Goal: Task Accomplishment & Management: Manage account settings

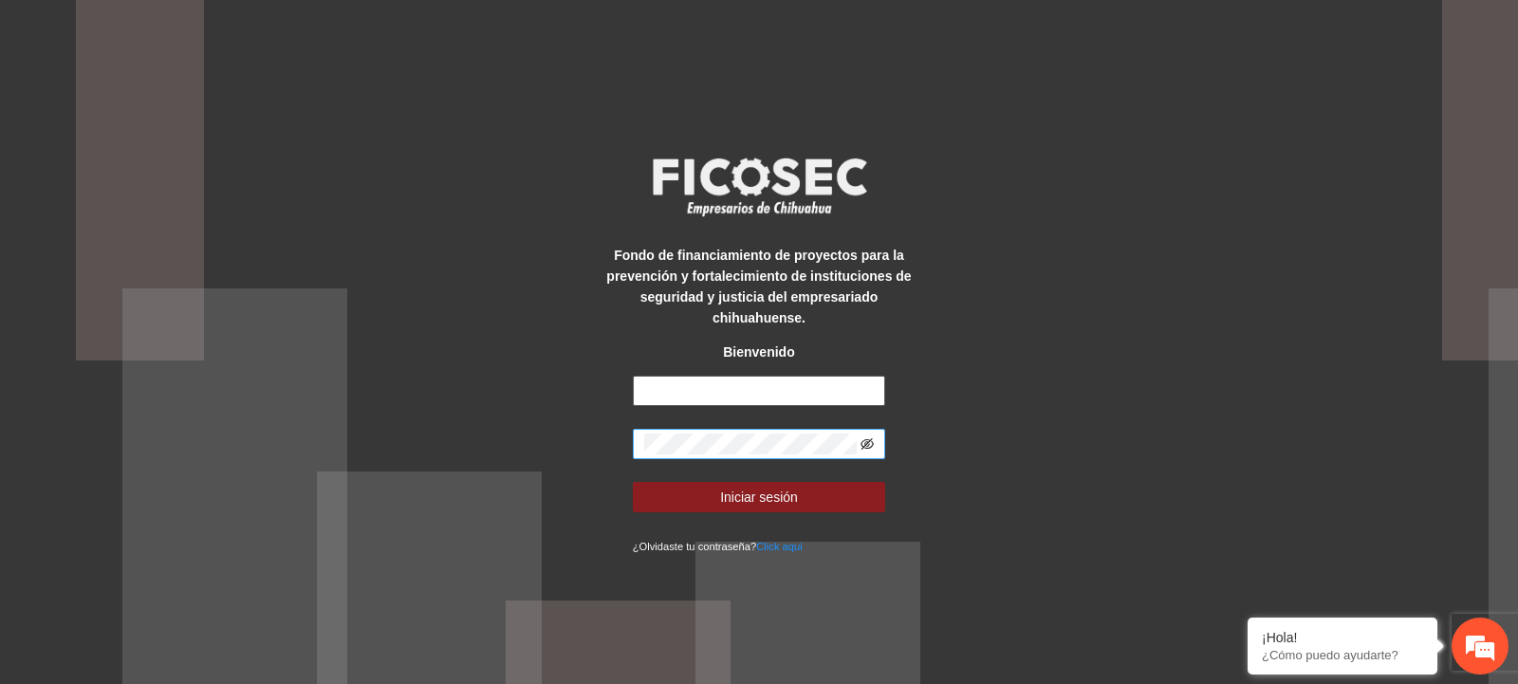
type input "**********"
click at [866, 438] on icon "eye-invisible" at bounding box center [868, 443] width 13 height 11
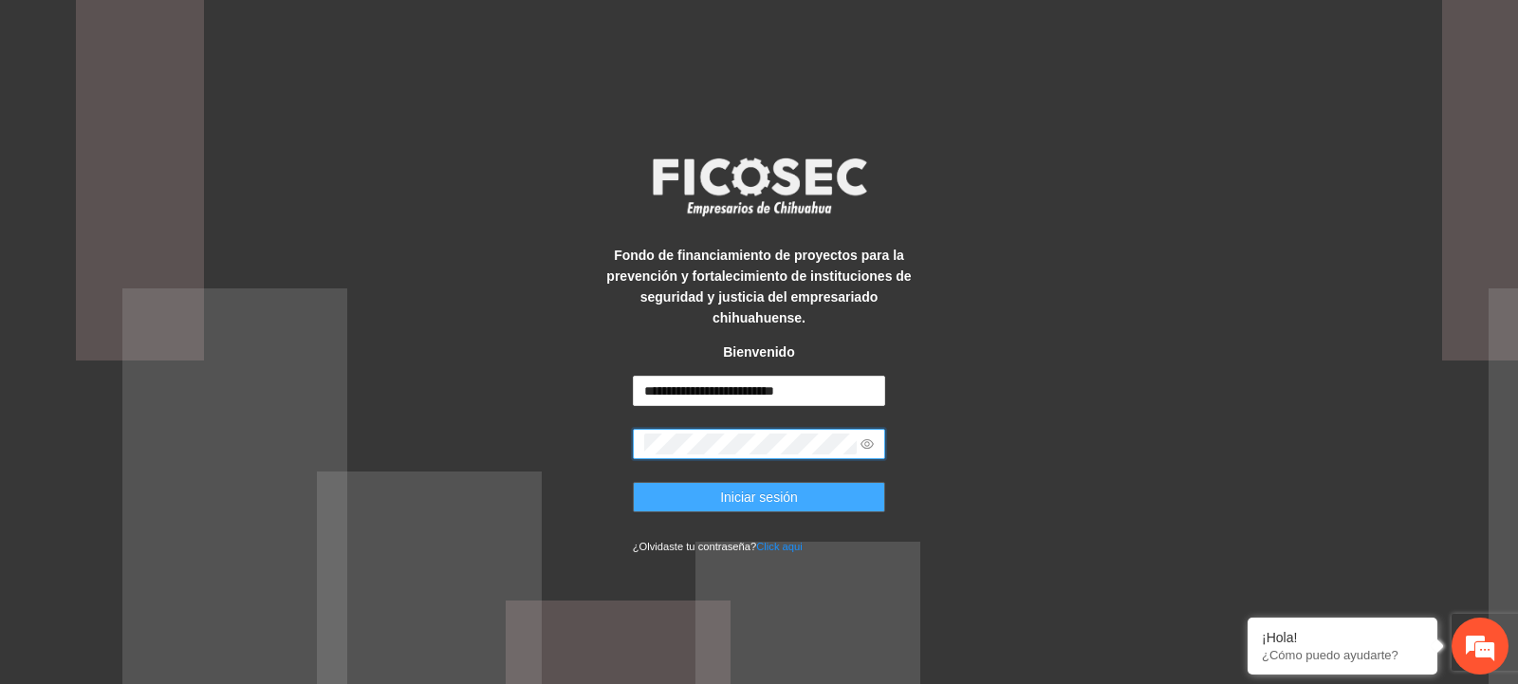
click at [752, 487] on span "Iniciar sesión" at bounding box center [759, 497] width 78 height 21
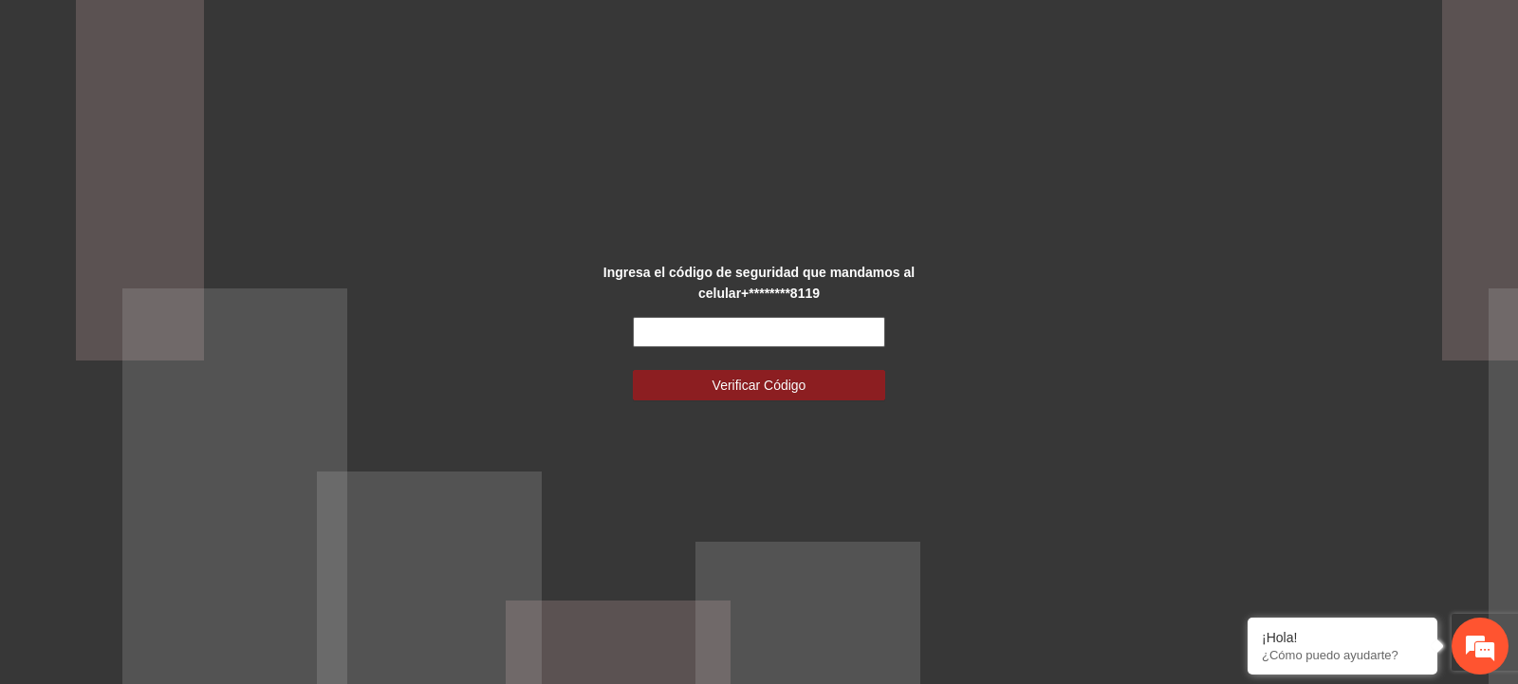
click at [662, 337] on input "text" at bounding box center [759, 332] width 253 height 30
type input "******"
click at [741, 386] on span "Verificar Código" at bounding box center [760, 385] width 94 height 21
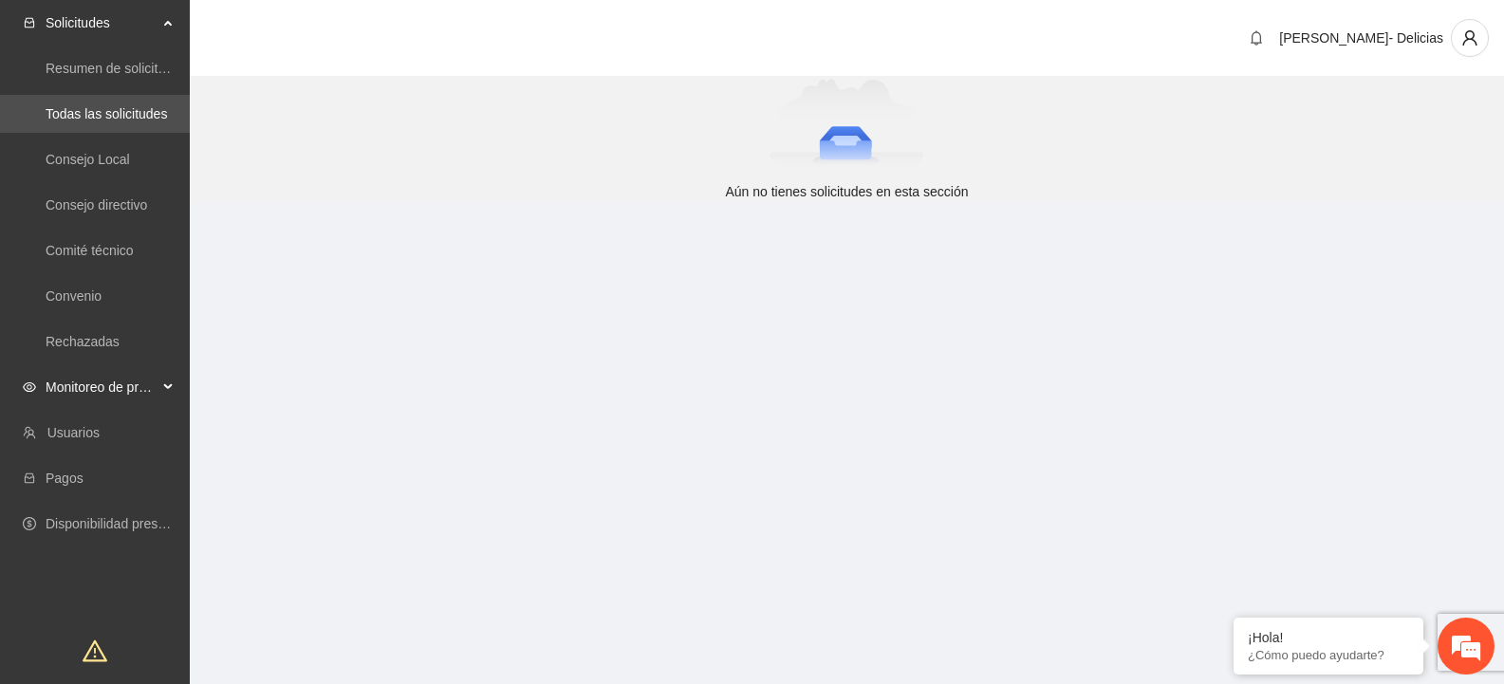
click at [126, 402] on span "Monitoreo de proyectos" at bounding box center [102, 387] width 112 height 38
click at [80, 531] on link "Activos" at bounding box center [67, 523] width 43 height 15
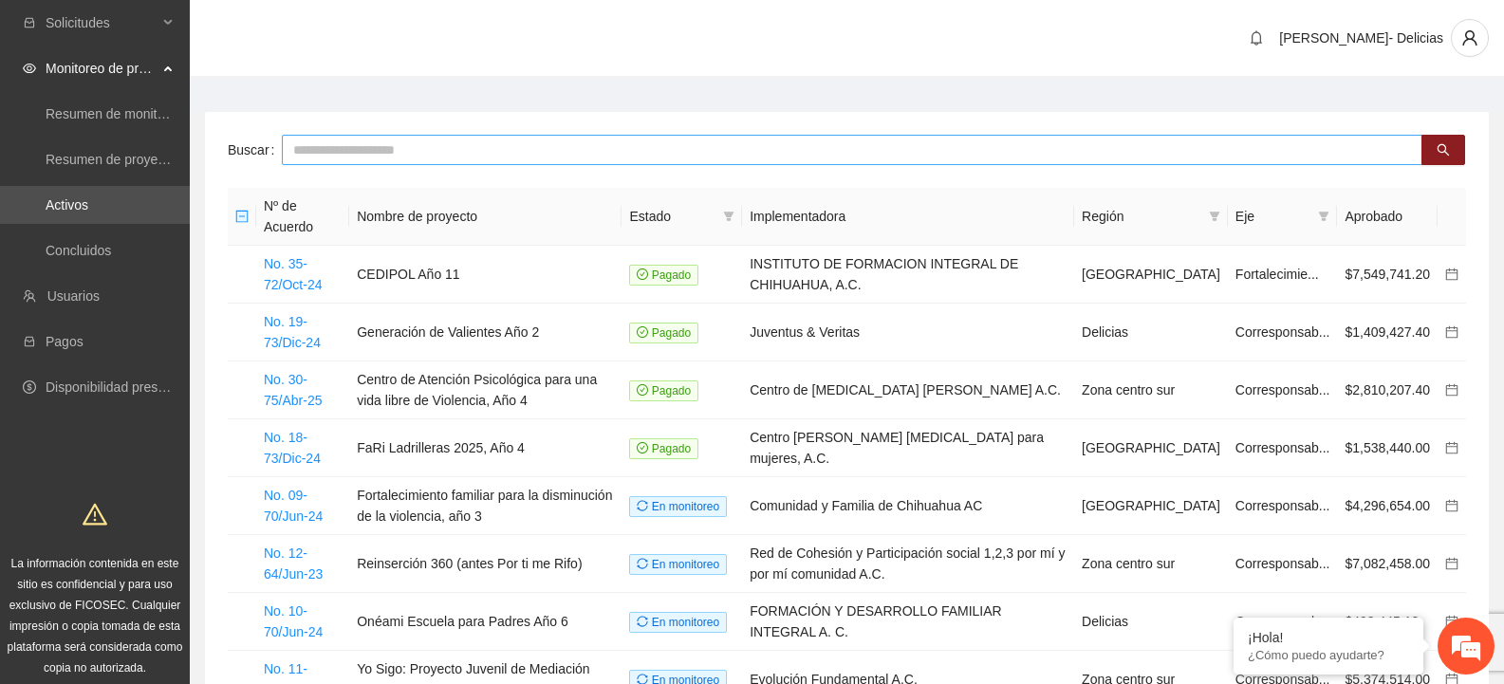
click at [405, 157] on input "text" at bounding box center [852, 150] width 1141 height 30
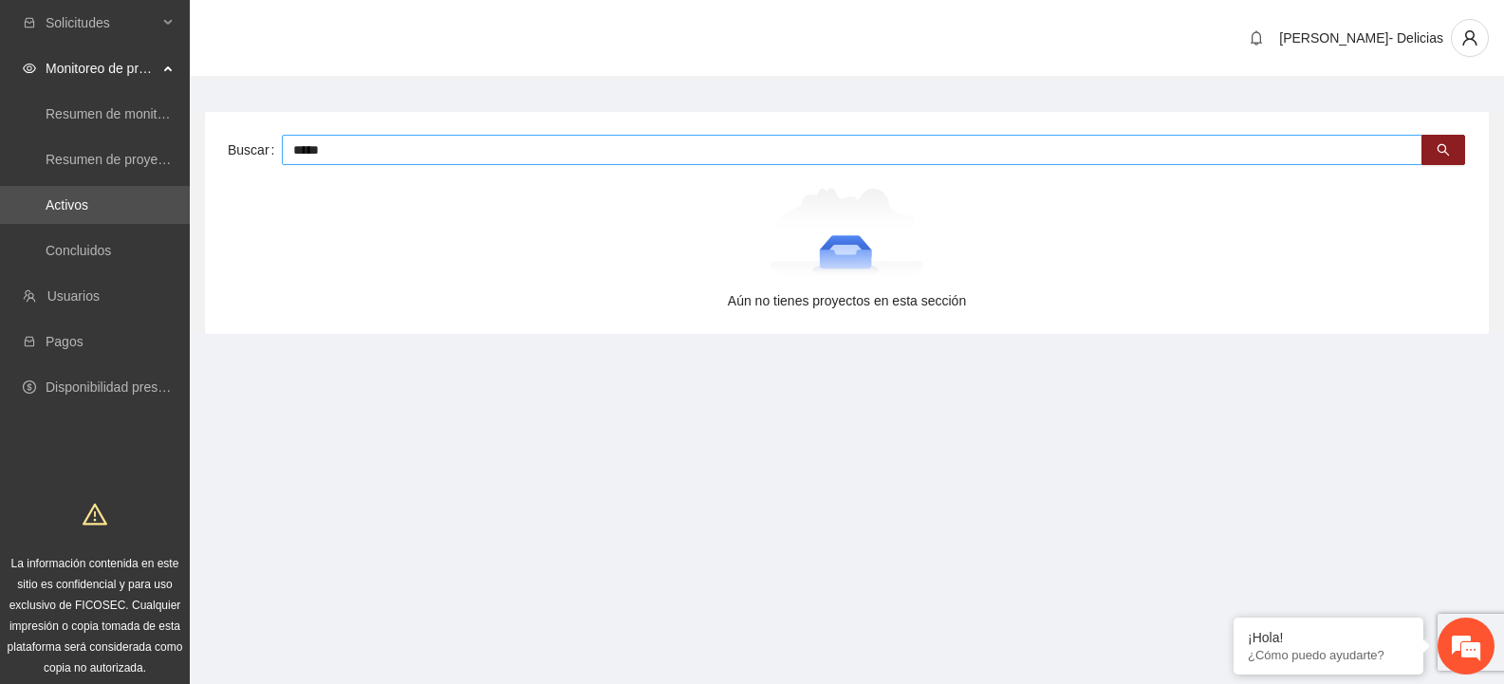
type input "*****"
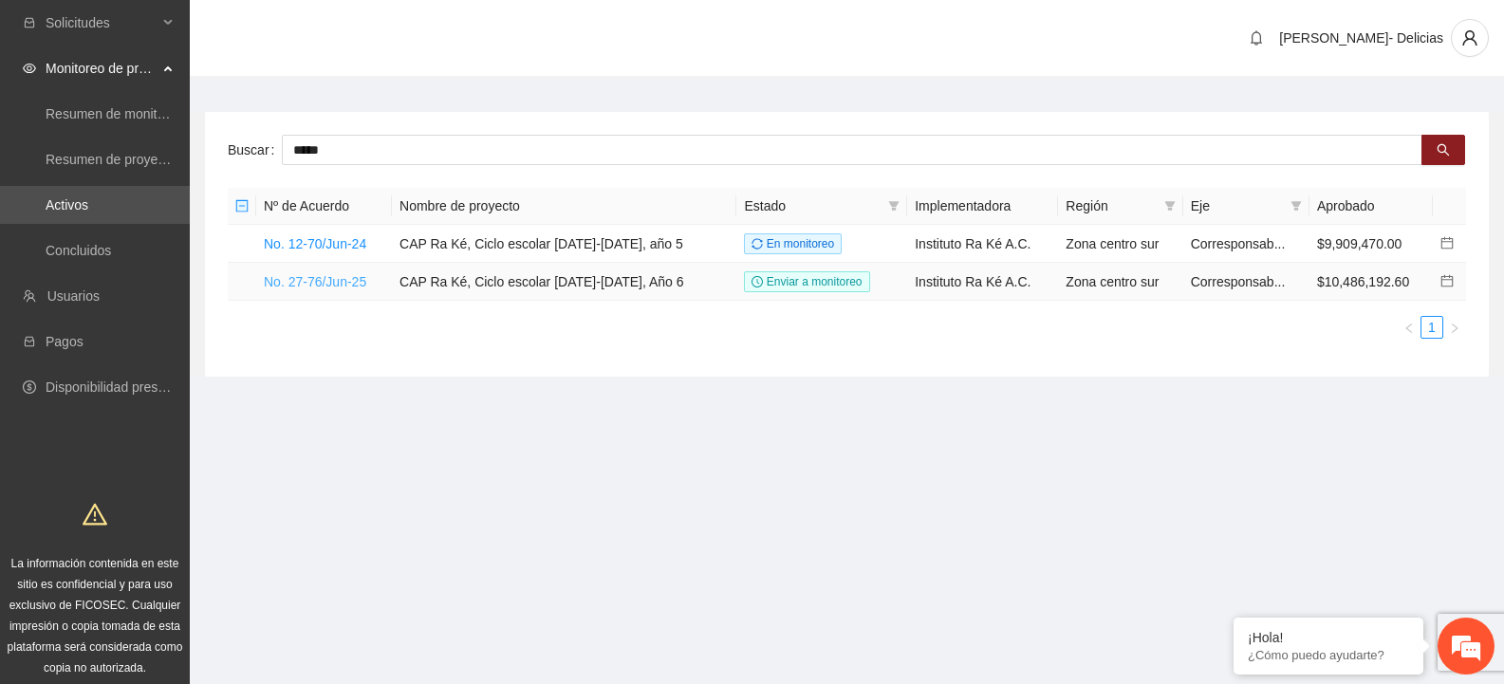
click at [308, 274] on link "No. 27-76/Jun-25" at bounding box center [315, 281] width 102 height 15
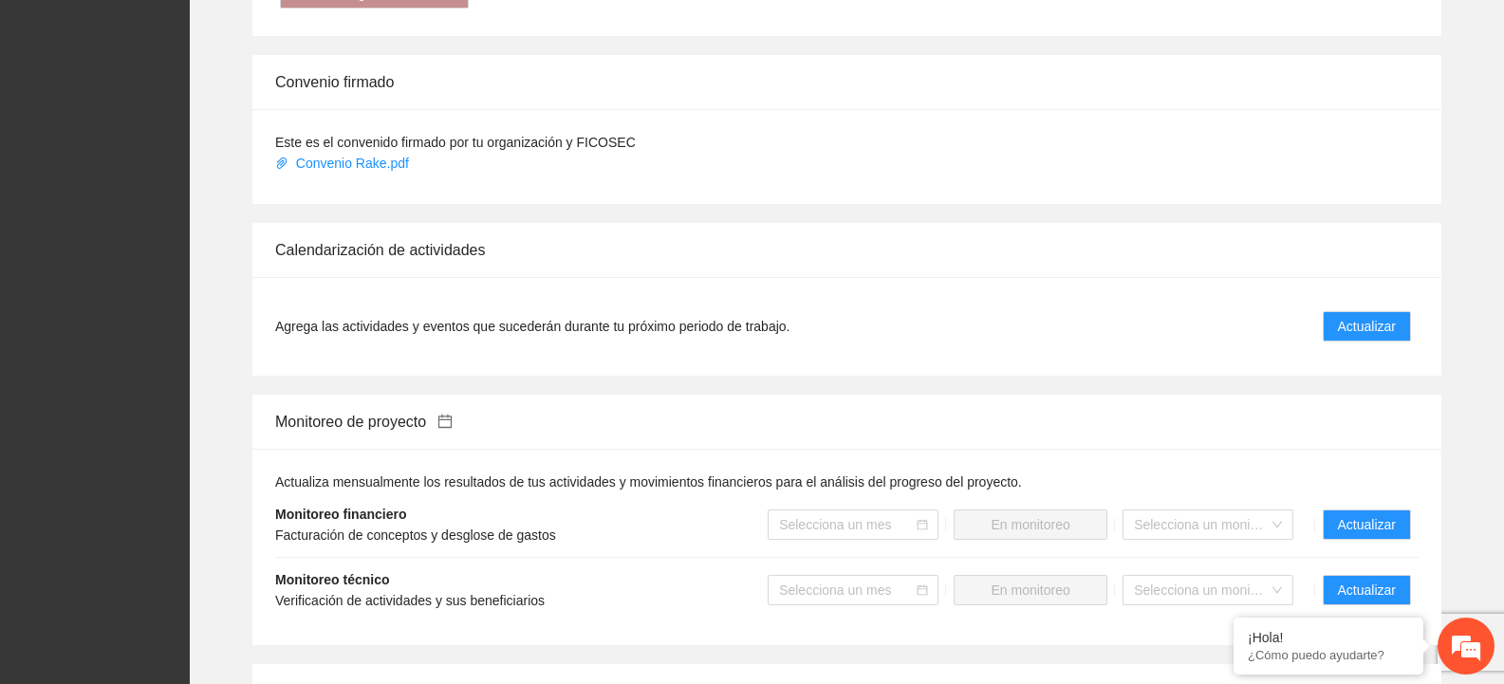
scroll to position [1795, 0]
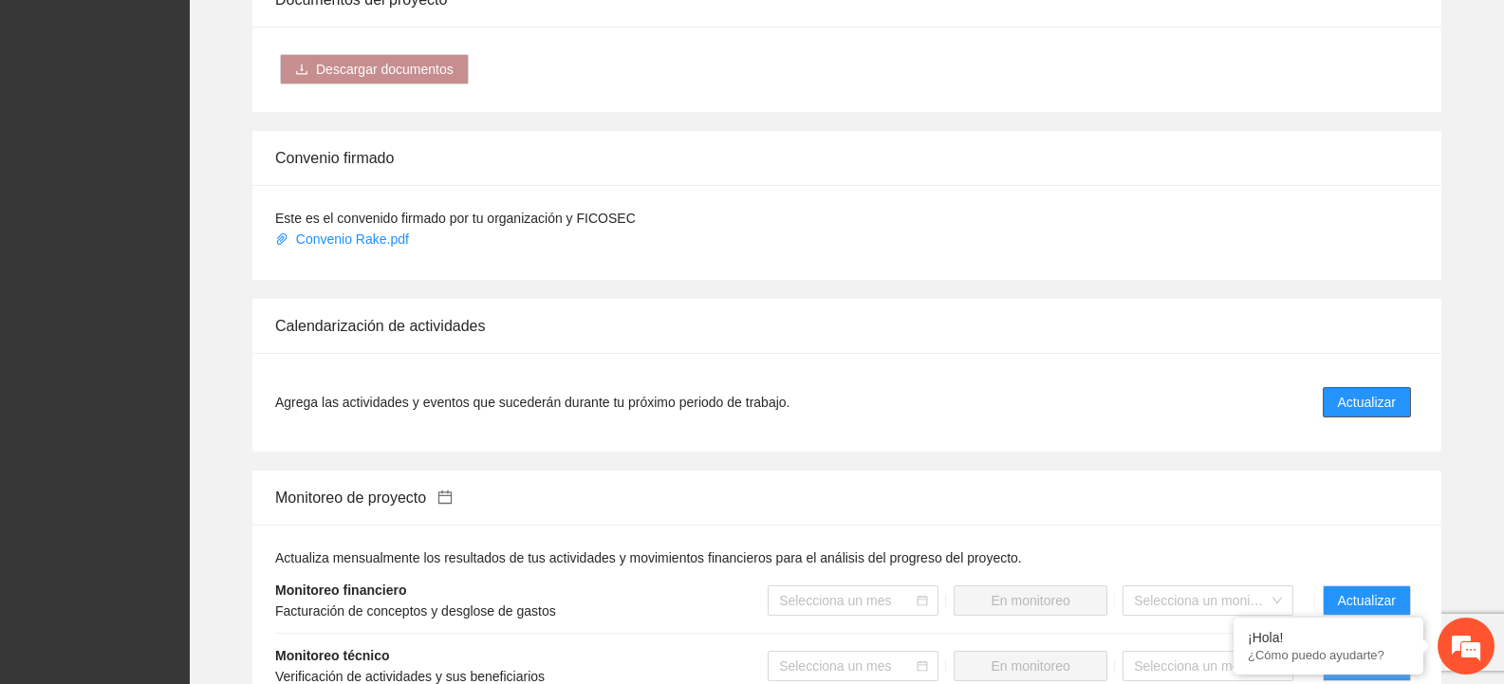
click at [1369, 392] on span "Actualizar" at bounding box center [1367, 402] width 58 height 21
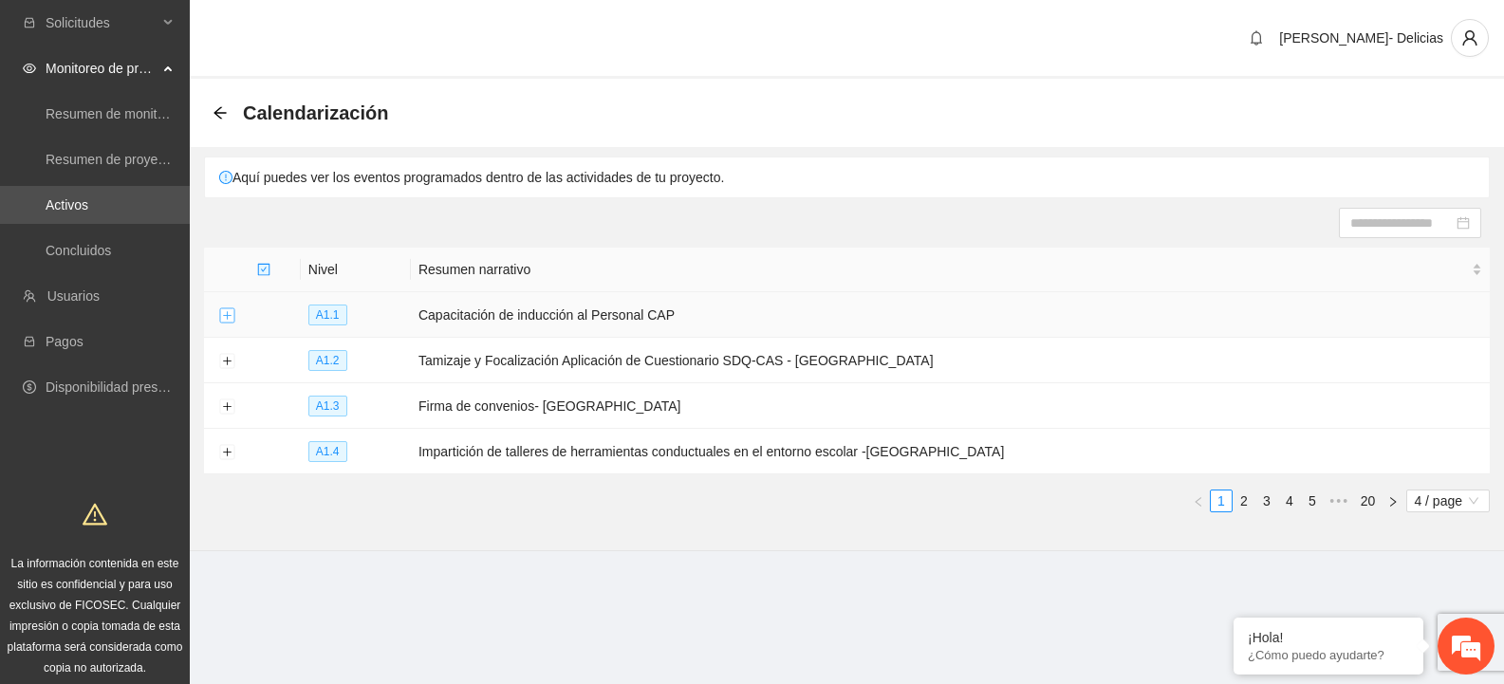
click at [225, 315] on button "Expand row" at bounding box center [226, 315] width 15 height 15
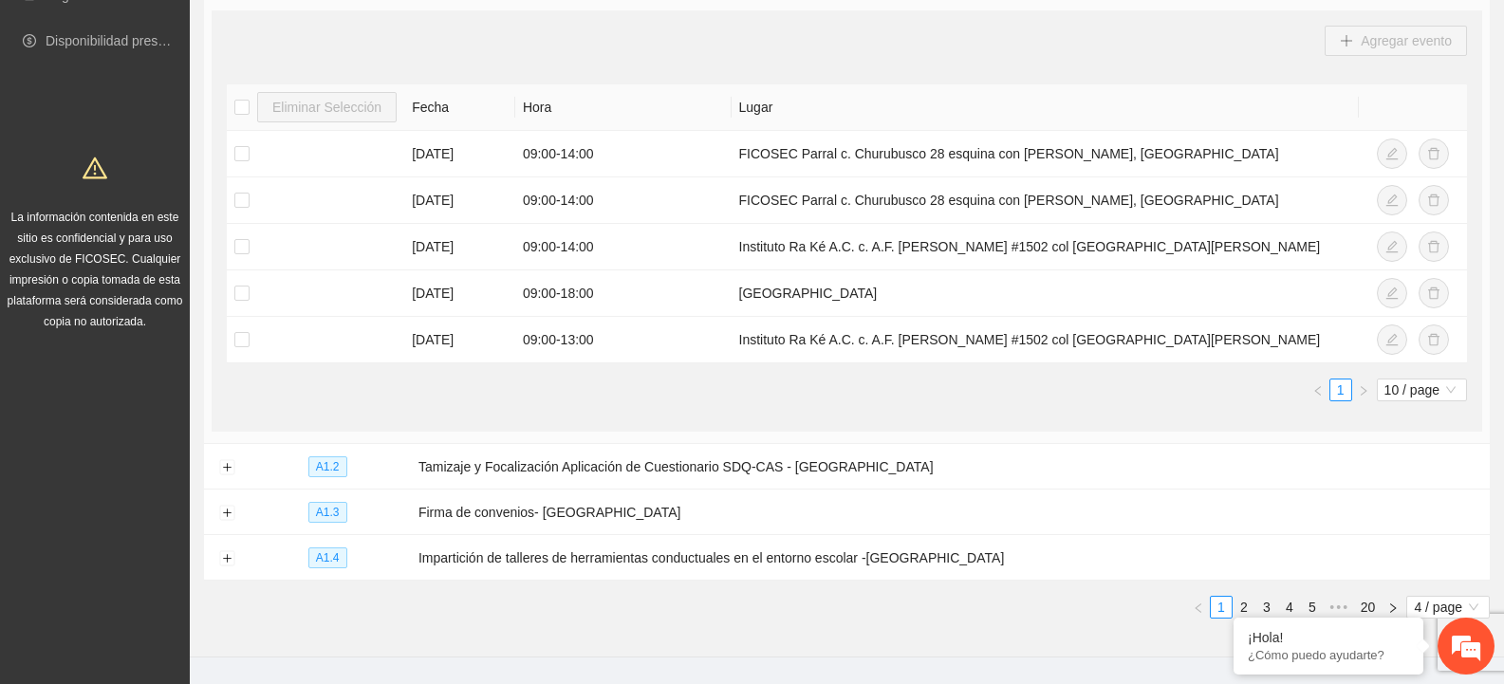
scroll to position [380, 0]
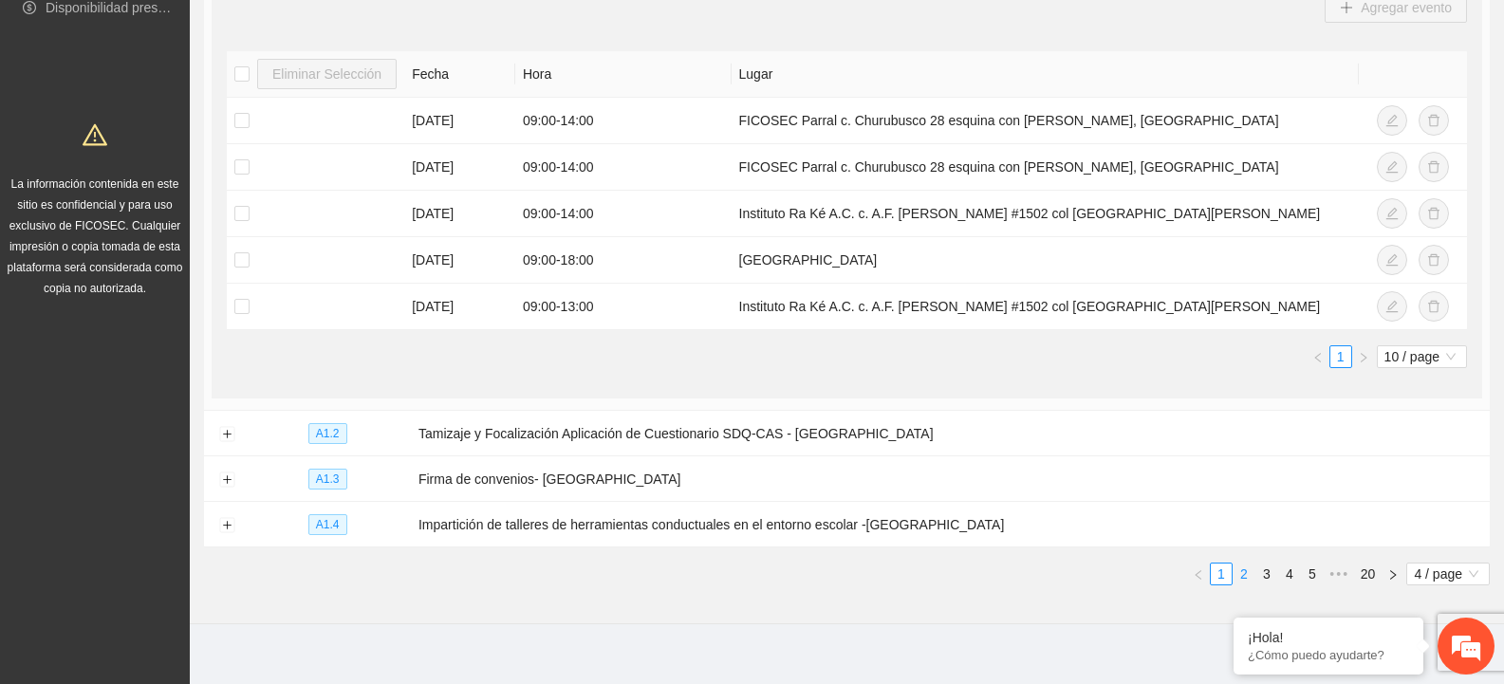
click at [1240, 577] on link "2" at bounding box center [1244, 574] width 21 height 21
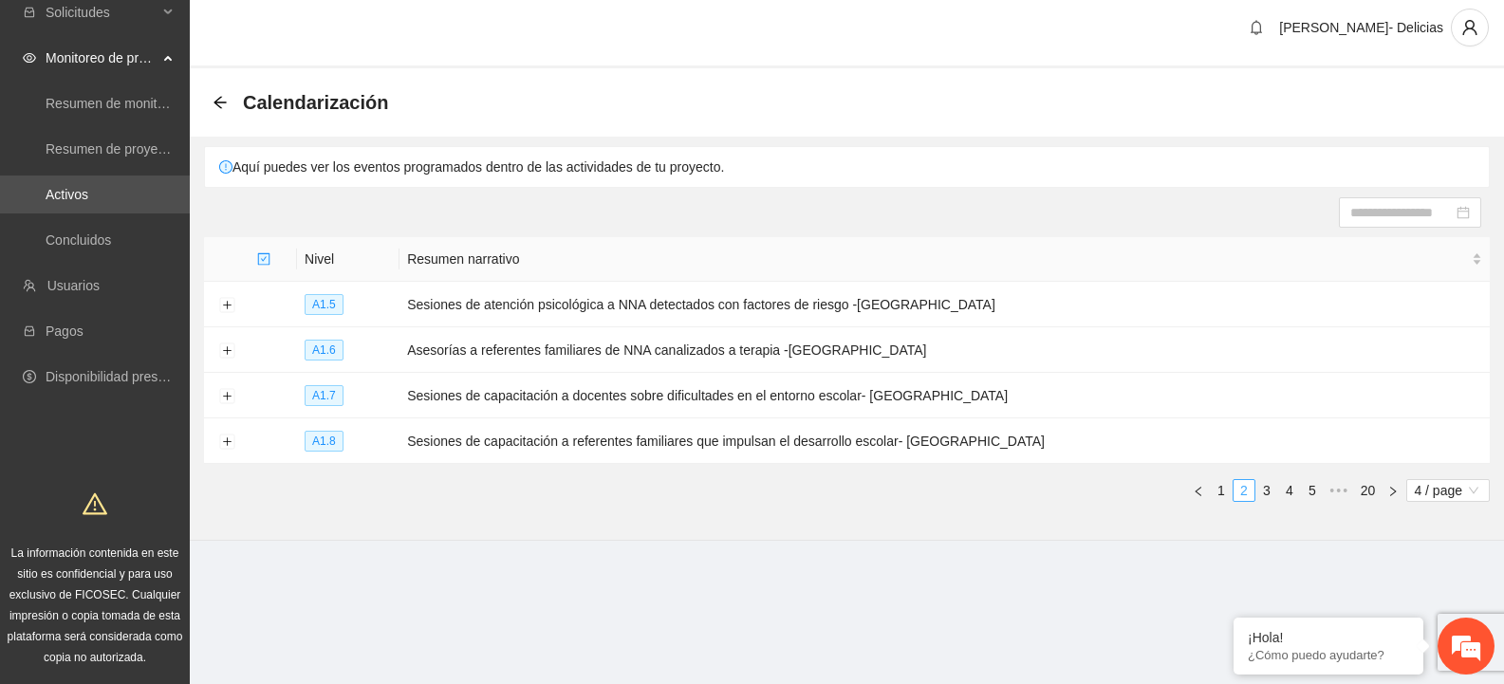
scroll to position [10, 0]
click at [1263, 488] on link "3" at bounding box center [1266, 490] width 21 height 21
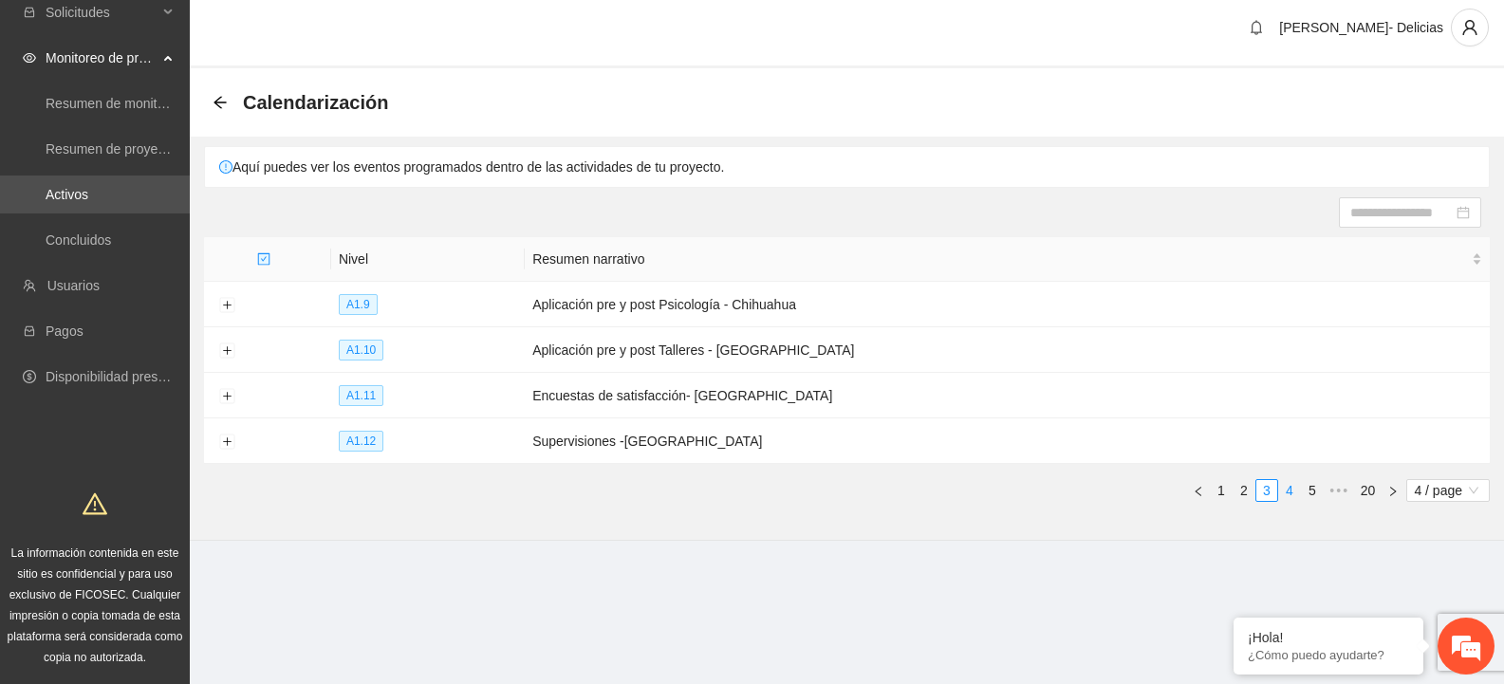
click at [1291, 486] on link "4" at bounding box center [1289, 490] width 21 height 21
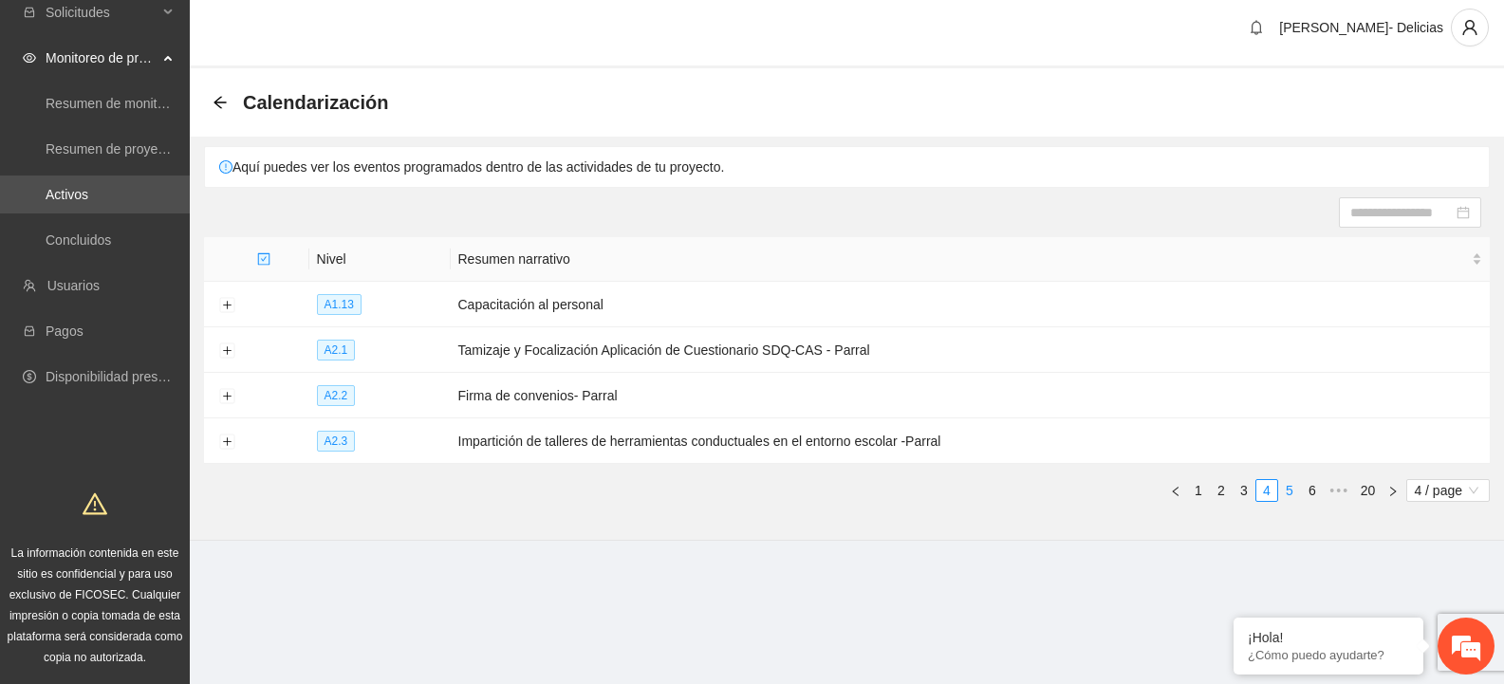
click at [1291, 486] on link "5" at bounding box center [1289, 490] width 21 height 21
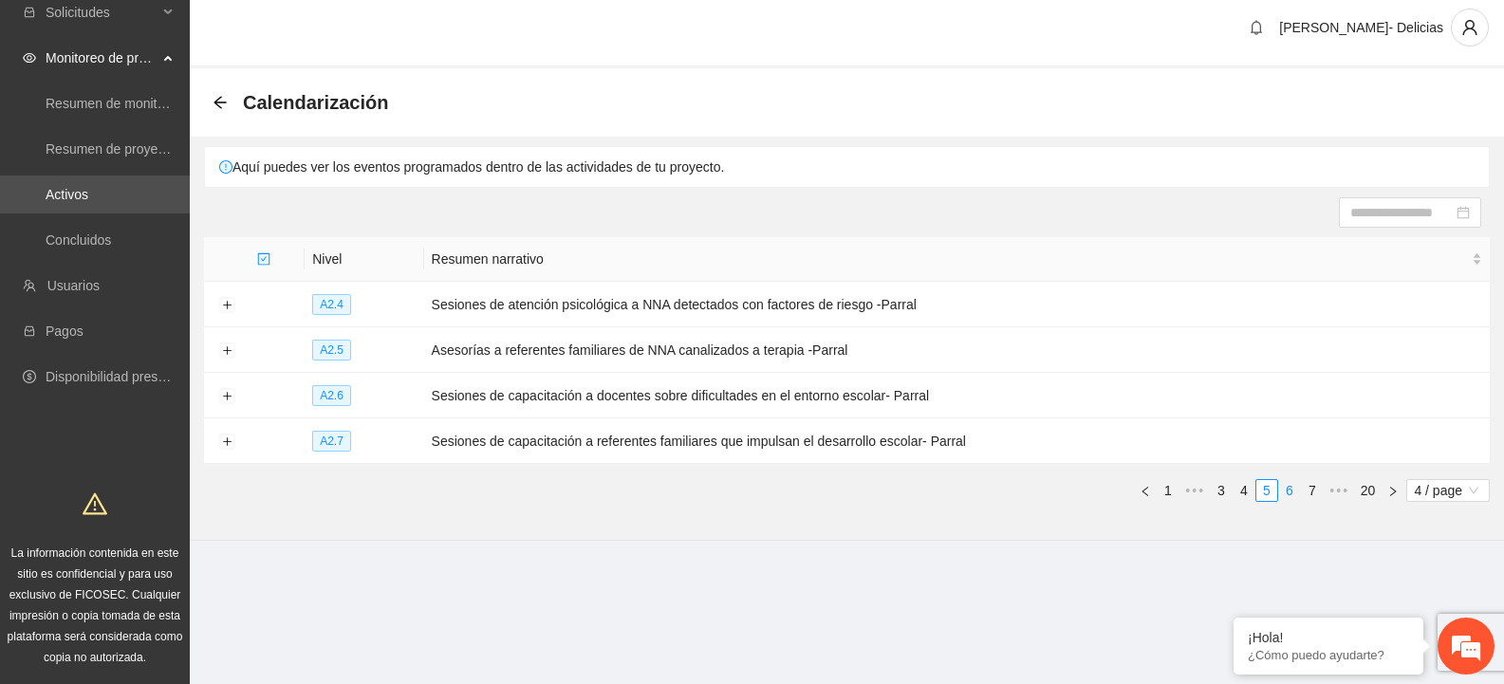
click at [1290, 490] on link "6" at bounding box center [1289, 490] width 21 height 21
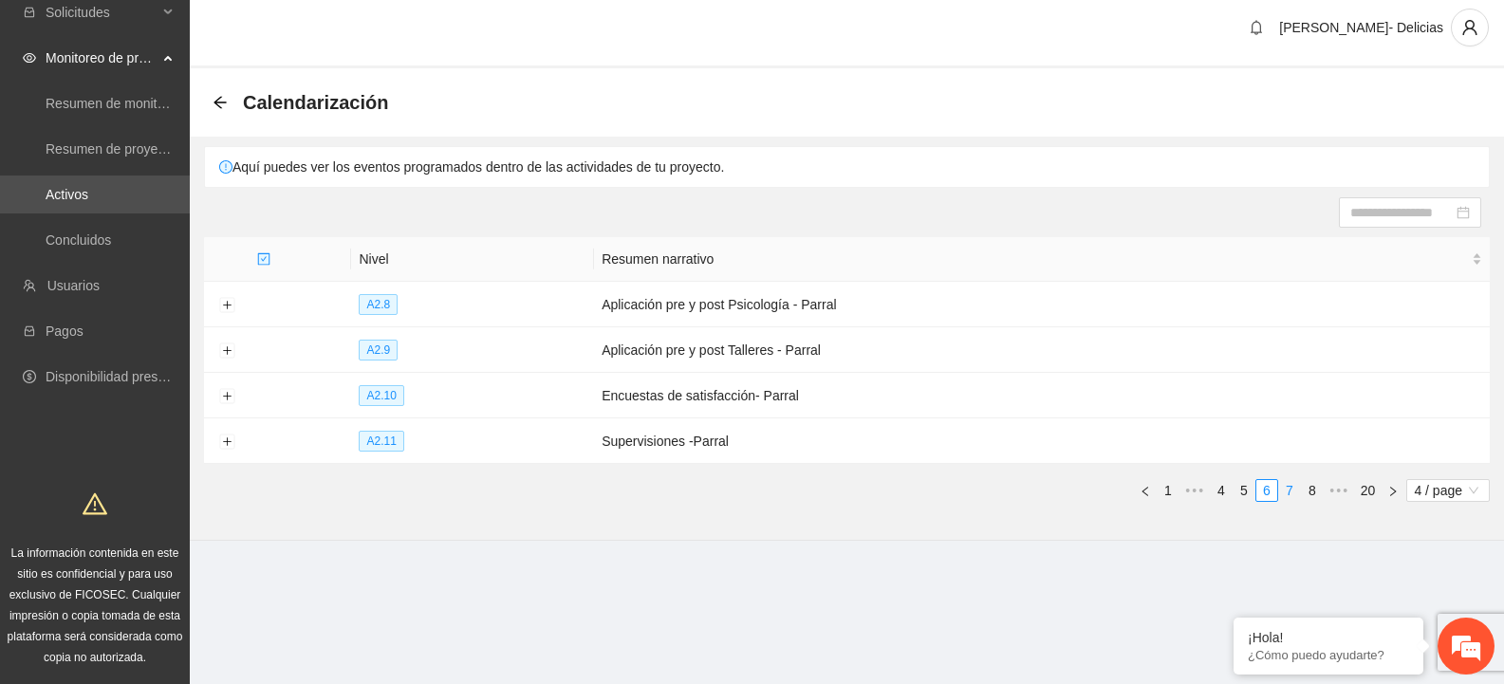
click at [1290, 490] on link "7" at bounding box center [1289, 490] width 21 height 21
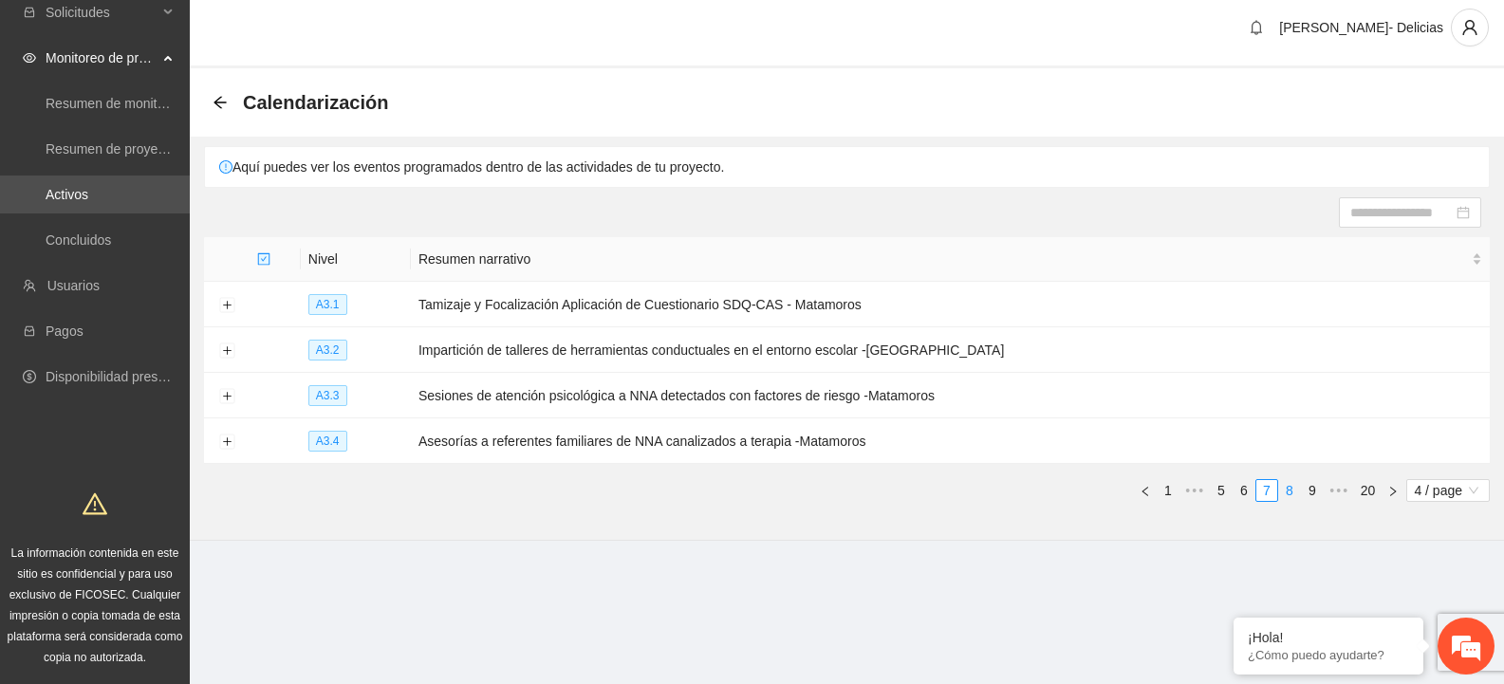
click at [1290, 490] on link "8" at bounding box center [1289, 490] width 21 height 21
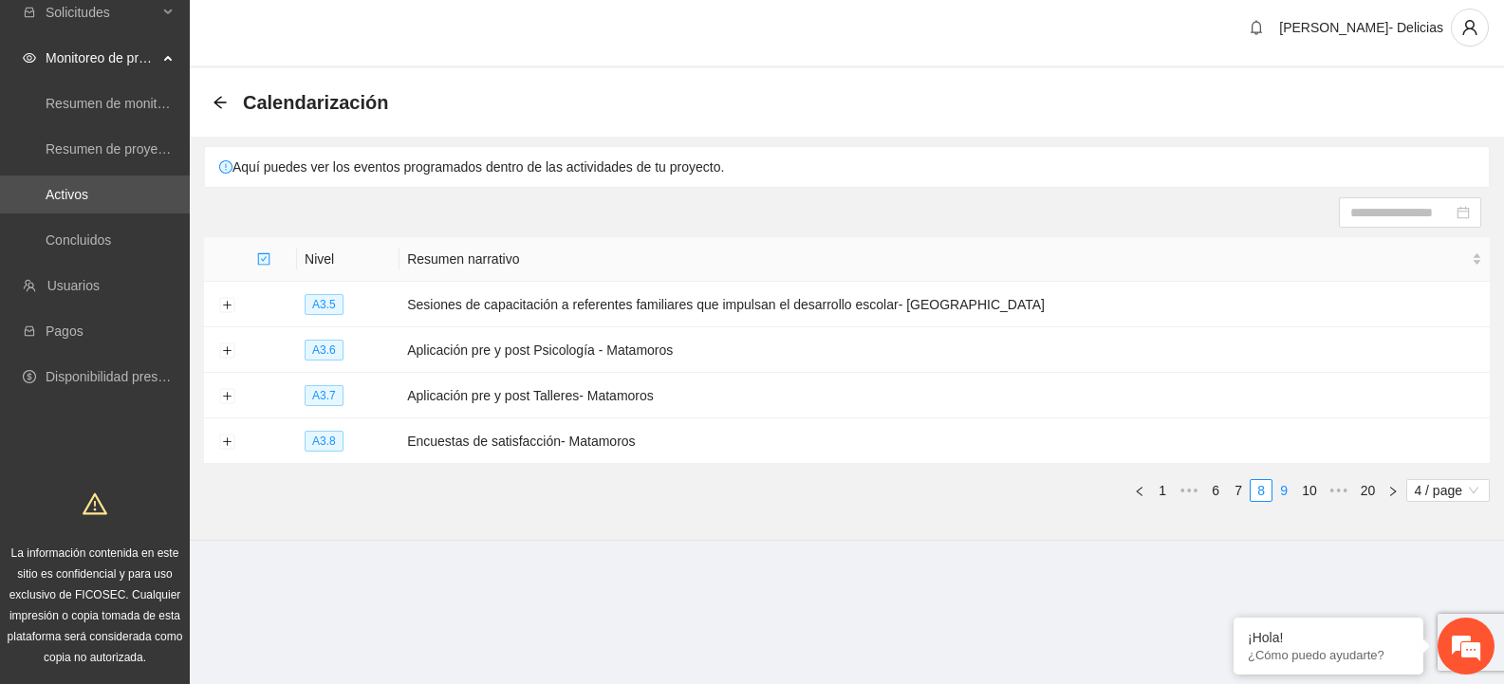
click at [1290, 490] on link "9" at bounding box center [1283, 490] width 21 height 21
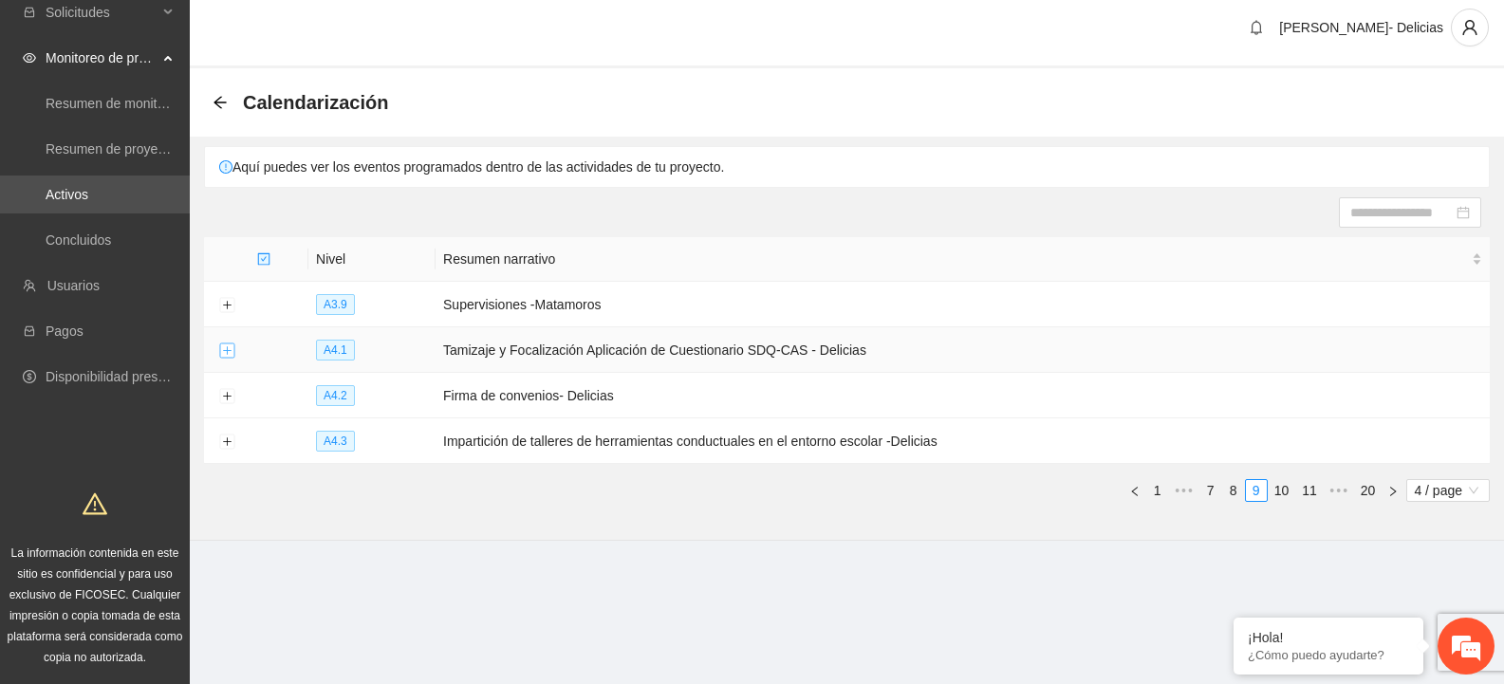
click at [229, 344] on button "Expand row" at bounding box center [226, 351] width 15 height 15
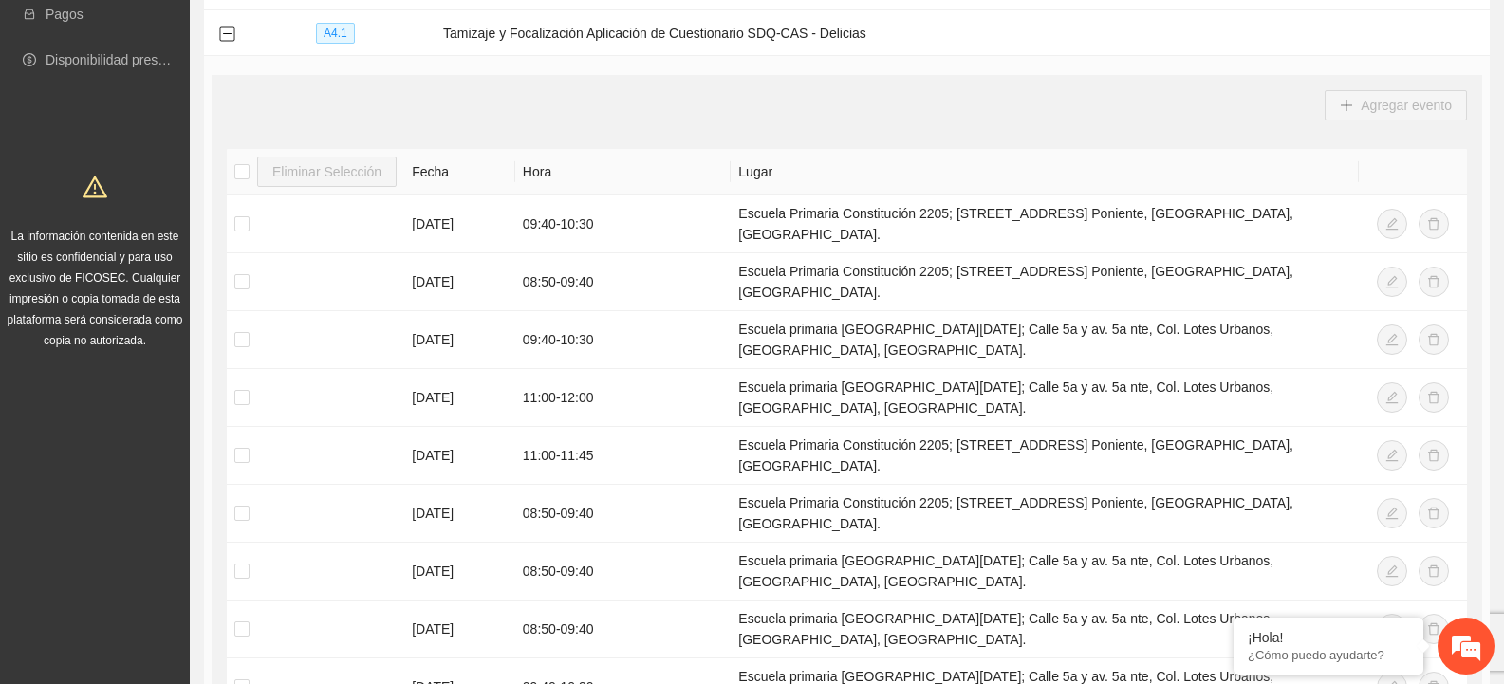
scroll to position [329, 0]
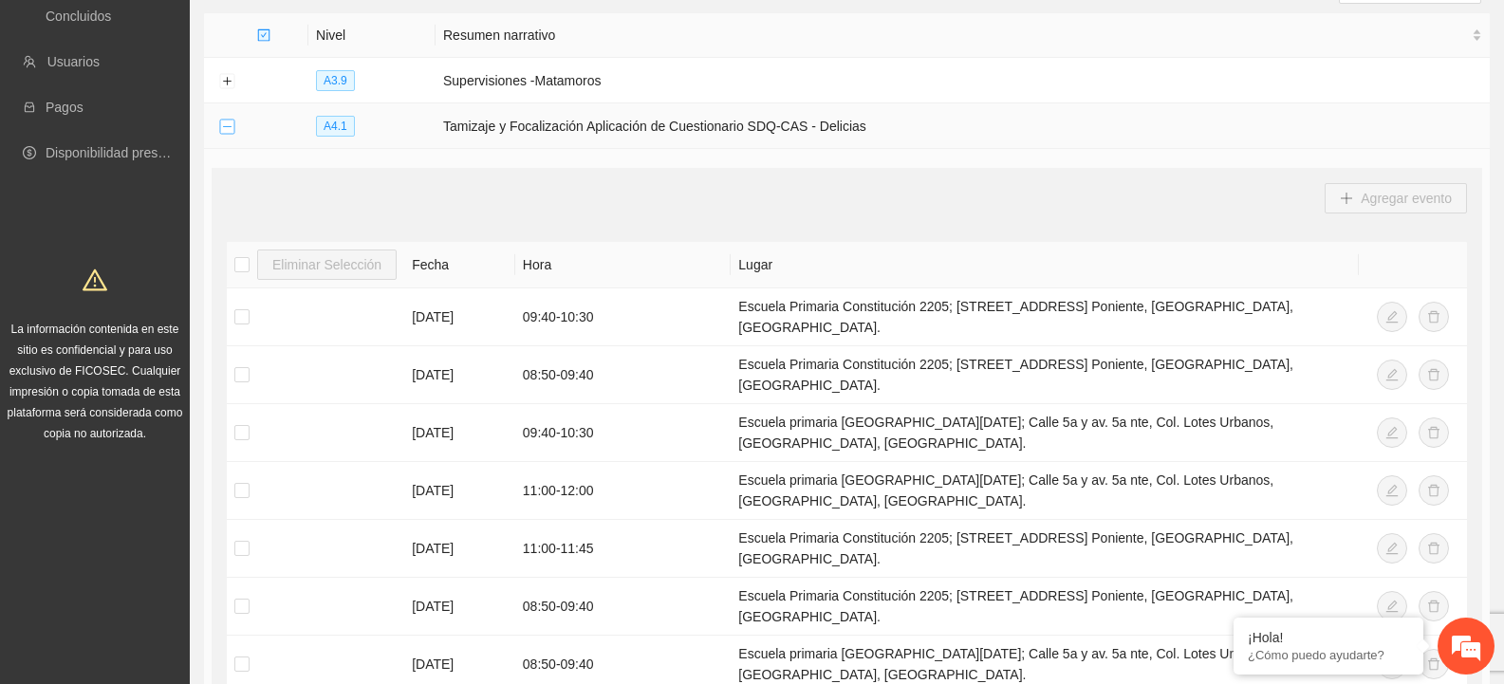
click at [229, 123] on button "Collapse row" at bounding box center [226, 127] width 15 height 15
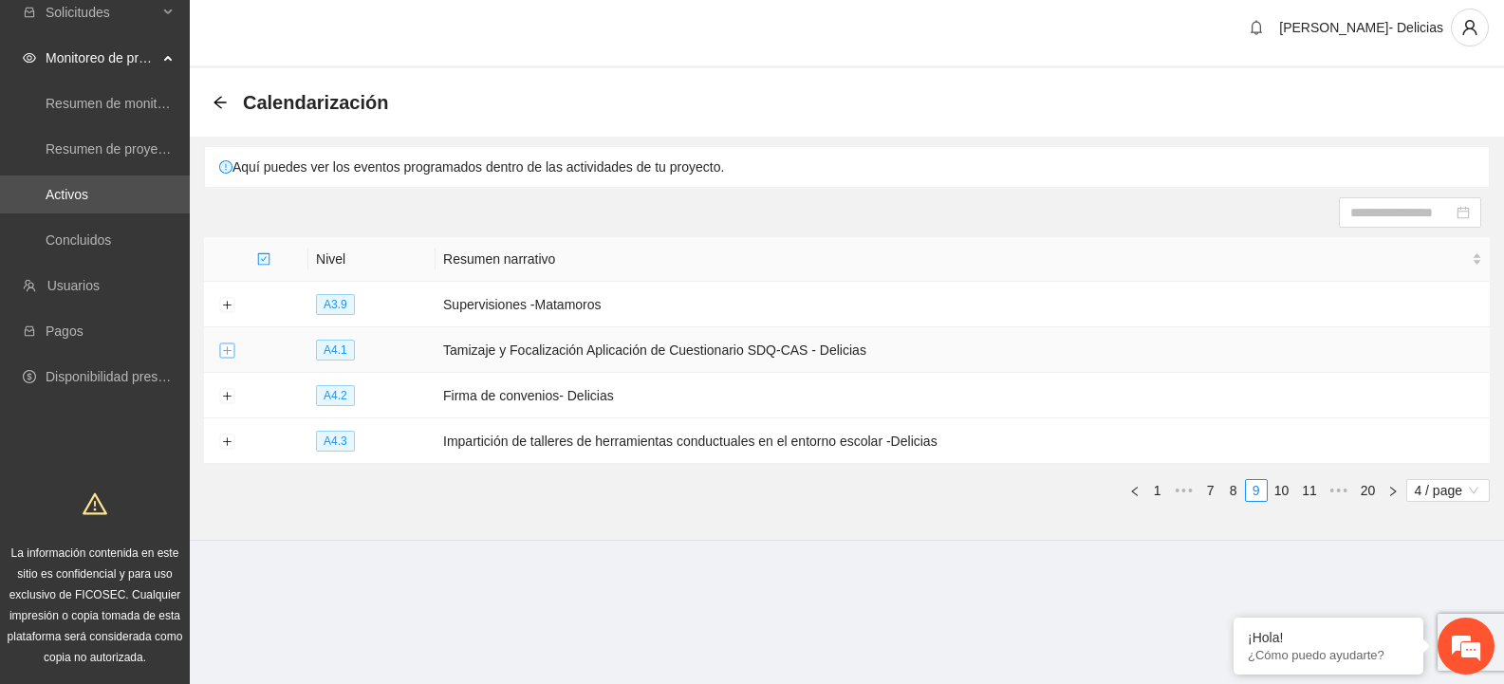
scroll to position [10, 0]
click at [231, 436] on button "Expand row" at bounding box center [226, 442] width 15 height 15
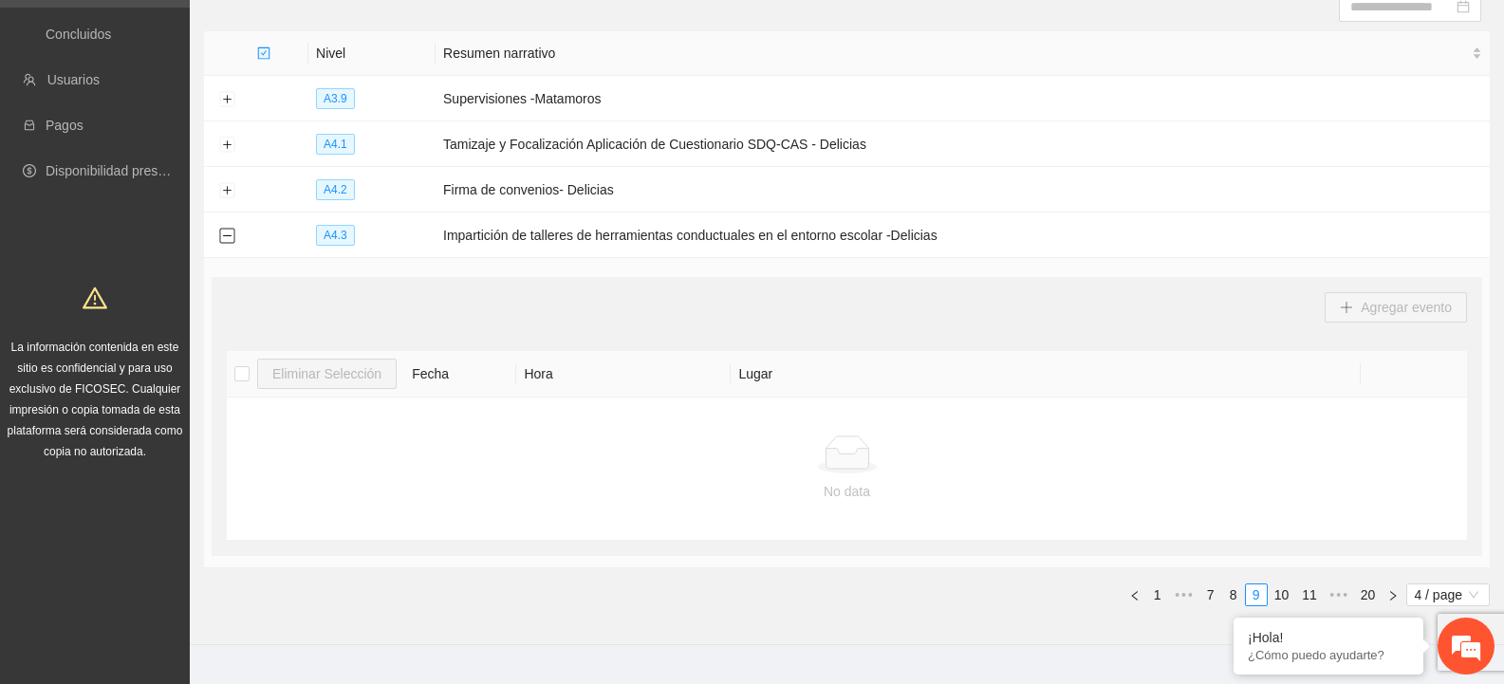
scroll to position [250, 0]
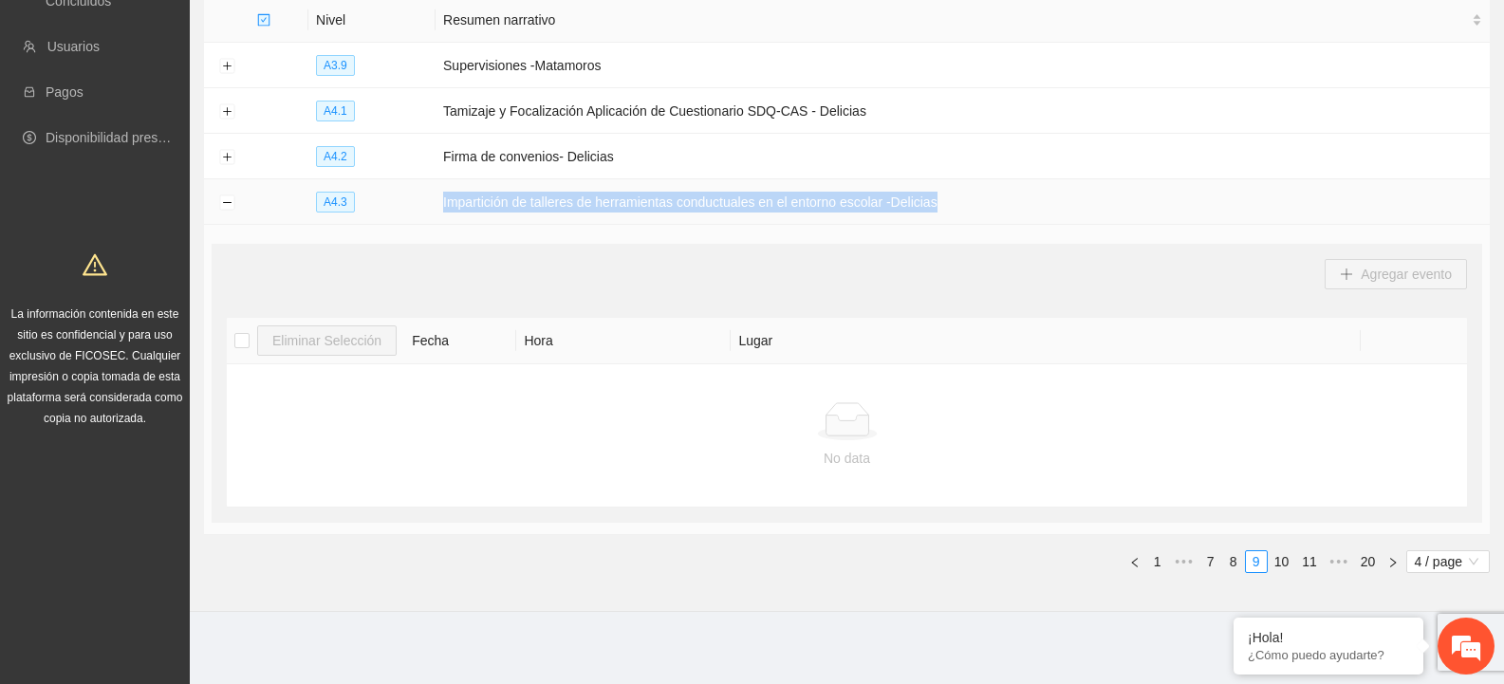
drag, startPoint x: 939, startPoint y: 199, endPoint x: 441, endPoint y: 201, distance: 498.2
click at [441, 201] on td "Impartición de talleres de herramientas conductuales en el entorno escolar -Del…" at bounding box center [963, 202] width 1054 height 46
copy td "Impartición de talleres de herramientas conductuales en el entorno escolar -Del…"
click at [1283, 558] on link "10" at bounding box center [1282, 561] width 27 height 21
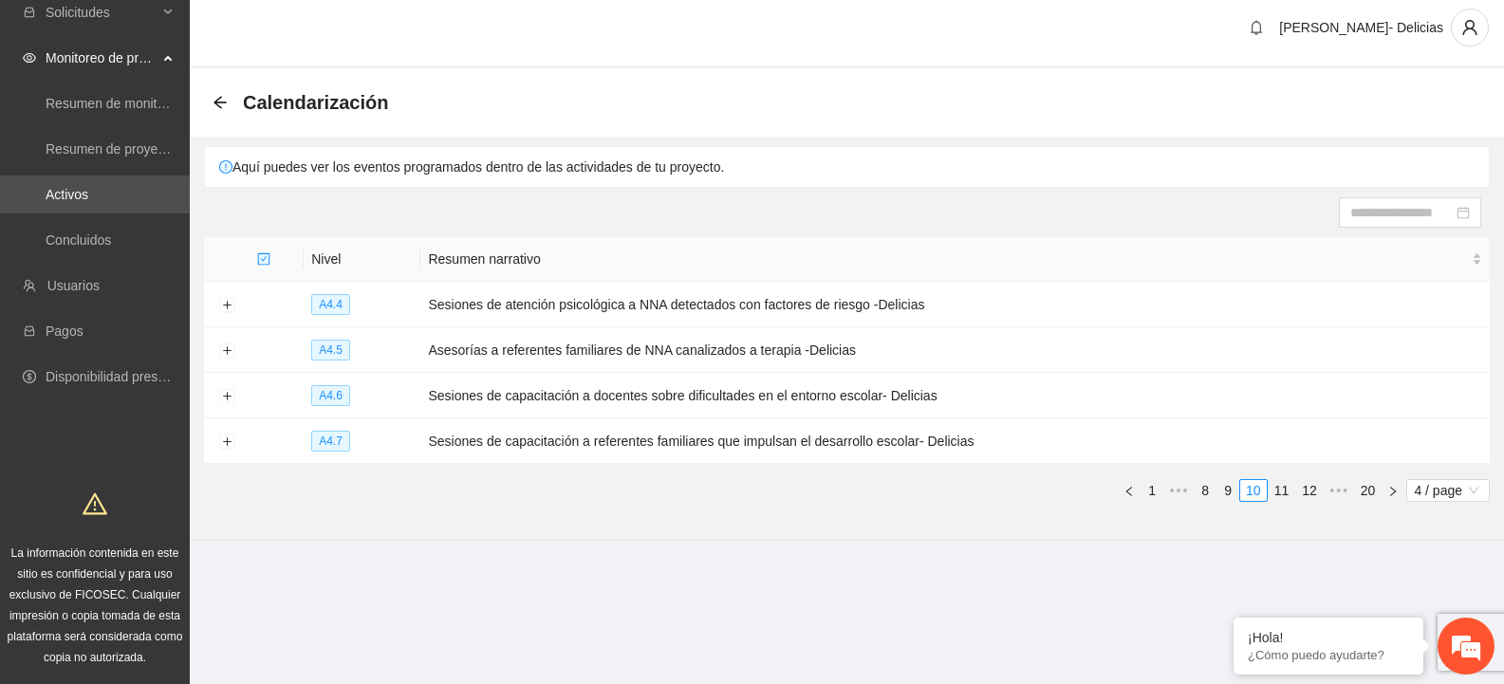
scroll to position [10, 0]
click at [231, 302] on button "Expand row" at bounding box center [226, 305] width 15 height 15
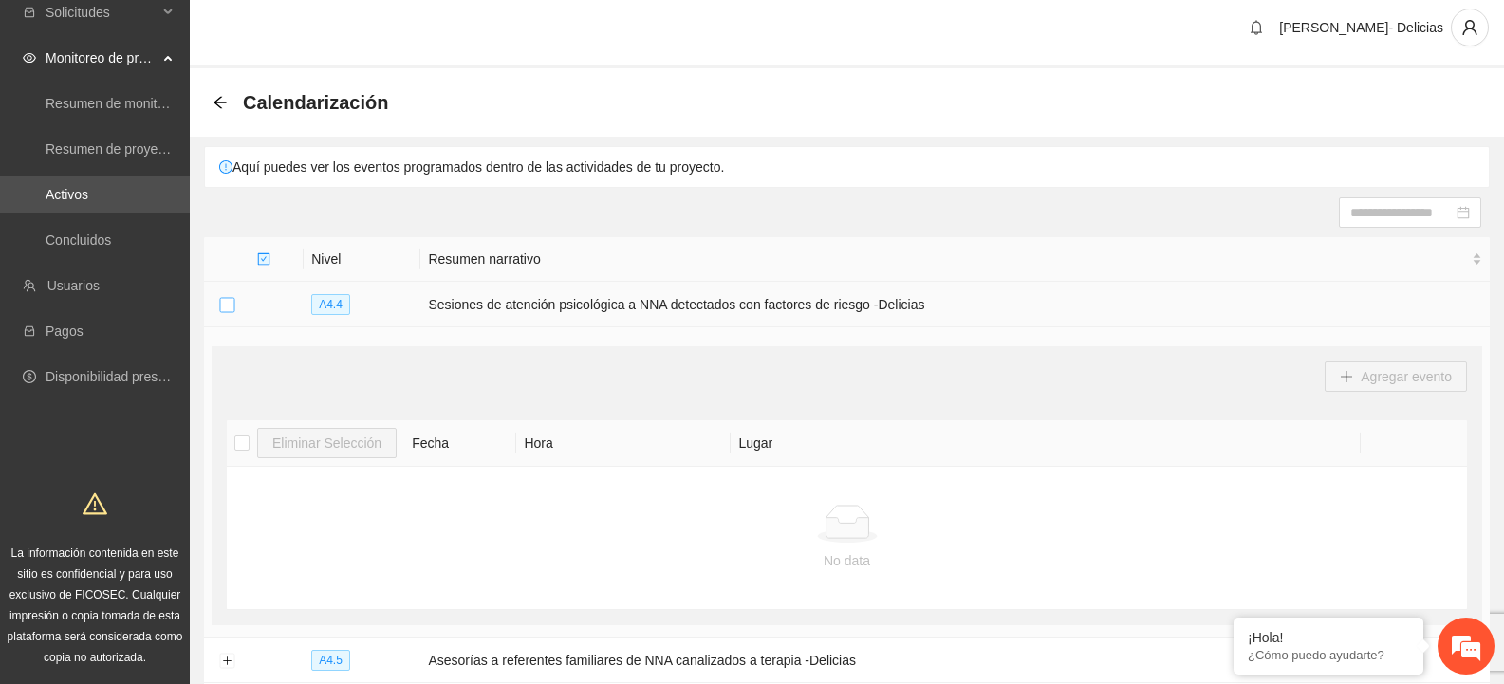
click at [229, 310] on button "Collapse row" at bounding box center [226, 305] width 15 height 15
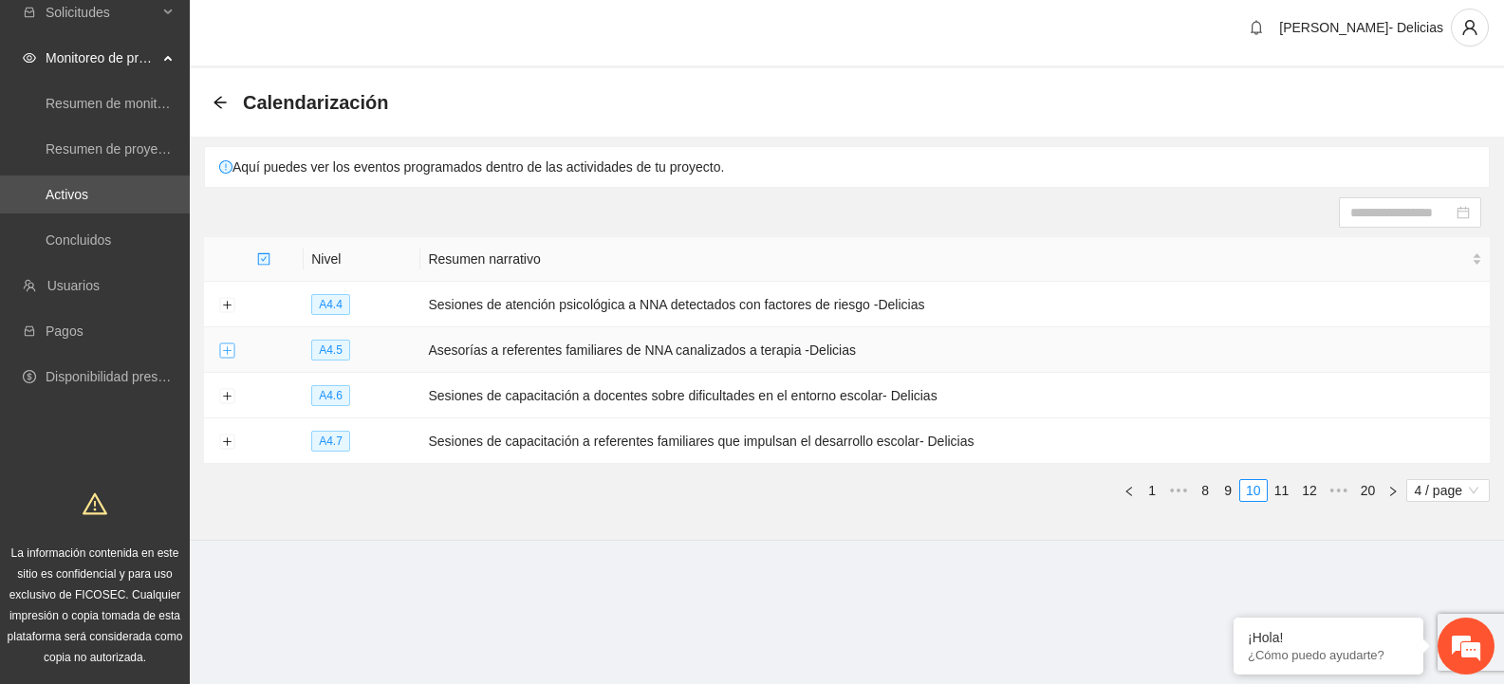
click at [223, 351] on button "Expand row" at bounding box center [226, 351] width 15 height 15
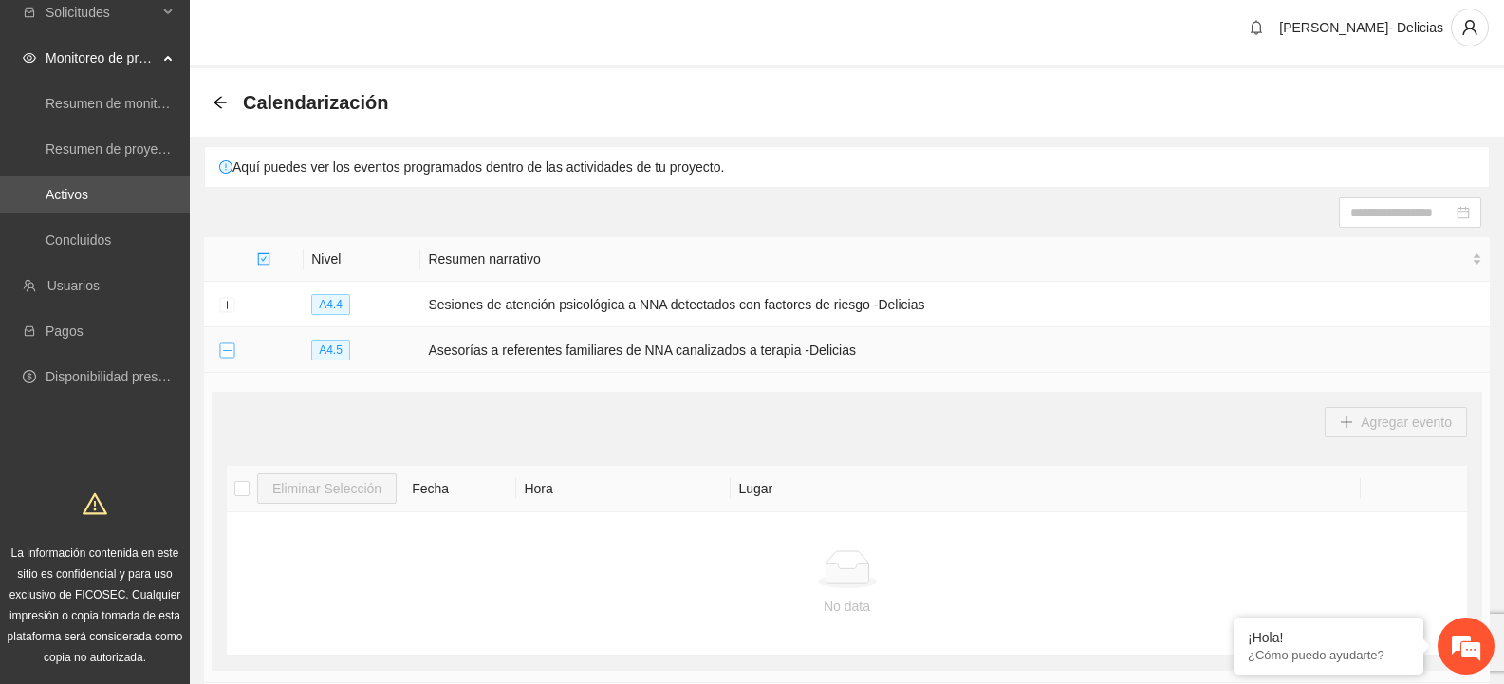
click at [223, 351] on button "Collapse row" at bounding box center [226, 351] width 15 height 15
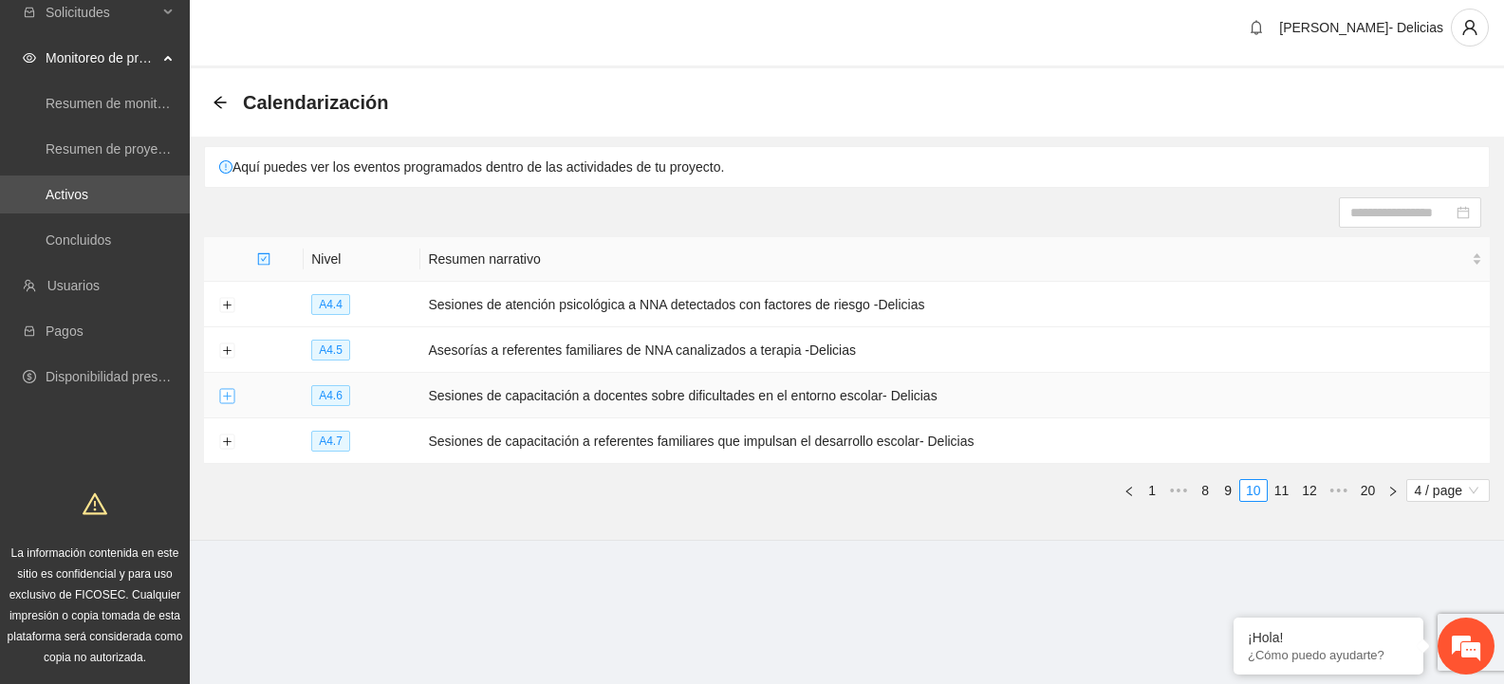
click at [226, 396] on button "Expand row" at bounding box center [226, 396] width 15 height 15
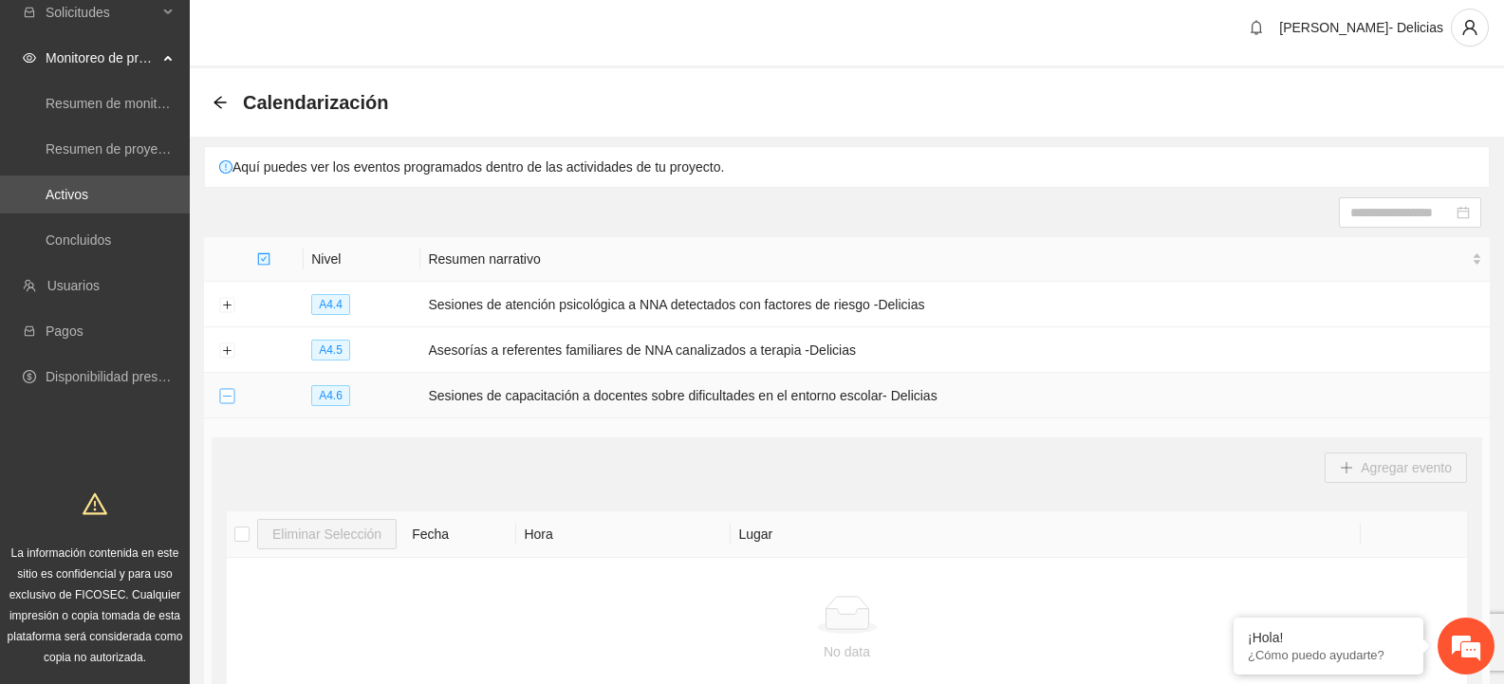
click at [226, 396] on button "Collapse row" at bounding box center [226, 396] width 15 height 15
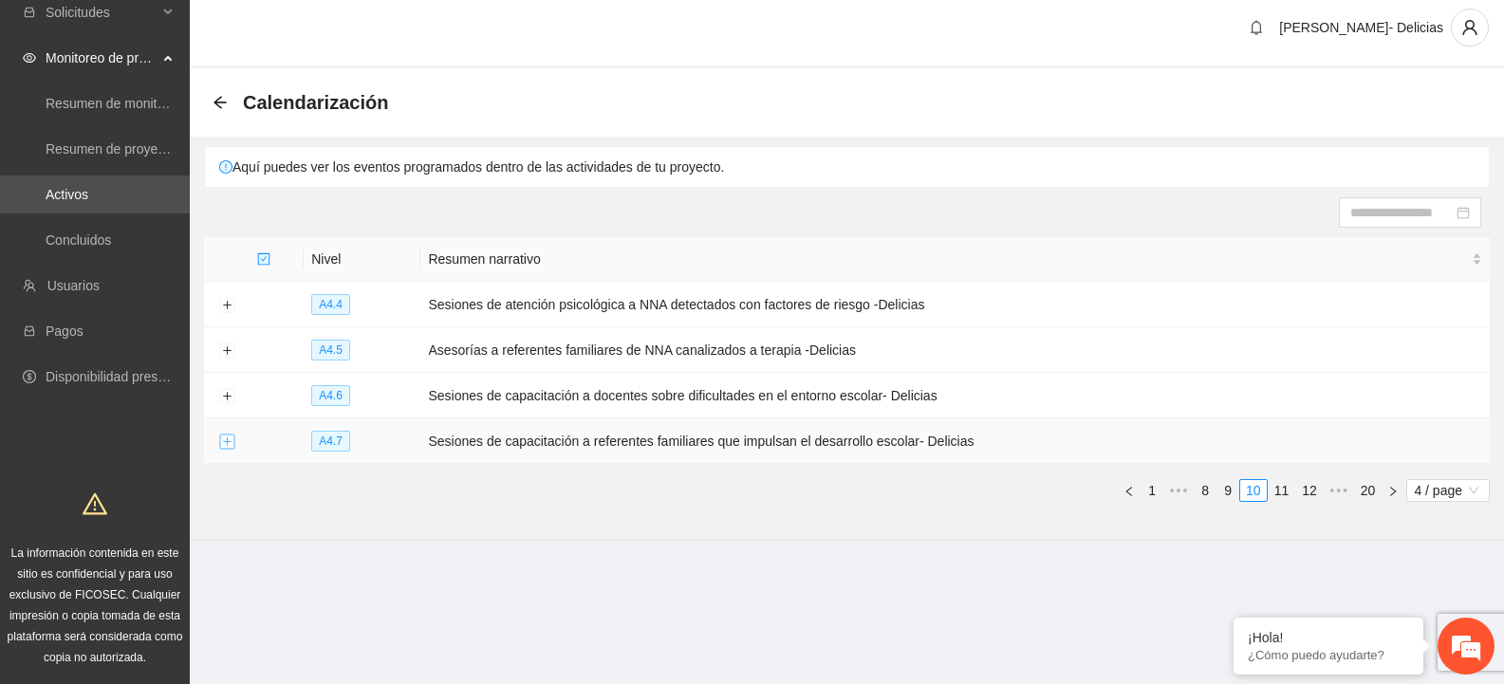
click at [227, 439] on button "Expand row" at bounding box center [226, 442] width 15 height 15
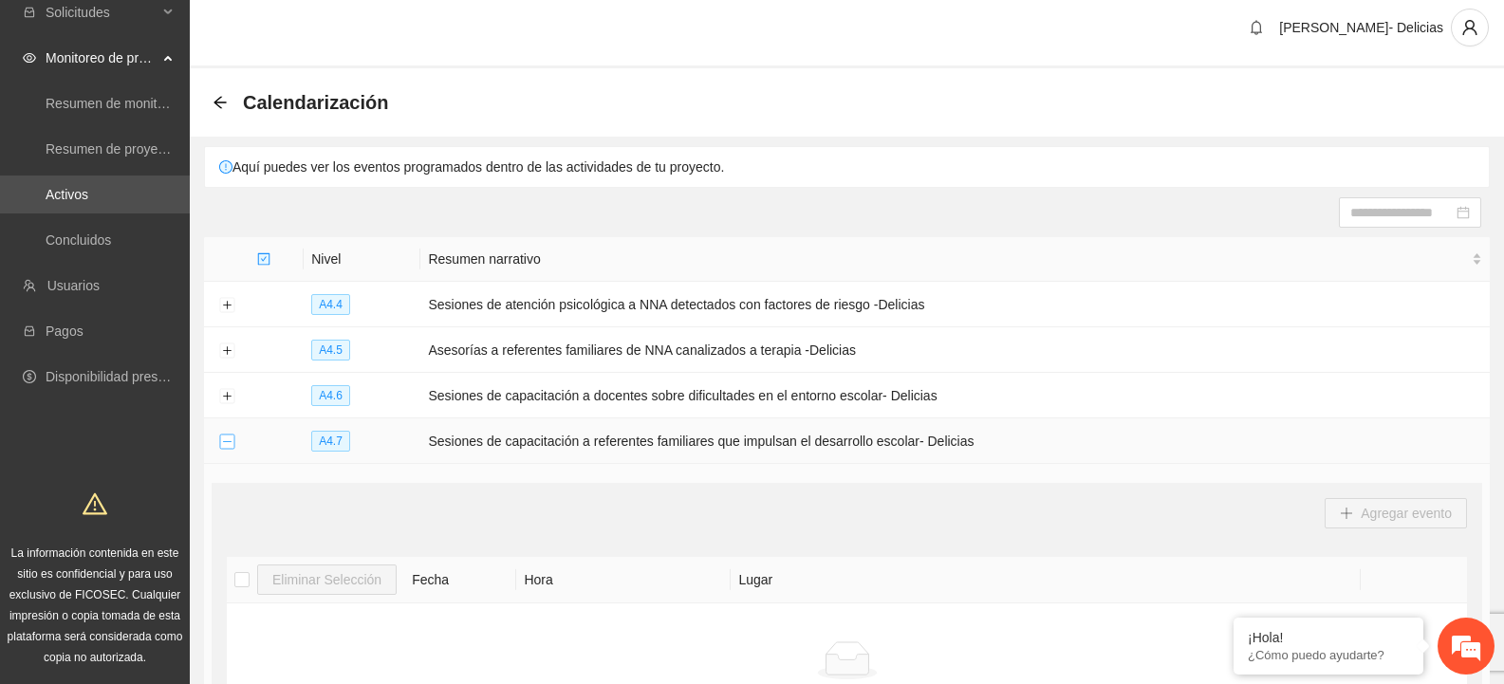
click at [227, 439] on button "Collapse row" at bounding box center [226, 442] width 15 height 15
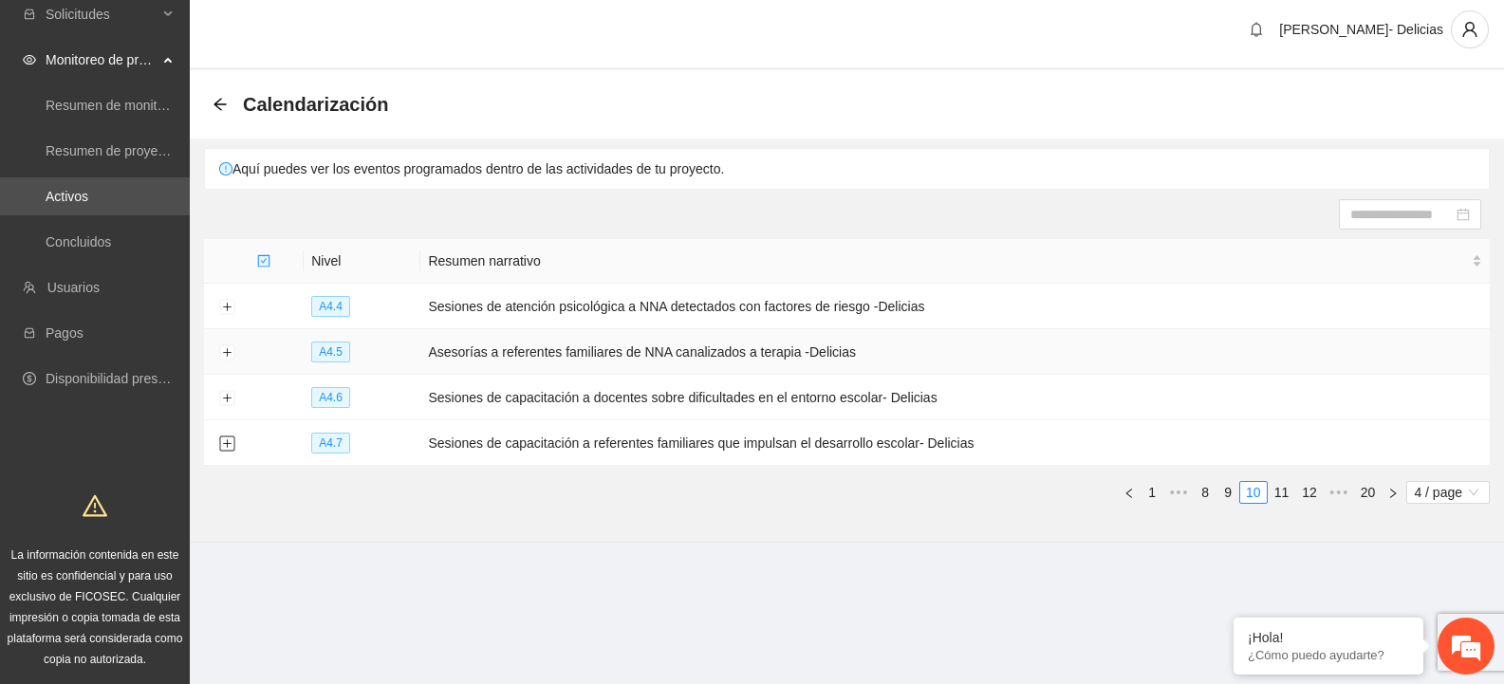
scroll to position [0, 0]
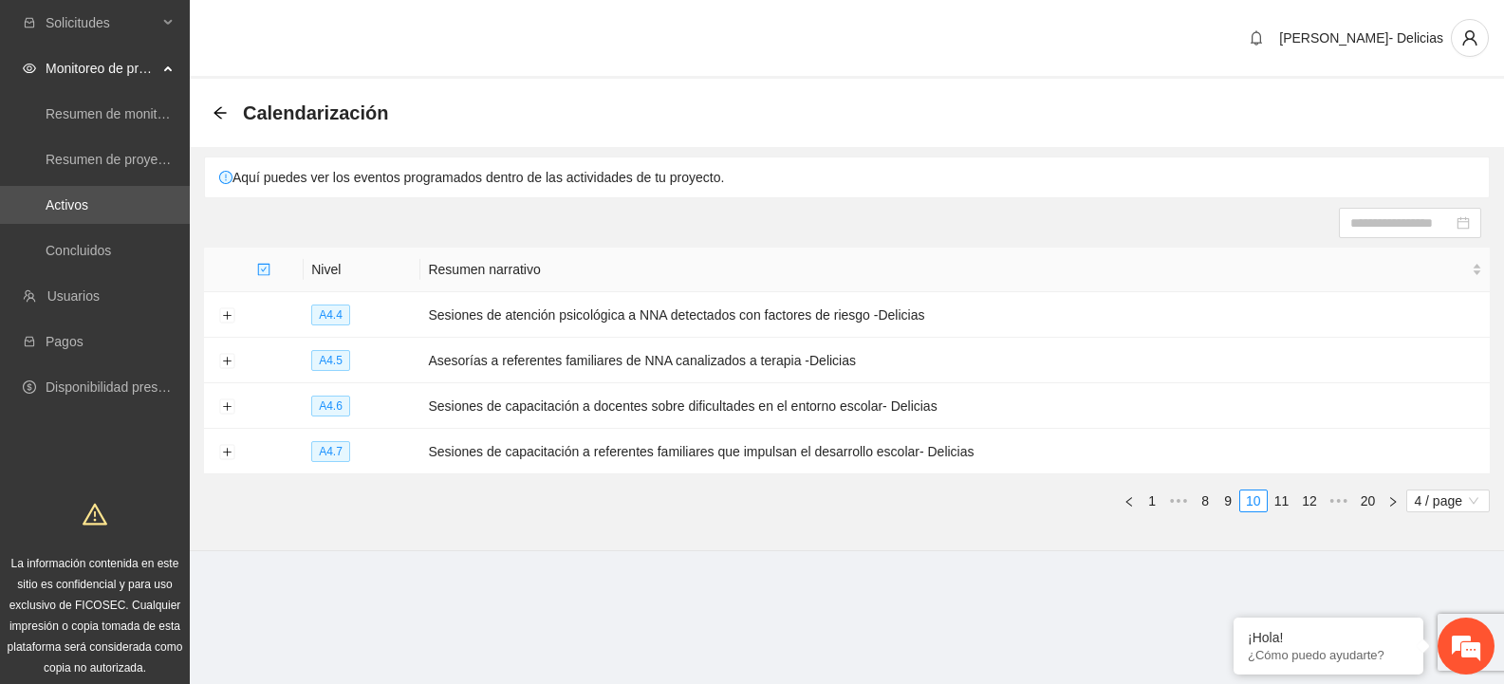
click at [572, 108] on div "Calendarización" at bounding box center [847, 113] width 1269 height 38
click at [218, 105] on icon "arrow-left" at bounding box center [220, 112] width 15 height 15
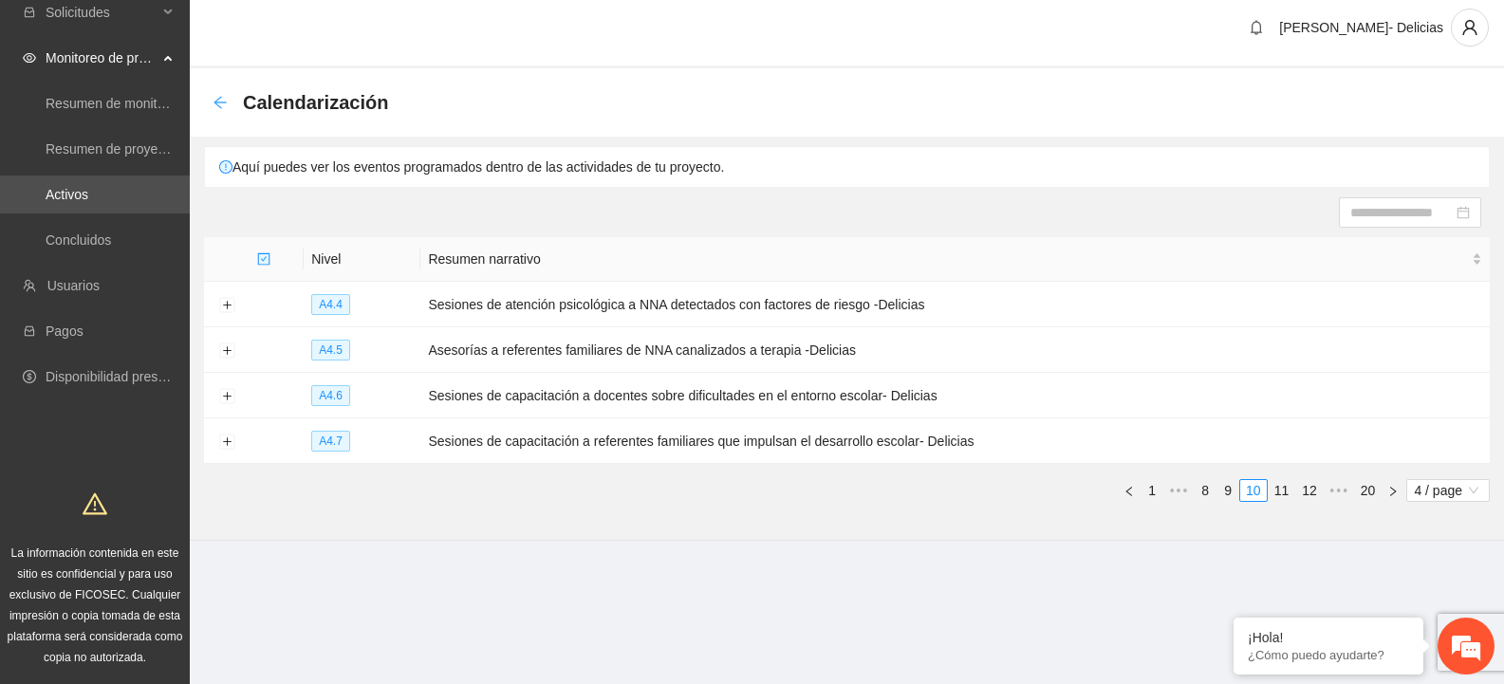
click at [217, 105] on icon "arrow-left" at bounding box center [220, 102] width 12 height 12
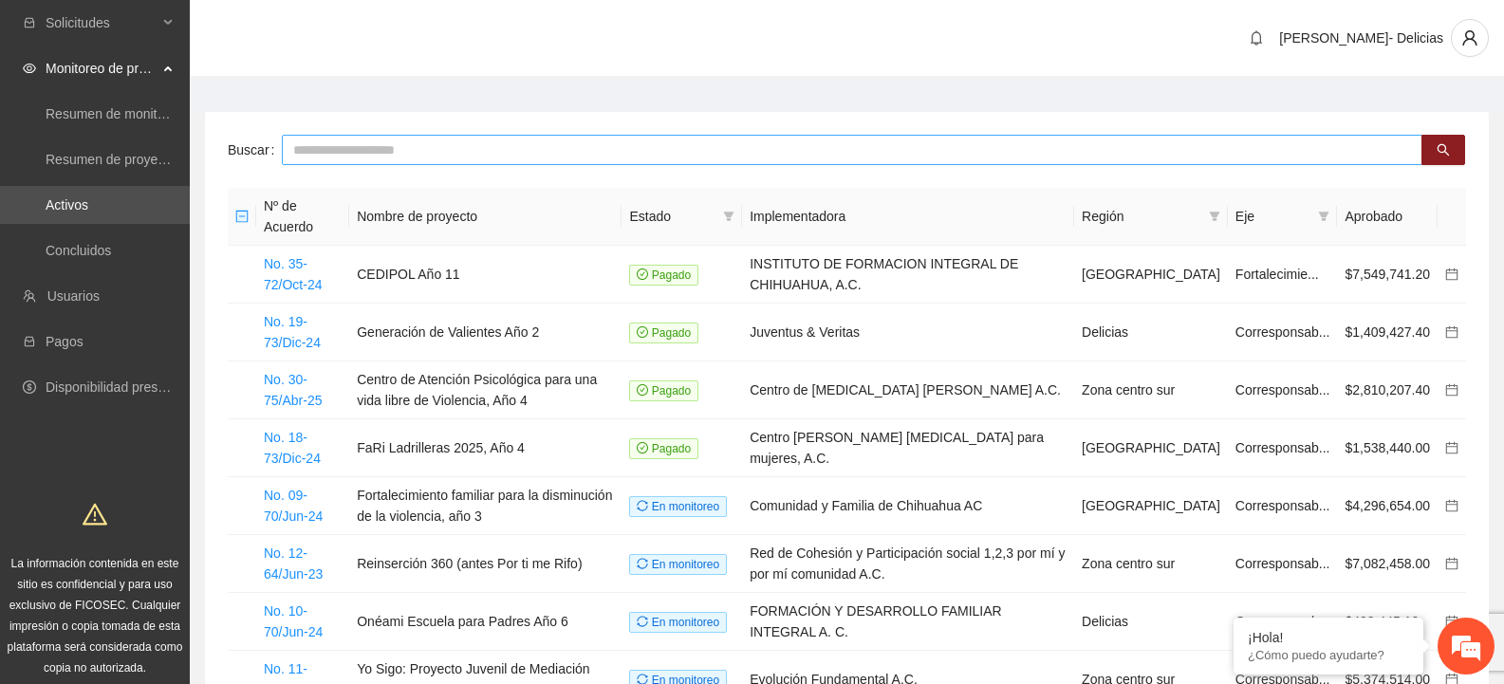
click at [375, 156] on input "text" at bounding box center [852, 150] width 1141 height 30
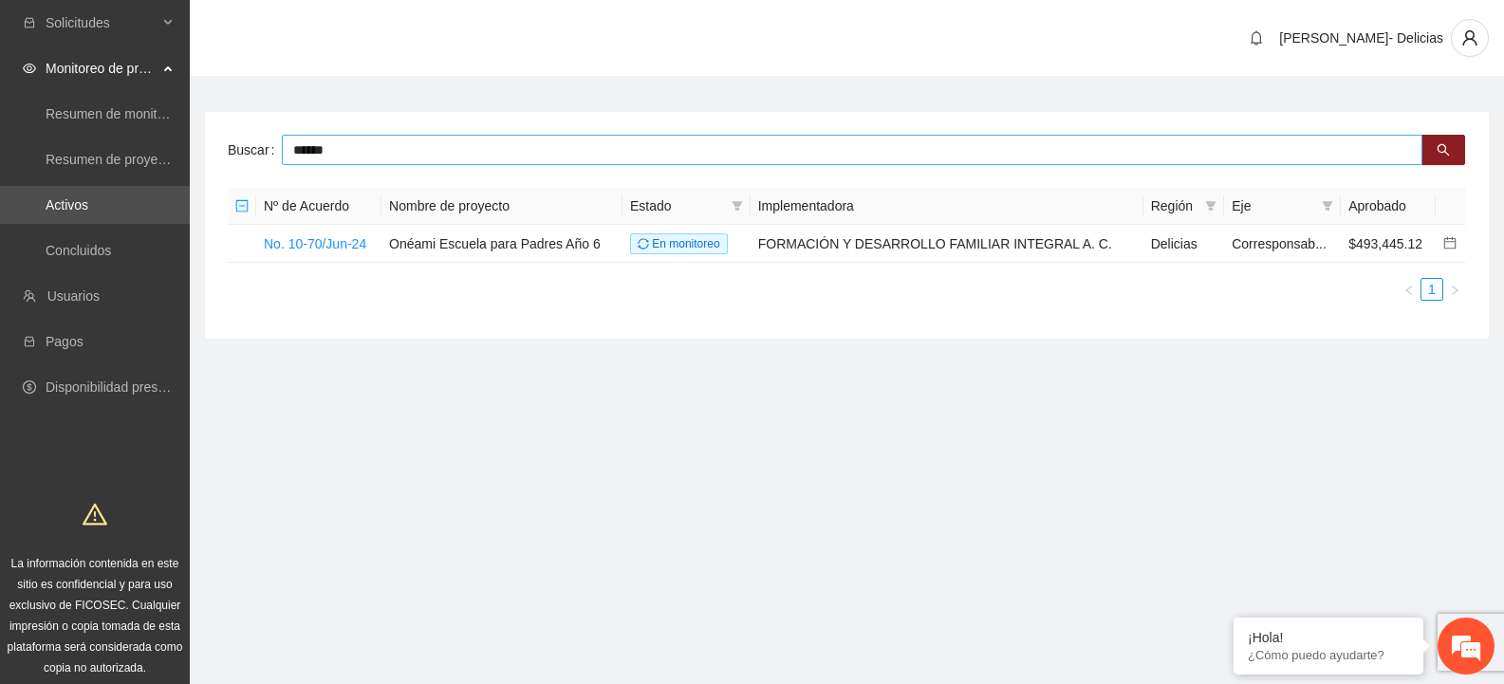
drag, startPoint x: 369, startPoint y: 151, endPoint x: 241, endPoint y: 147, distance: 128.2
click at [241, 147] on div "Buscar ******" at bounding box center [847, 150] width 1238 height 30
type input "*"
type input "*********"
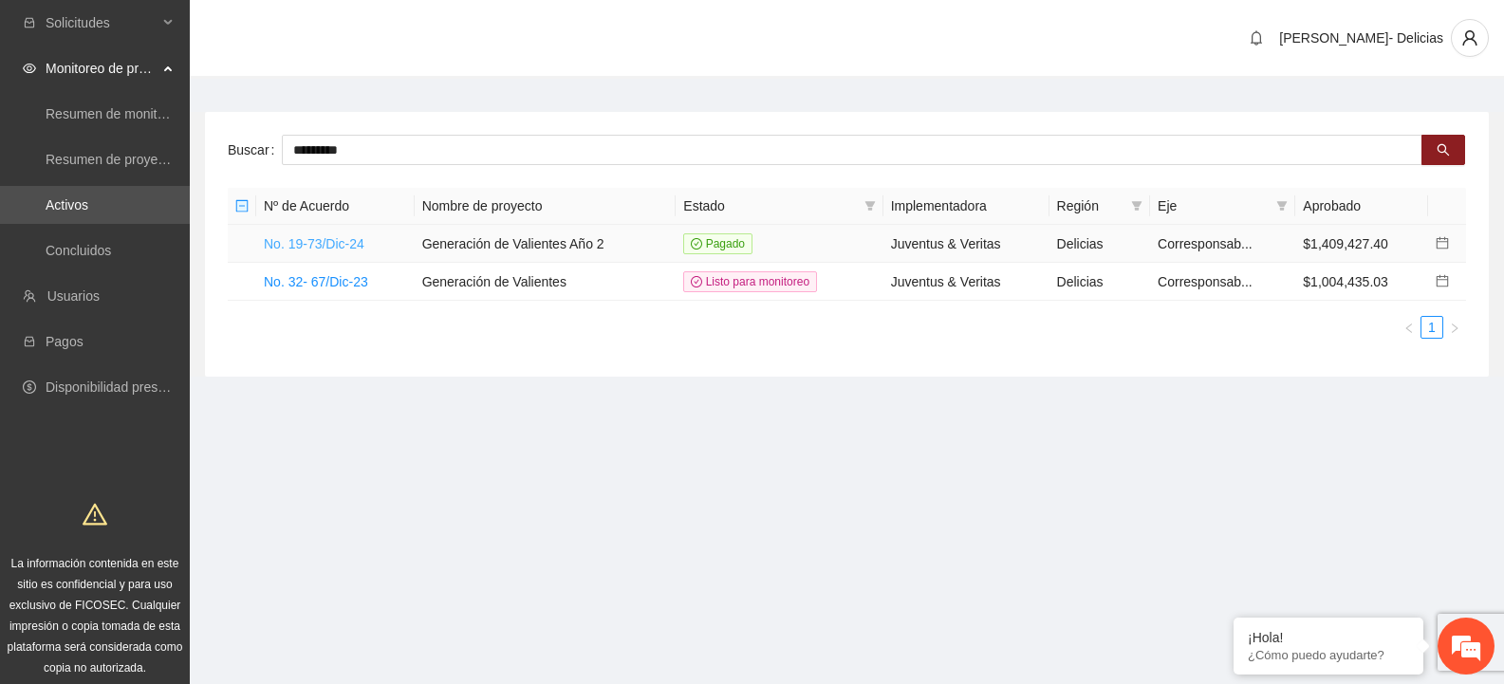
click at [325, 240] on link "No. 19-73/Dic-24" at bounding box center [314, 243] width 101 height 15
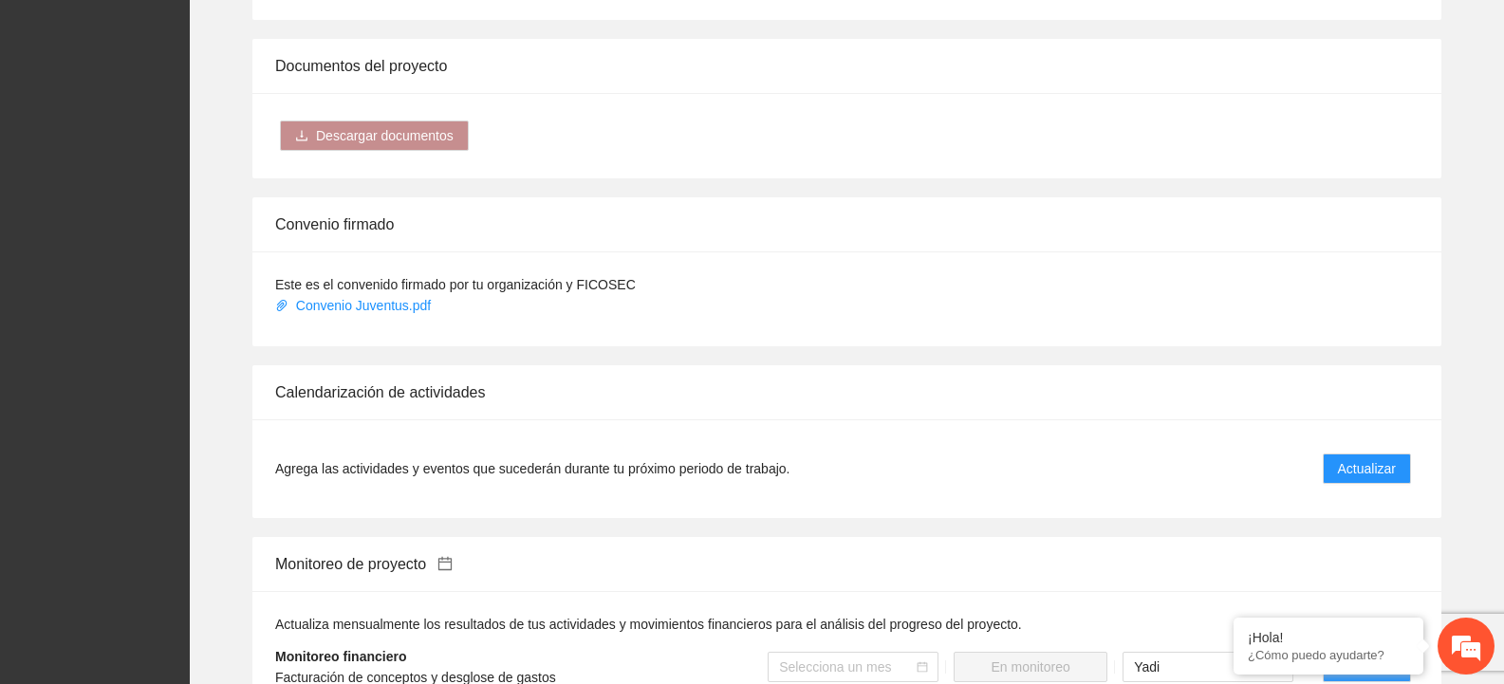
scroll to position [1423, 0]
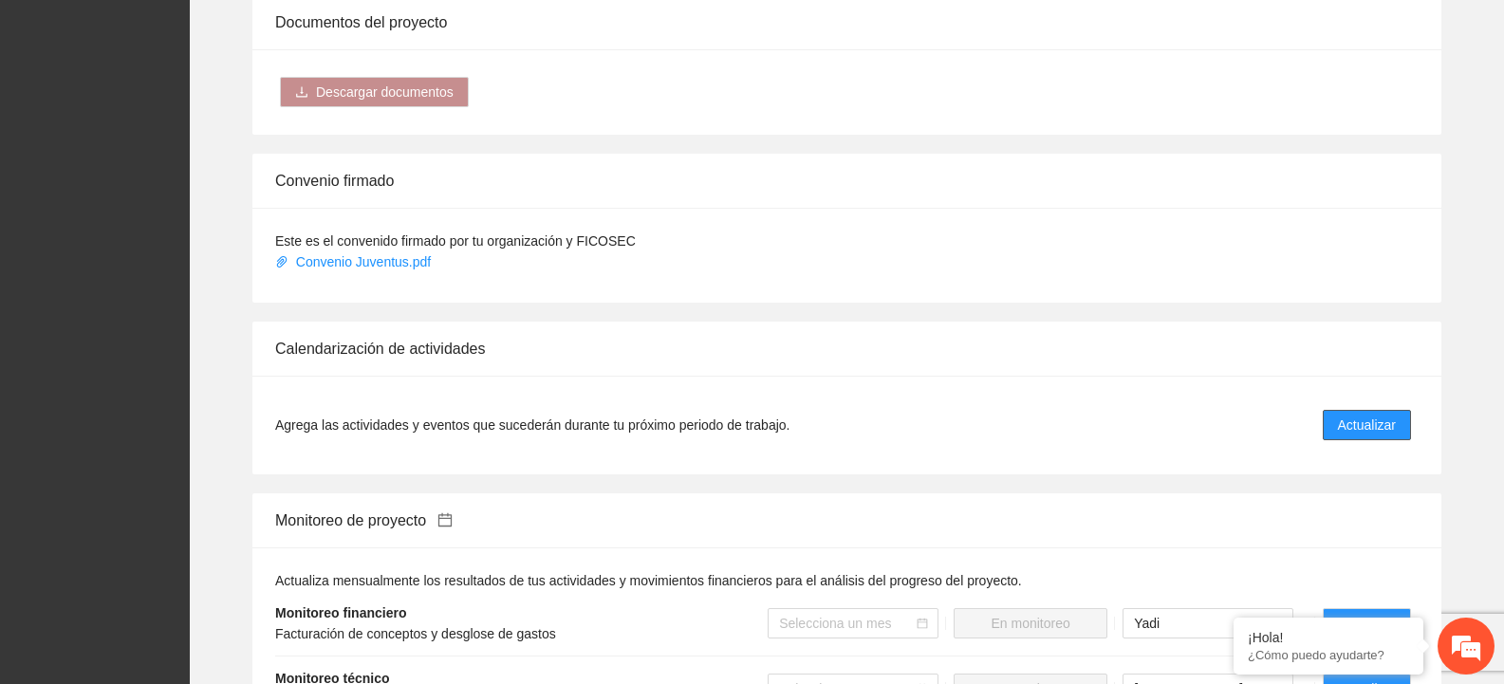
click at [1349, 415] on span "Actualizar" at bounding box center [1367, 425] width 58 height 21
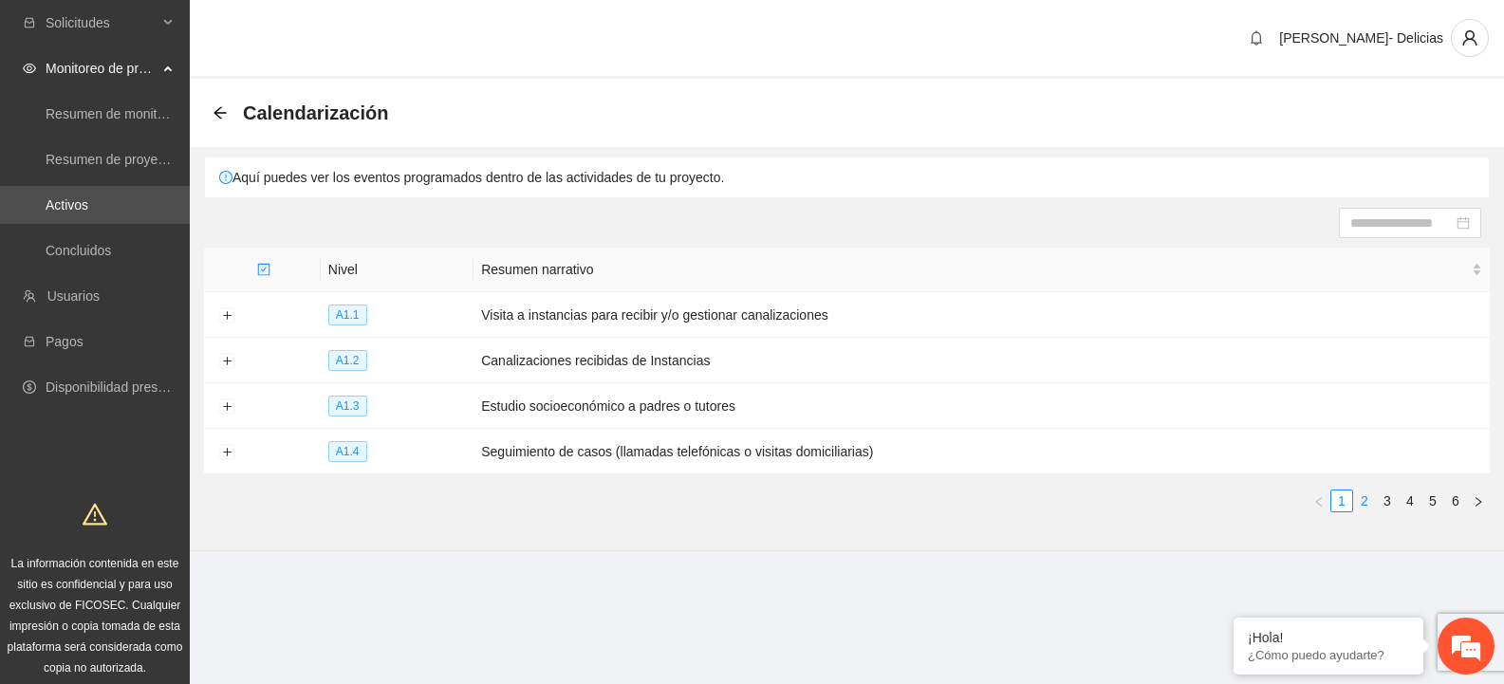
click at [1362, 497] on link "2" at bounding box center [1364, 501] width 21 height 21
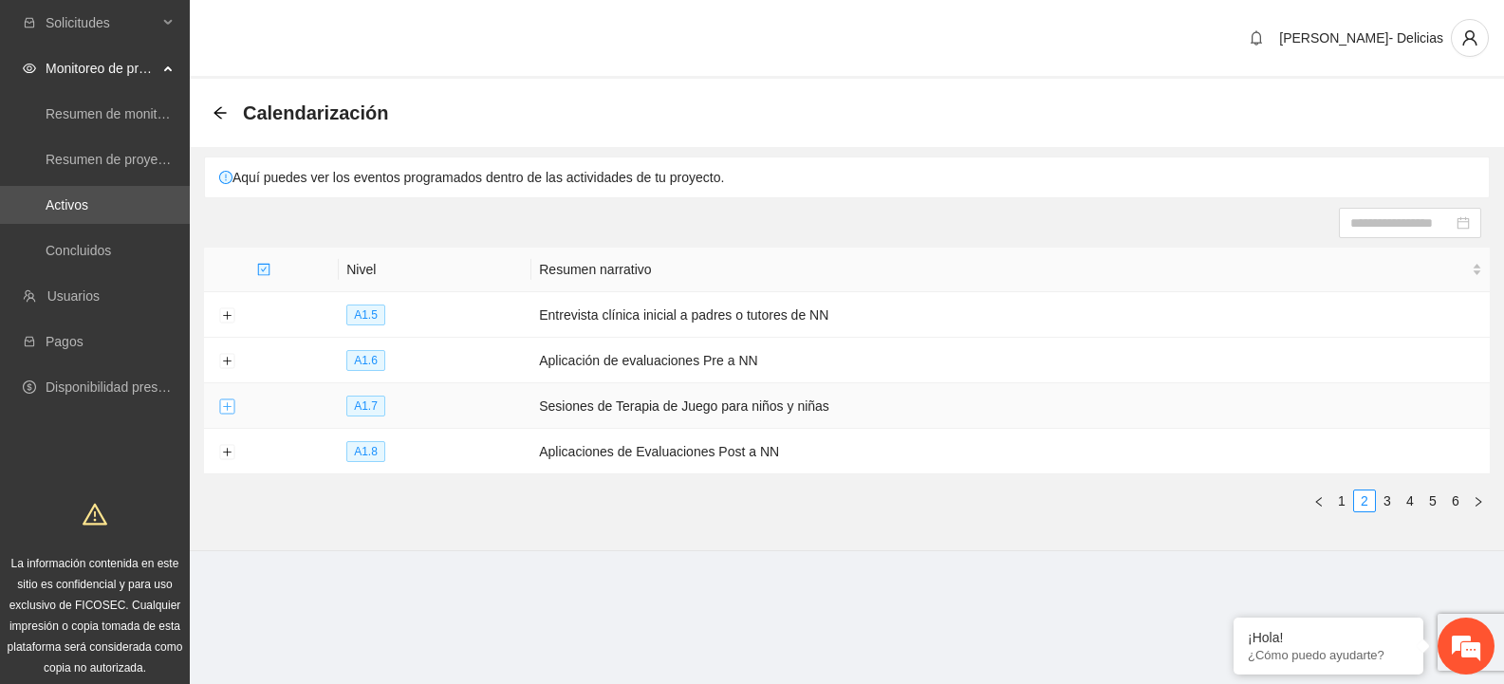
click at [220, 404] on button "Expand row" at bounding box center [226, 406] width 15 height 15
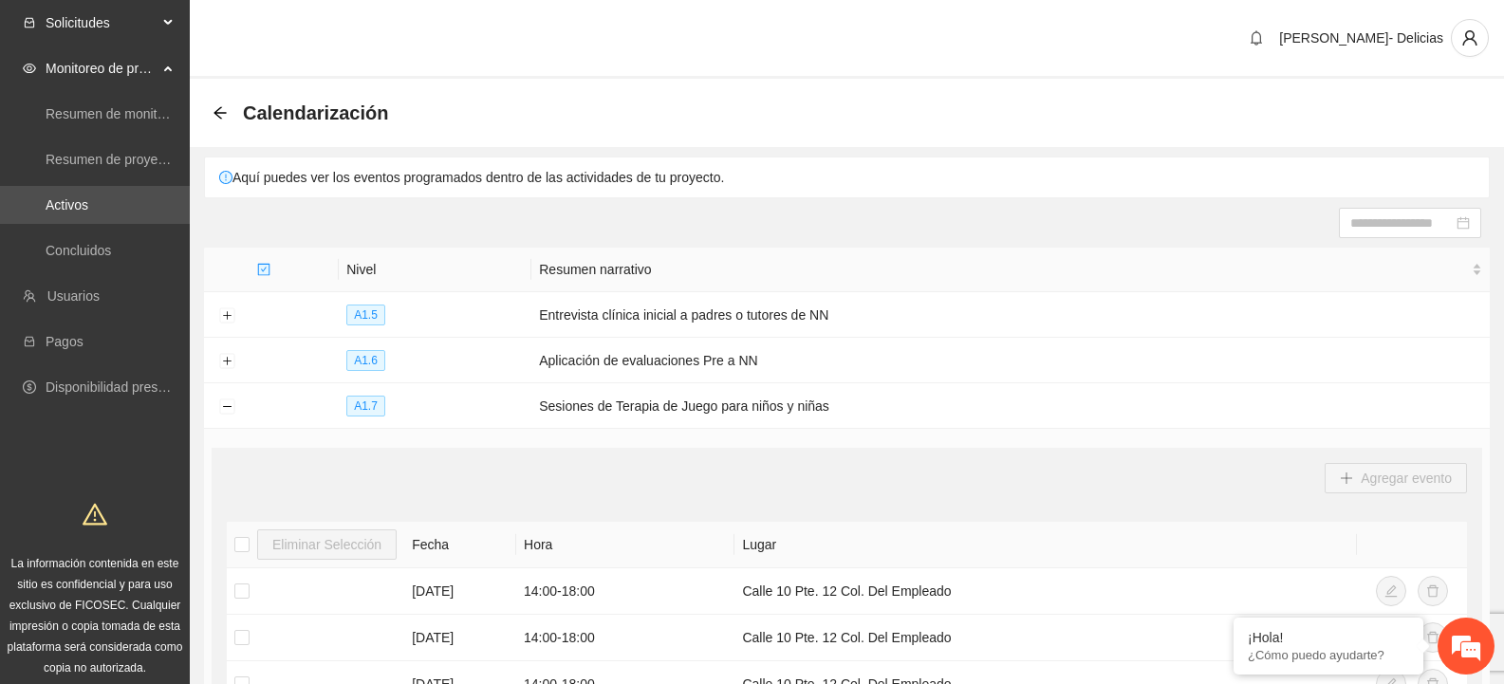
click at [124, 32] on span "Solicitudes" at bounding box center [102, 23] width 112 height 38
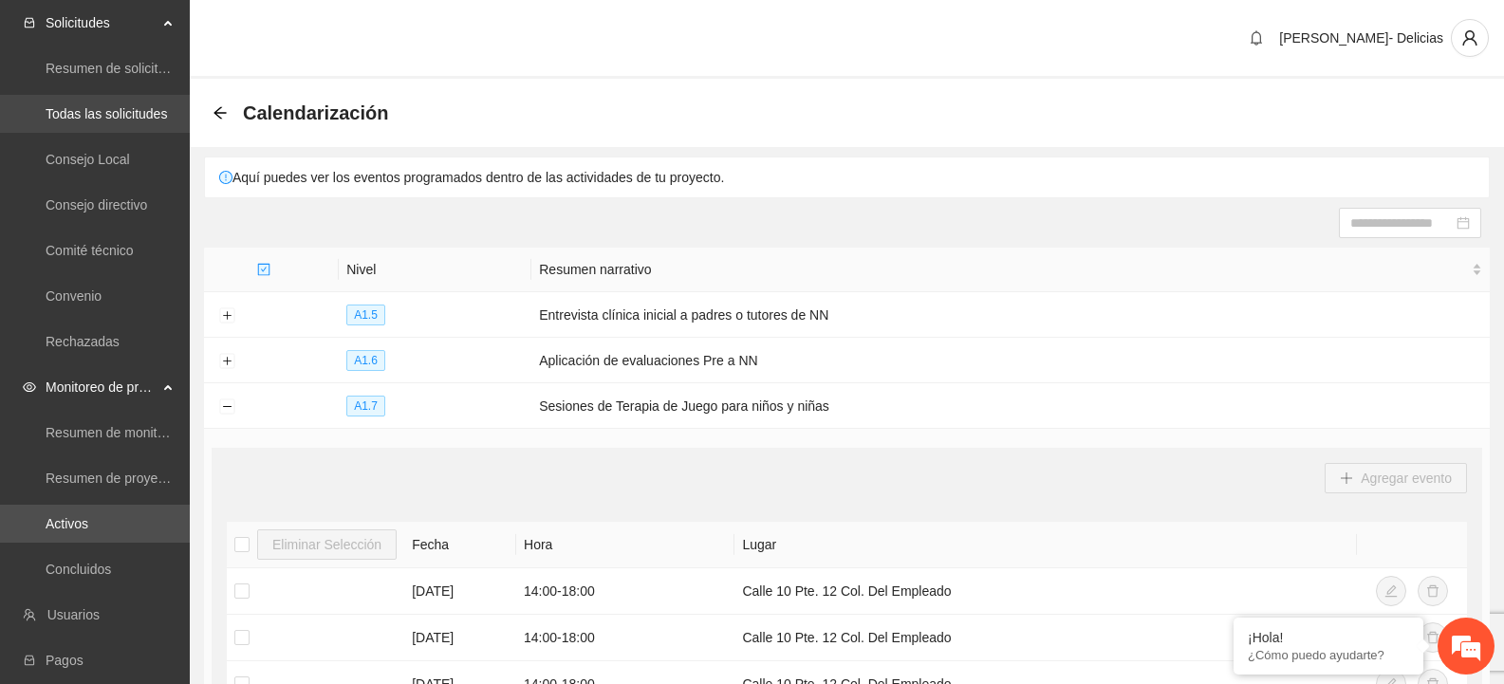
click at [117, 121] on link "Todas las solicitudes" at bounding box center [106, 113] width 121 height 15
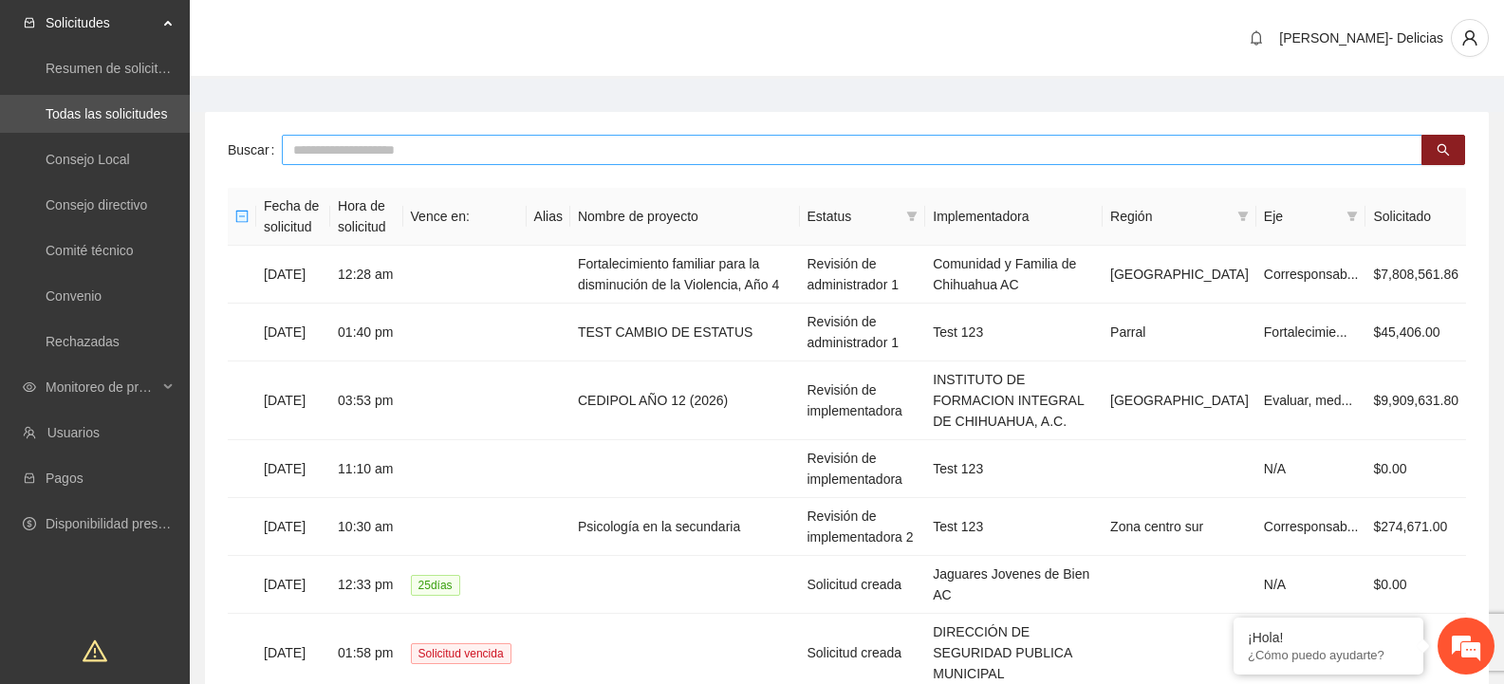
click at [607, 142] on input "text" at bounding box center [852, 150] width 1141 height 30
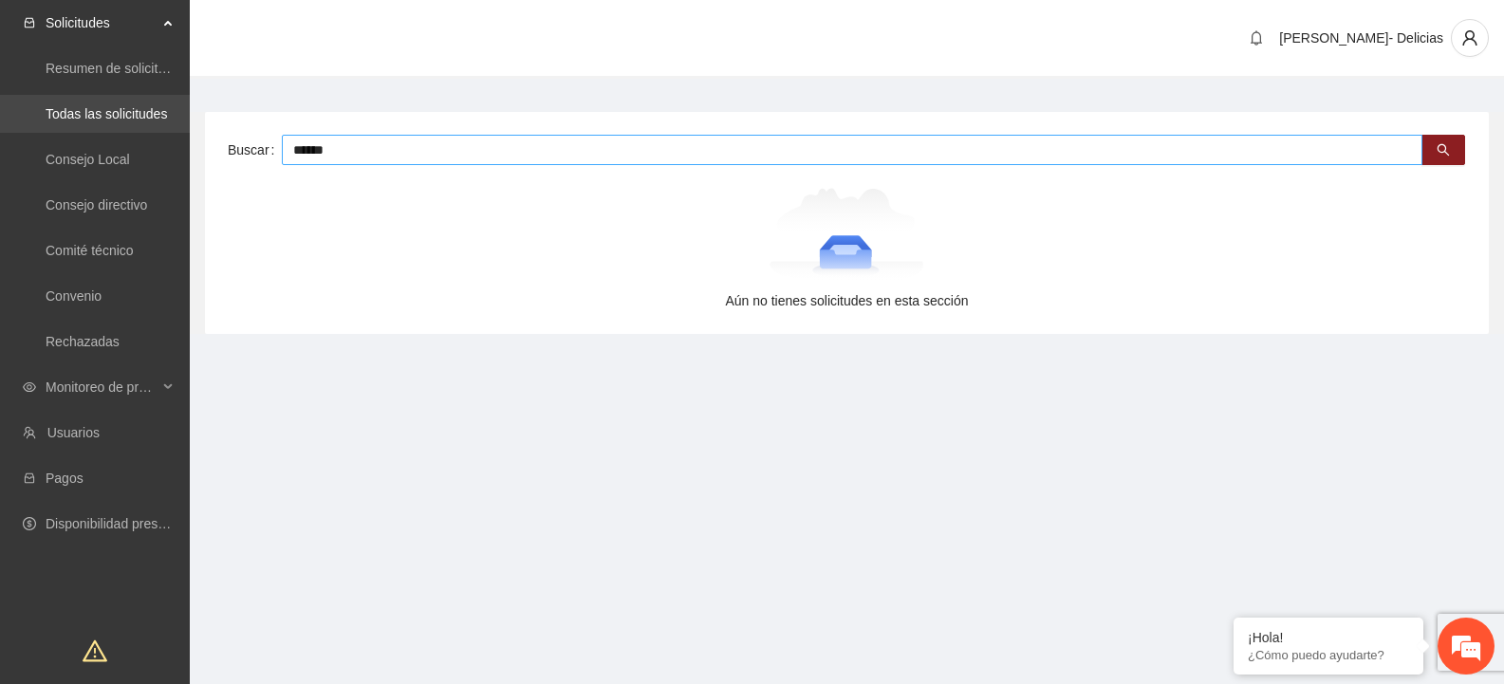
drag, startPoint x: 355, startPoint y: 146, endPoint x: 139, endPoint y: 107, distance: 218.9
click at [139, 107] on section "Solicitudes Resumen de solicitudes por aprobar Todas las solicitudes Consejo Lo…" at bounding box center [752, 415] width 1504 height 831
type input "******"
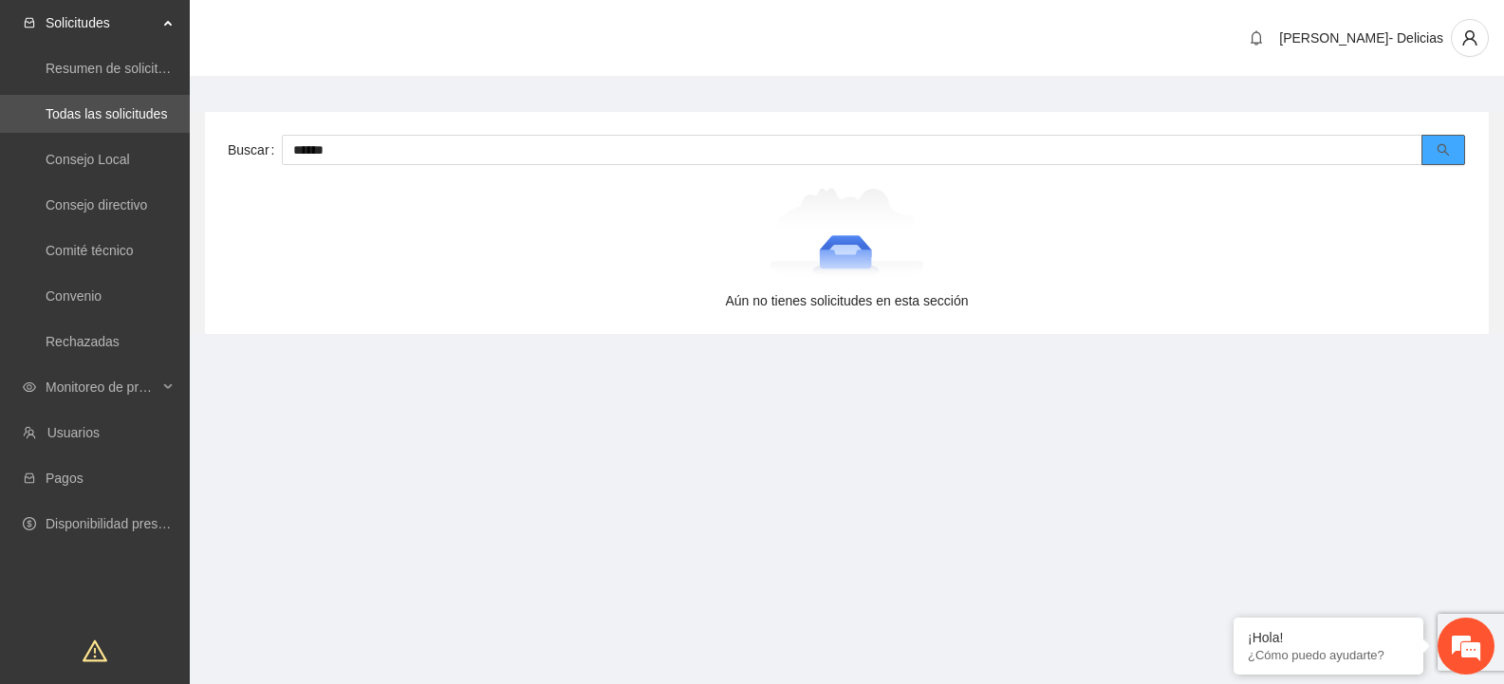
drag, startPoint x: 1443, startPoint y: 126, endPoint x: 1440, endPoint y: 146, distance: 20.3
click at [1440, 134] on div "Buscar ****** Aún no tienes solicitudes en esta sección" at bounding box center [847, 223] width 1284 height 222
click at [1440, 146] on icon "search" at bounding box center [1443, 149] width 13 height 13
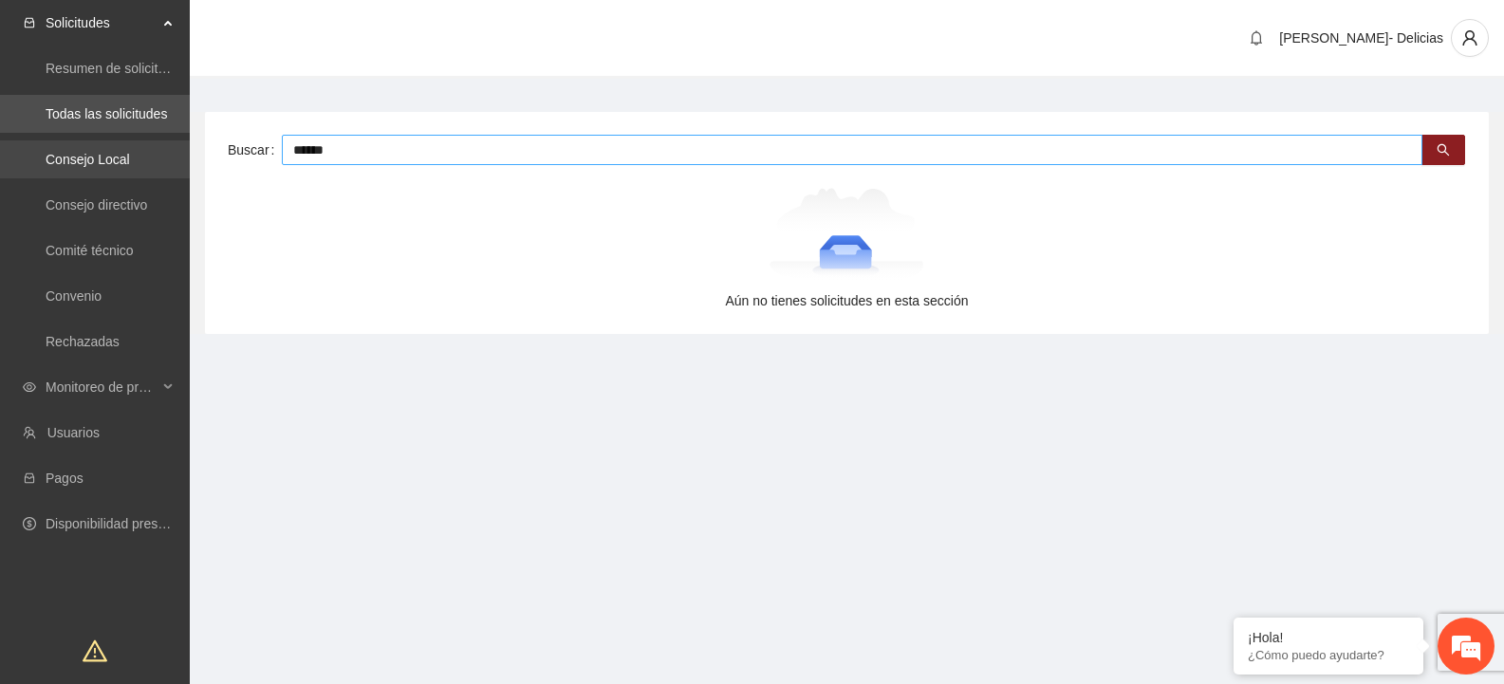
drag, startPoint x: 405, startPoint y: 157, endPoint x: 131, endPoint y: 144, distance: 274.5
click at [131, 144] on section "Solicitudes Resumen de solicitudes por aprobar Todas las solicitudes Consejo Lo…" at bounding box center [752, 415] width 1504 height 831
type input "*****"
drag, startPoint x: 344, startPoint y: 145, endPoint x: 48, endPoint y: 159, distance: 295.5
click at [46, 149] on section "Solicitudes Resumen de solicitudes por aprobar Todas las solicitudes Consejo Lo…" at bounding box center [752, 415] width 1504 height 831
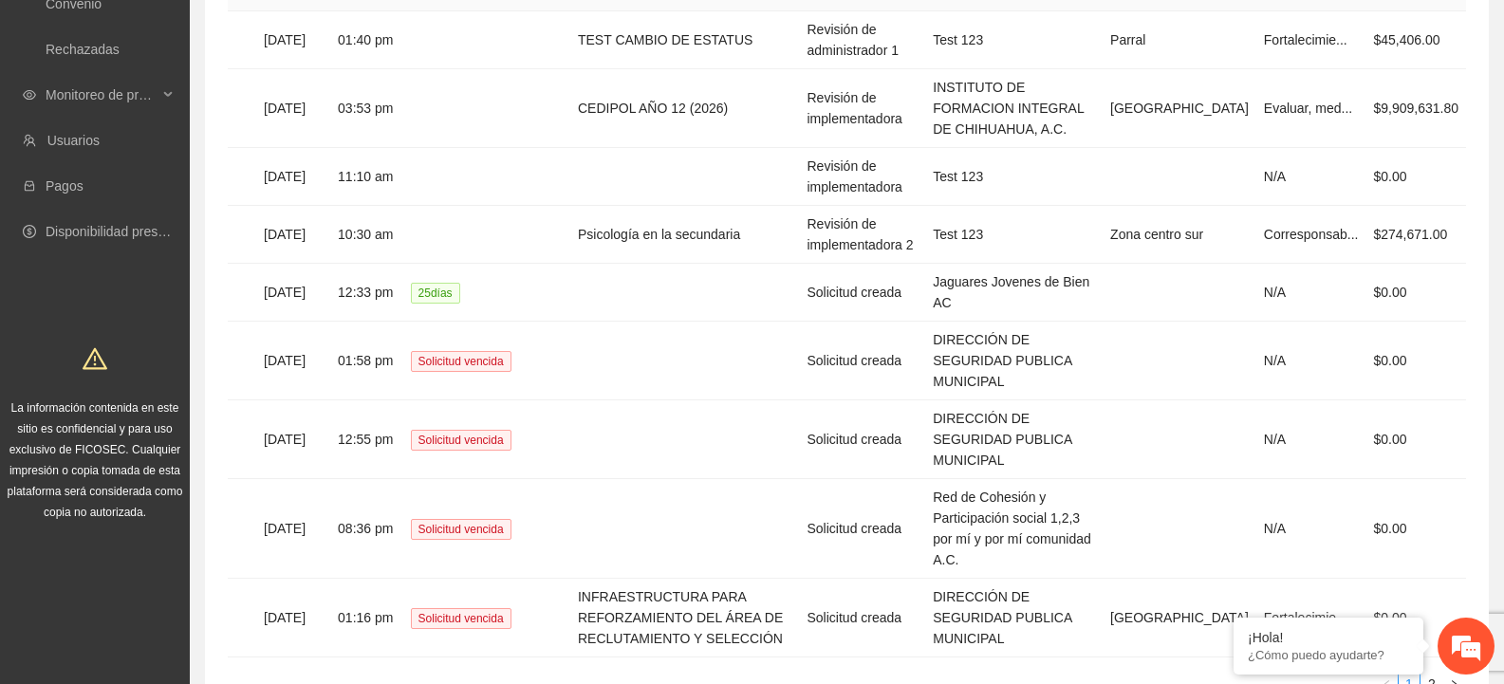
scroll to position [309, 0]
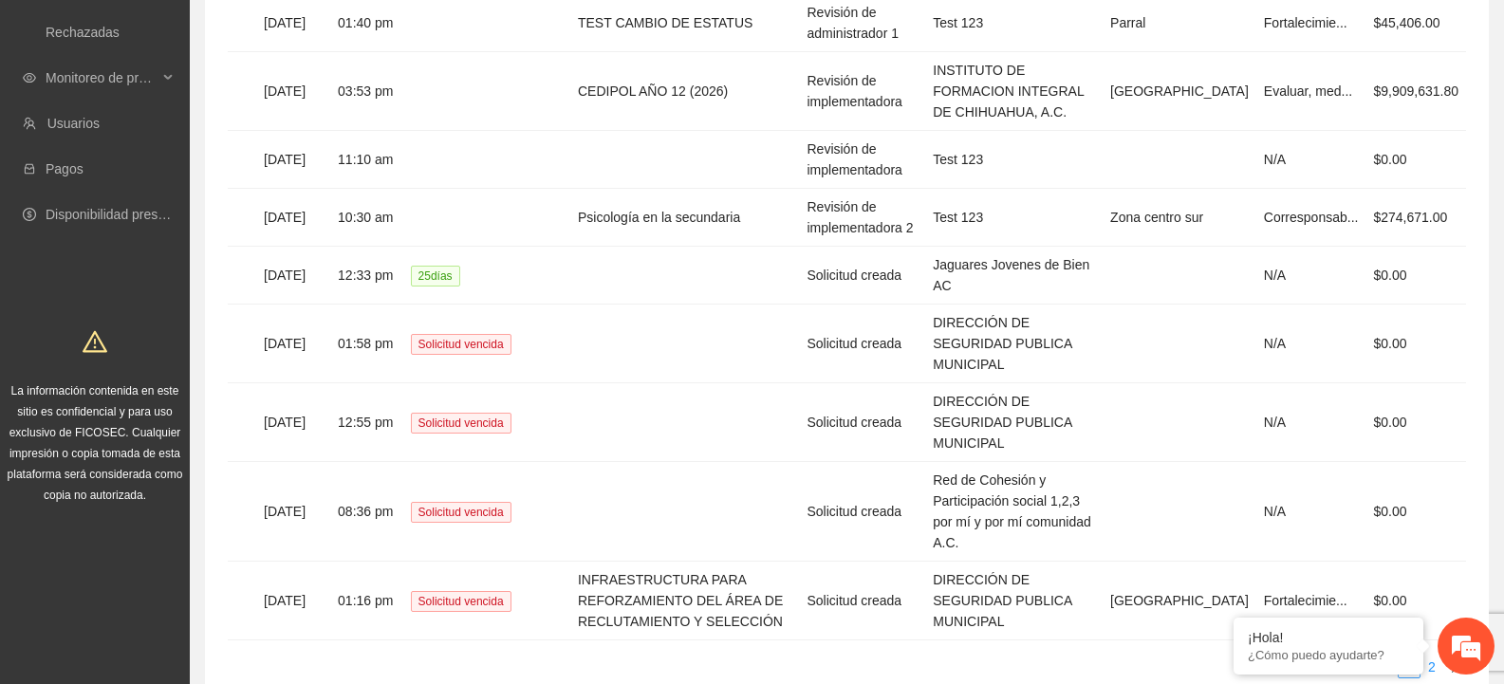
click at [1425, 657] on link "2" at bounding box center [1431, 667] width 21 height 21
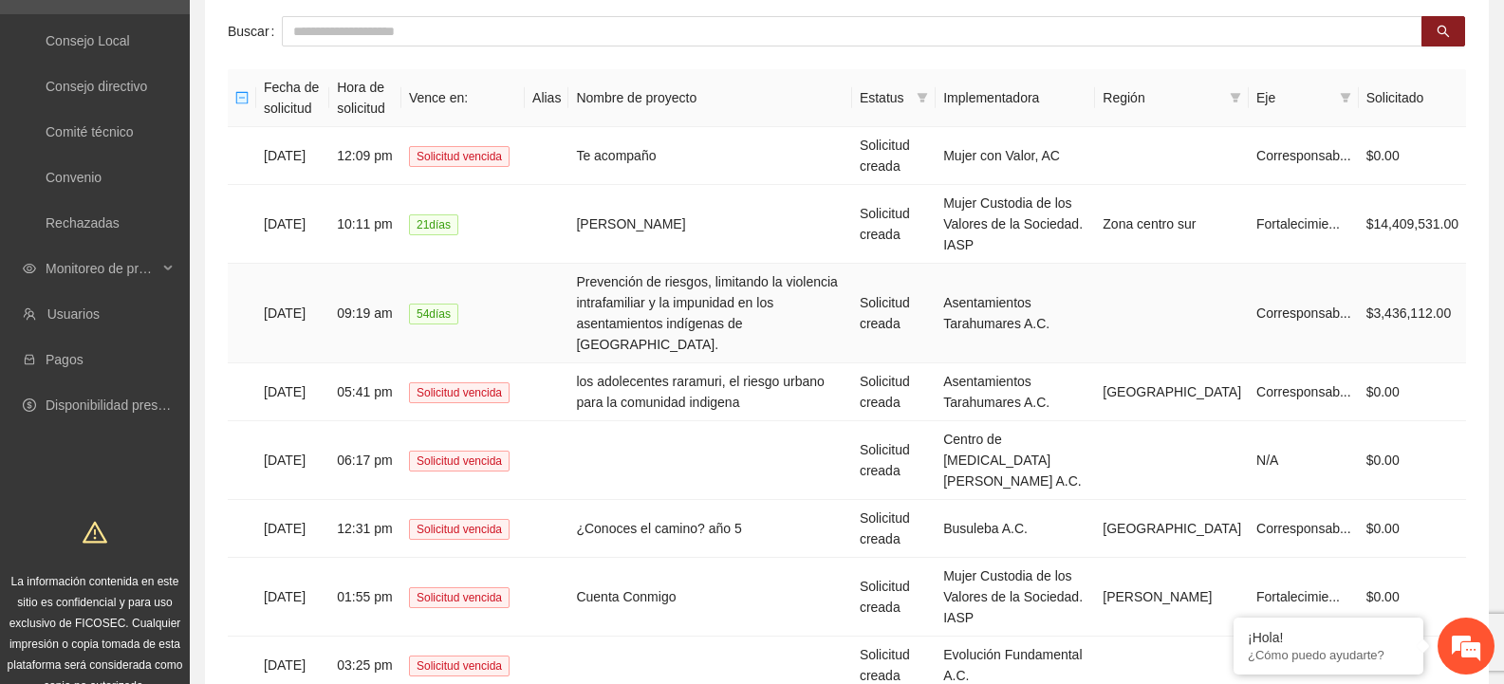
scroll to position [393, 0]
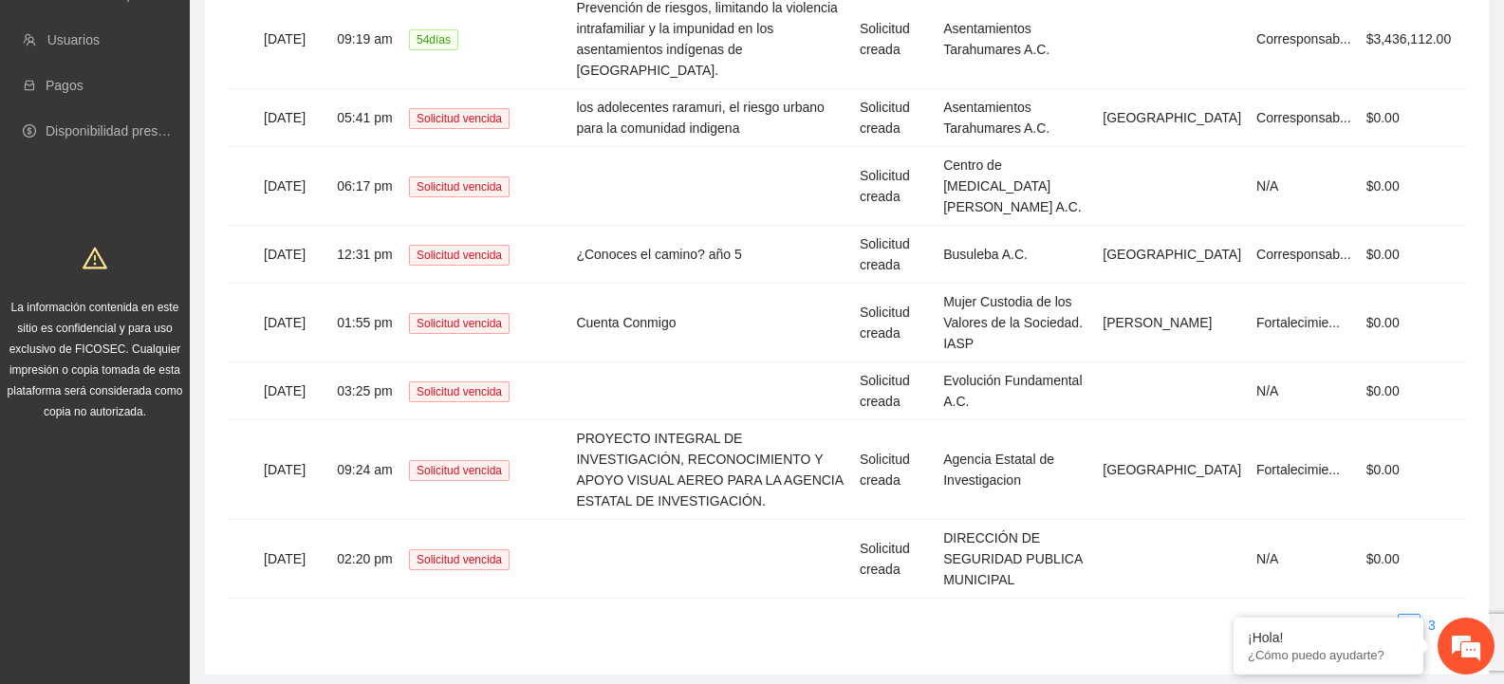
click at [1428, 615] on link "3" at bounding box center [1431, 625] width 21 height 21
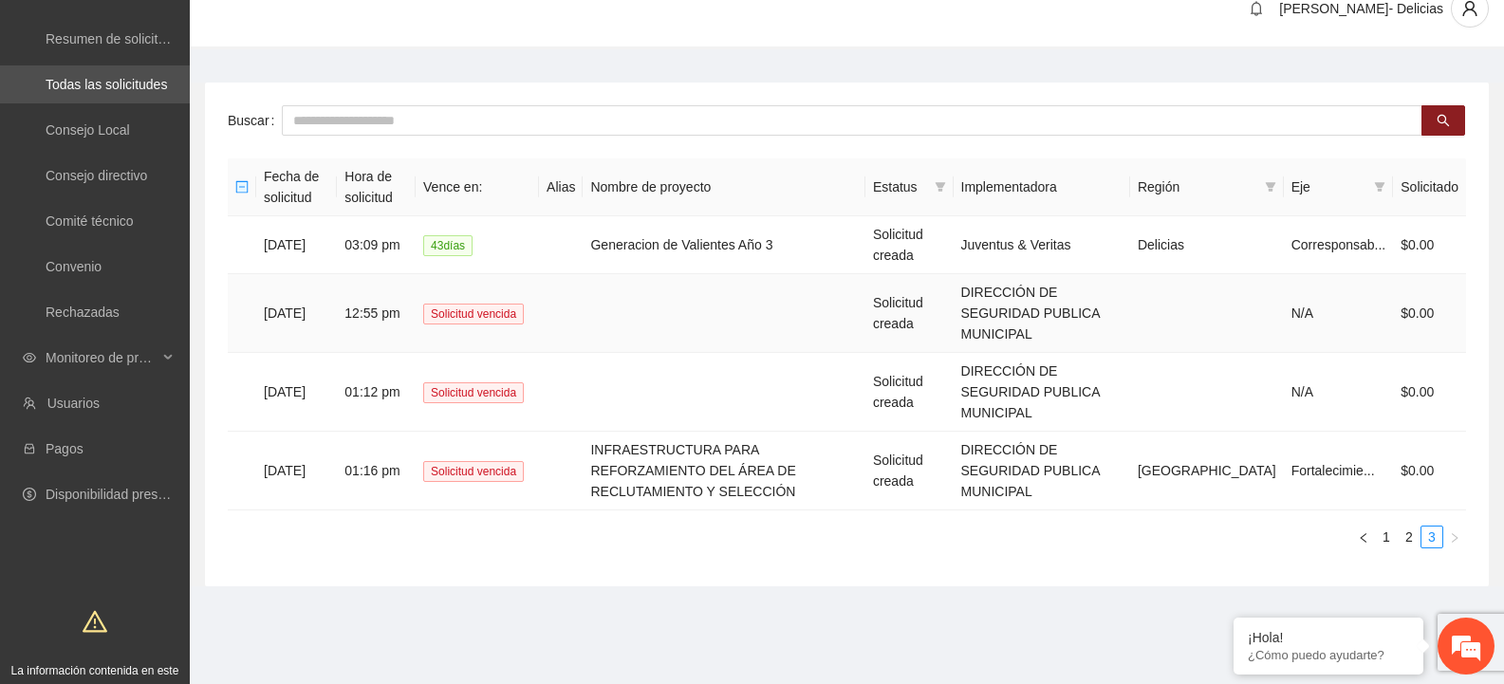
scroll to position [0, 0]
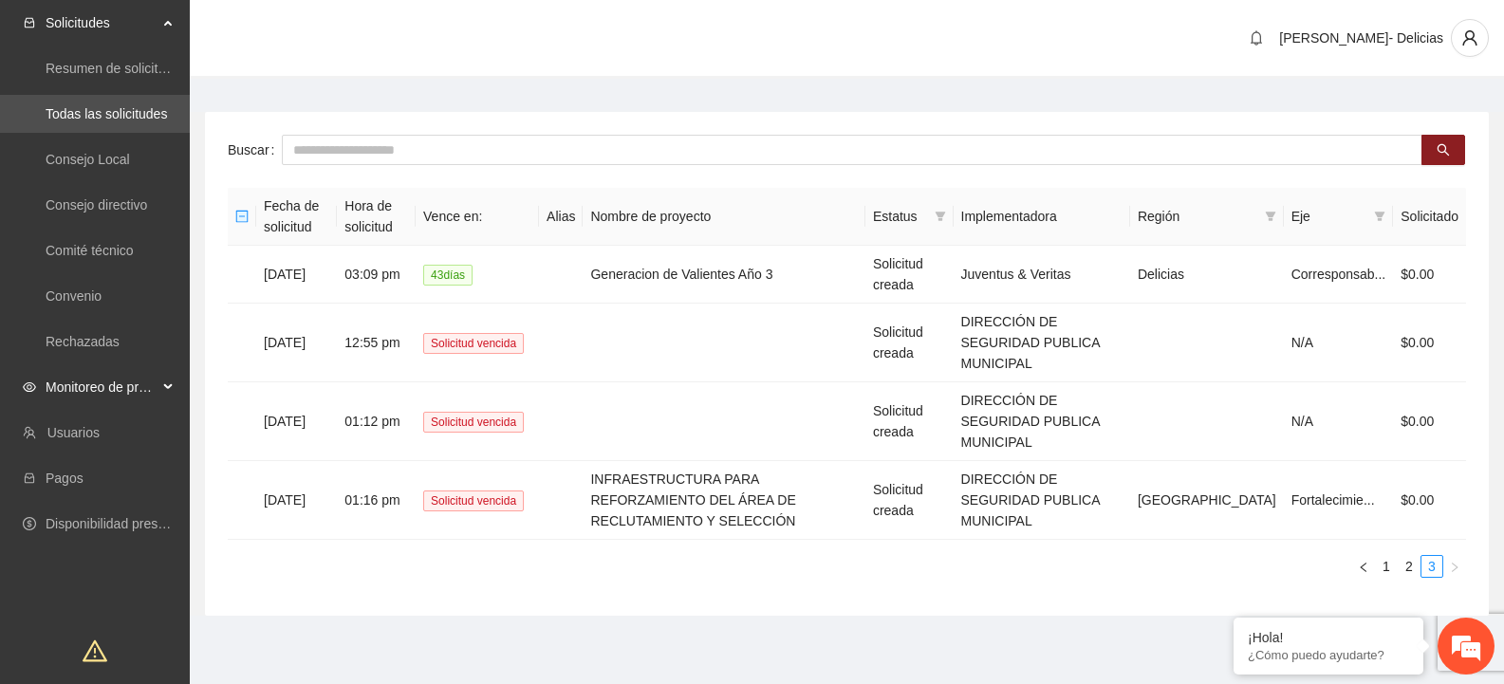
click at [108, 385] on span "Monitoreo de proyectos" at bounding box center [102, 387] width 112 height 38
click at [143, 425] on link "Resumen de monitoreo" at bounding box center [115, 432] width 139 height 15
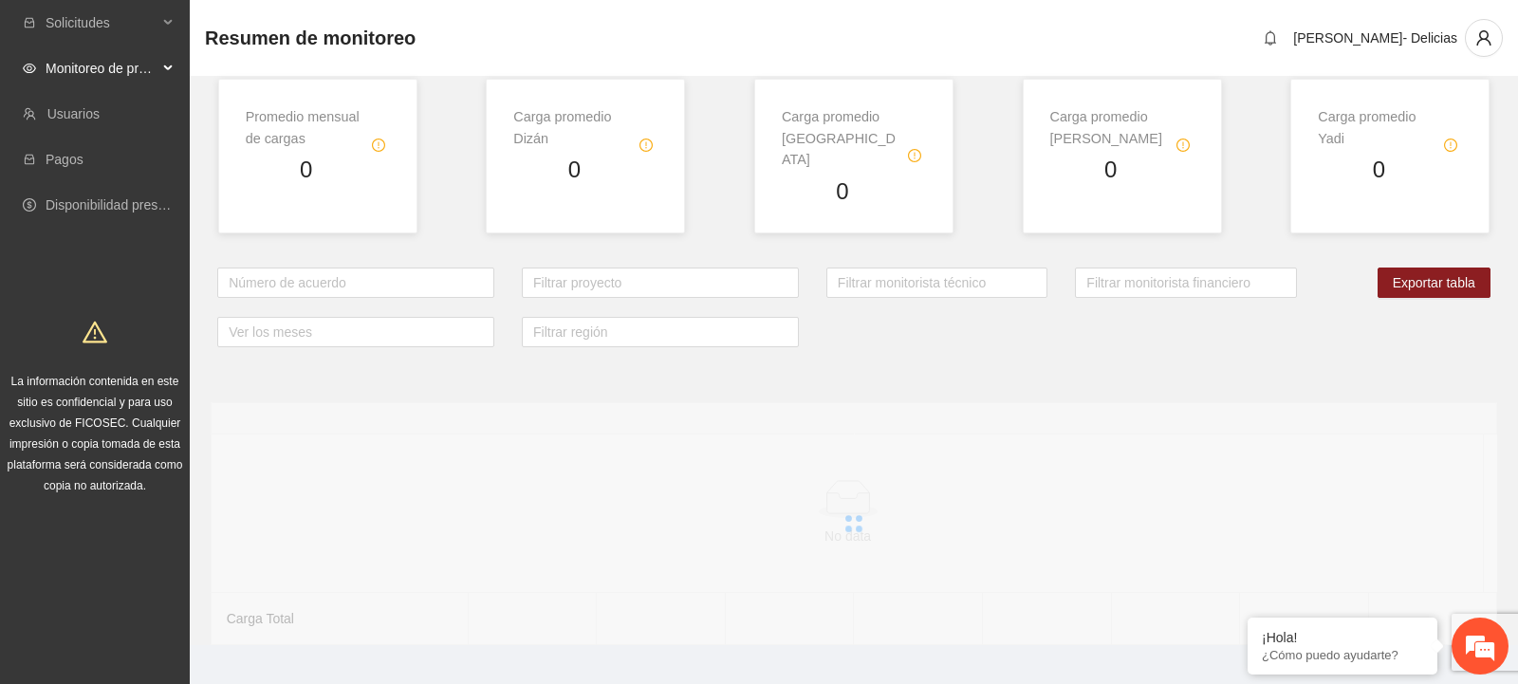
click at [123, 70] on span "Monitoreo de proyectos" at bounding box center [102, 68] width 112 height 38
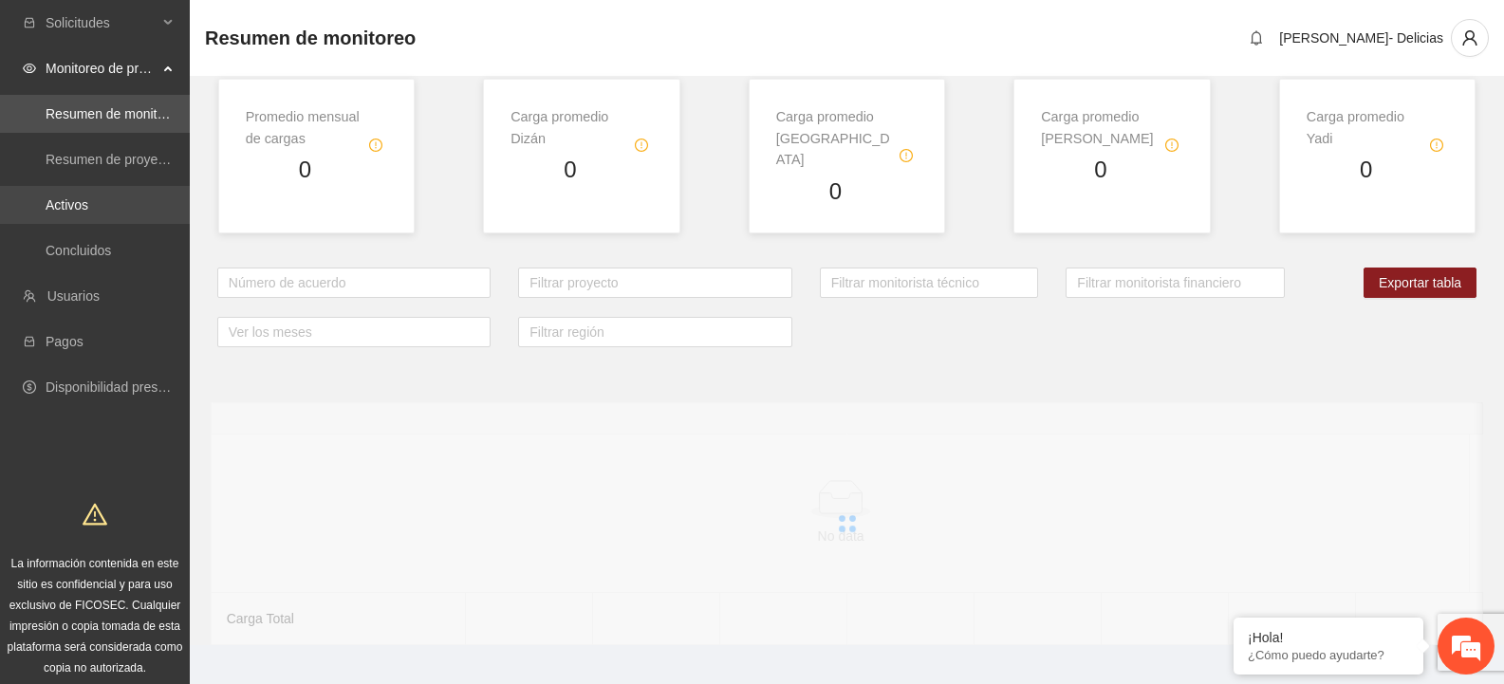
click at [88, 212] on link "Activos" at bounding box center [67, 204] width 43 height 15
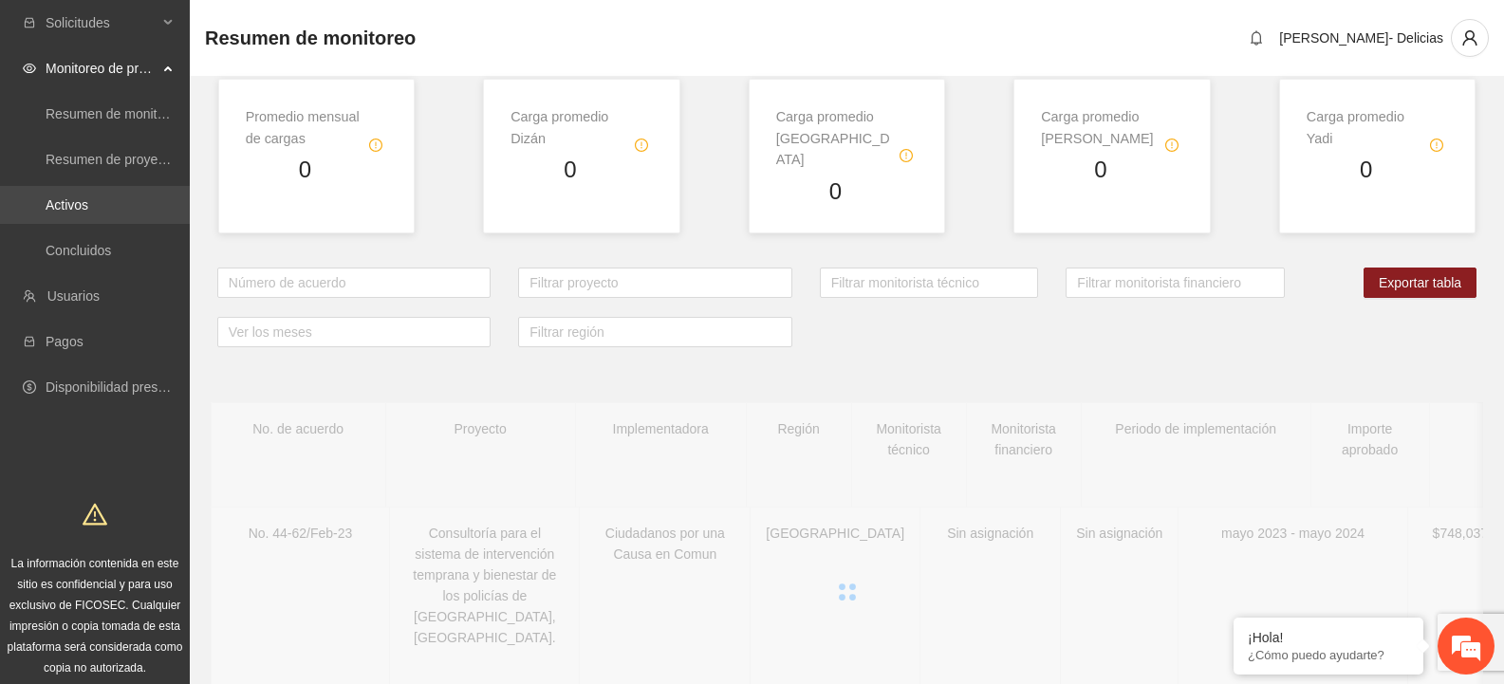
click at [70, 211] on link "Activos" at bounding box center [67, 204] width 43 height 15
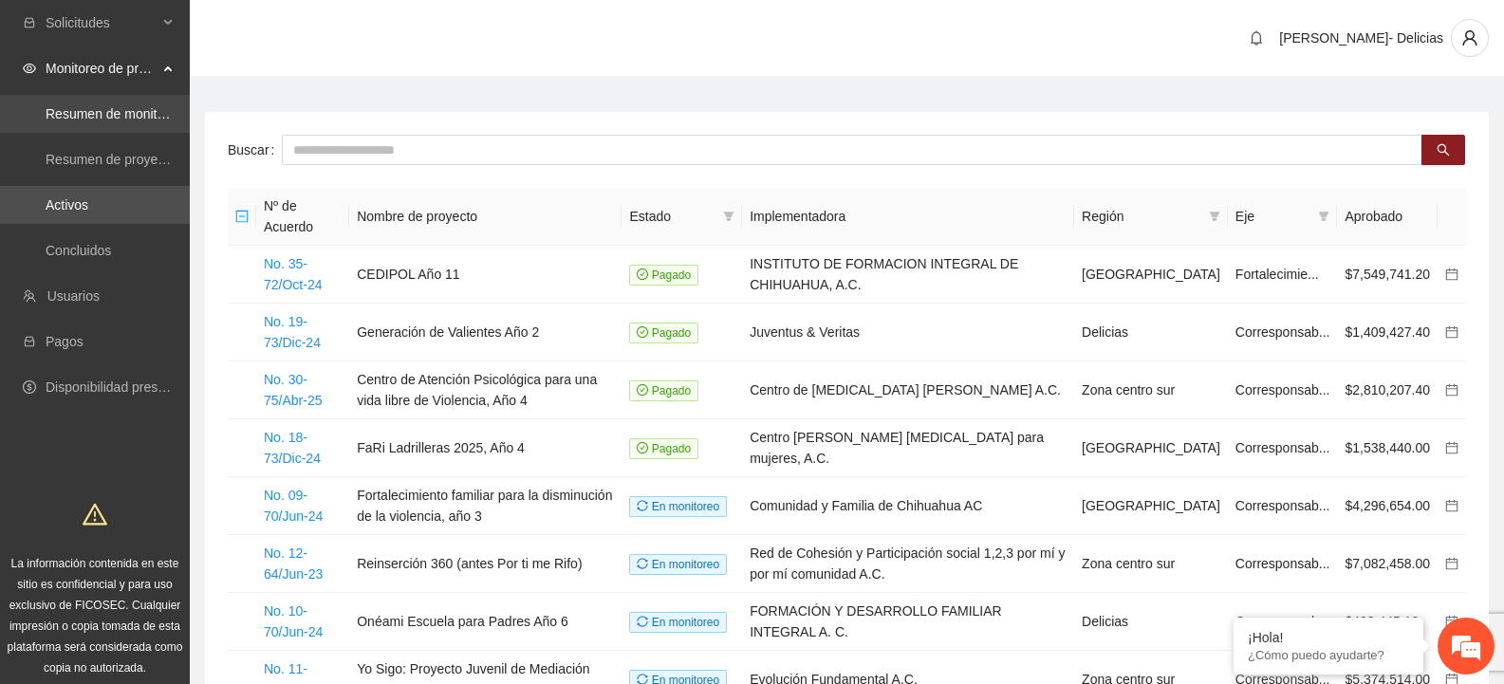
click at [139, 121] on link "Resumen de monitoreo" at bounding box center [115, 113] width 139 height 15
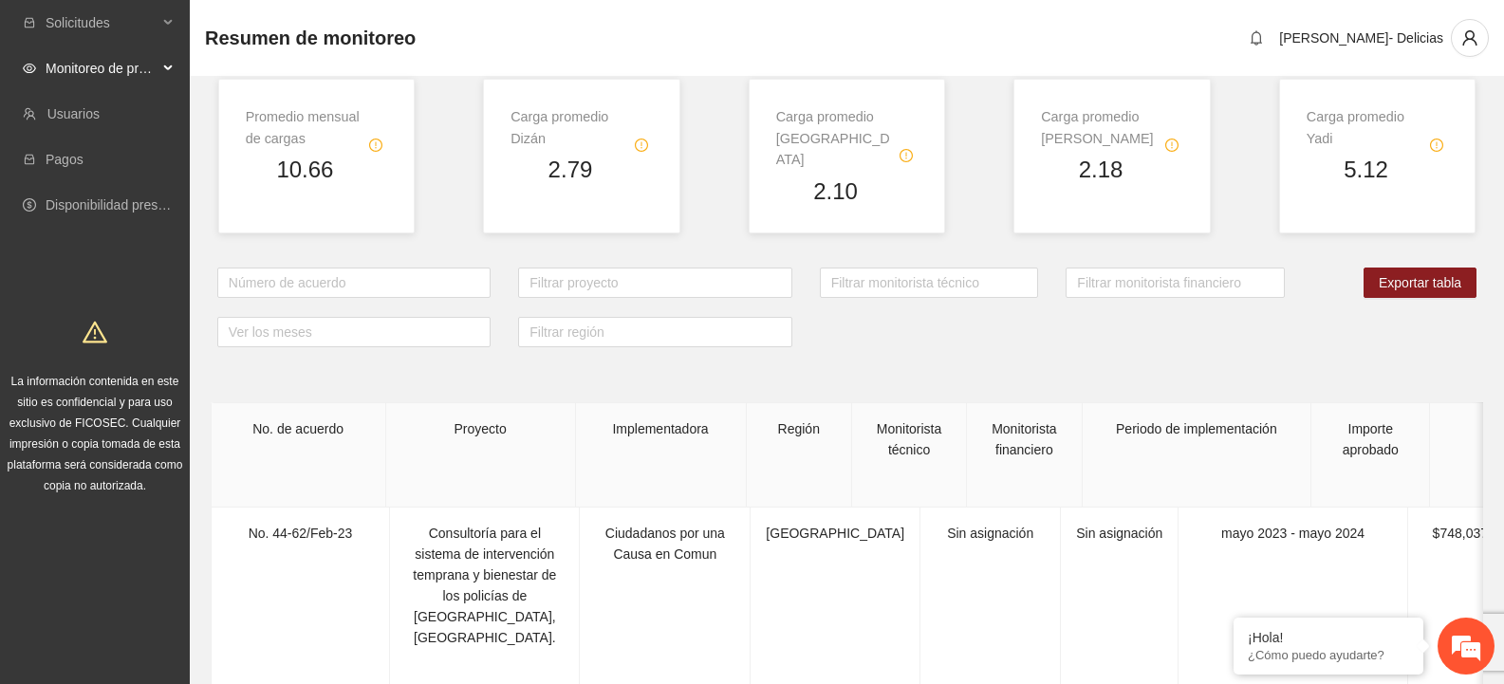
click at [106, 76] on span "Monitoreo de proyectos" at bounding box center [102, 68] width 112 height 38
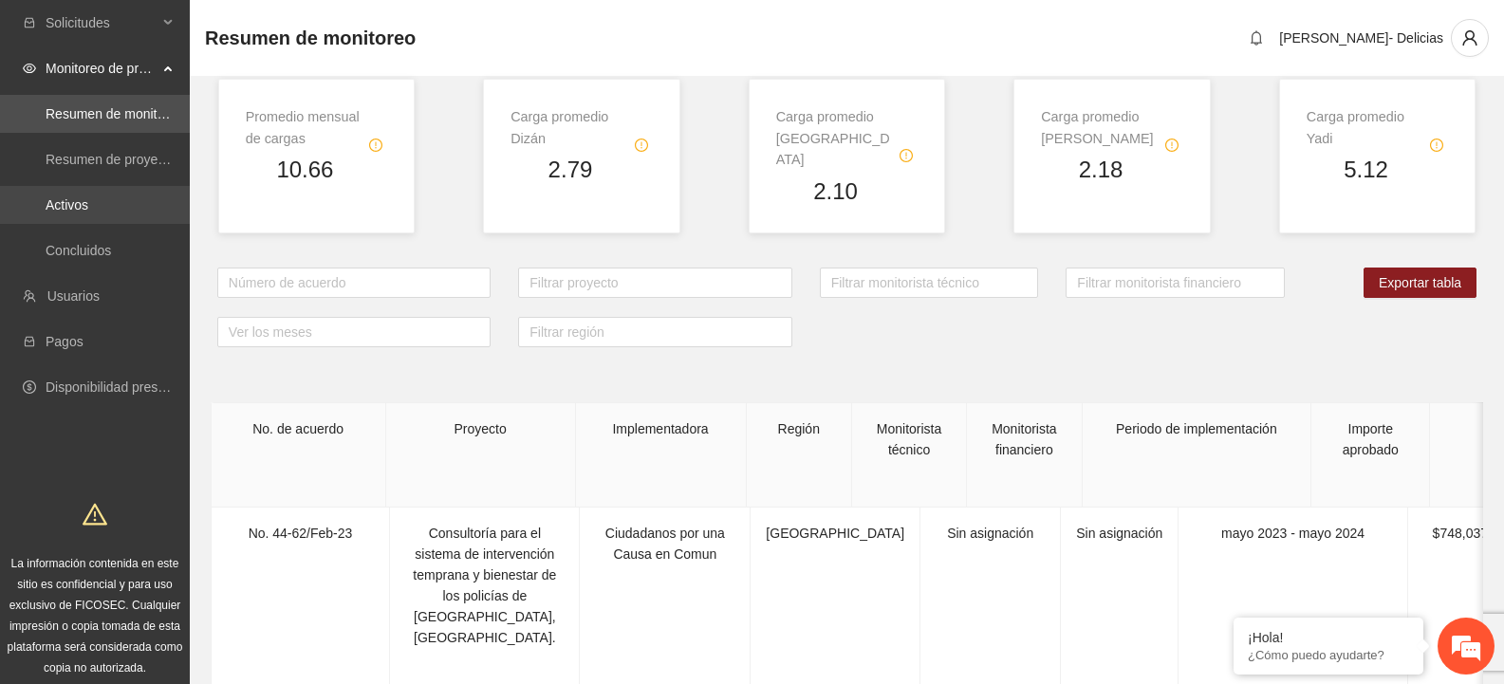
click at [88, 201] on link "Activos" at bounding box center [67, 204] width 43 height 15
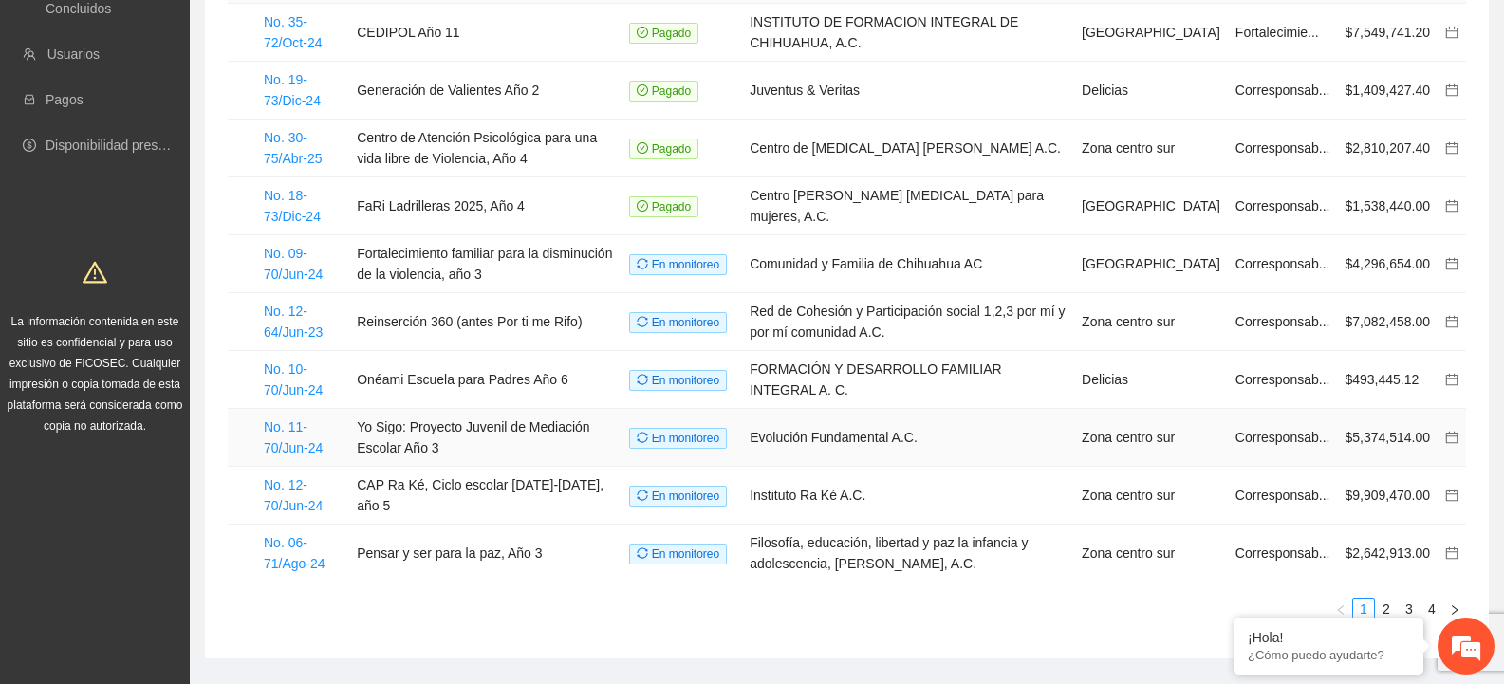
scroll to position [288, 0]
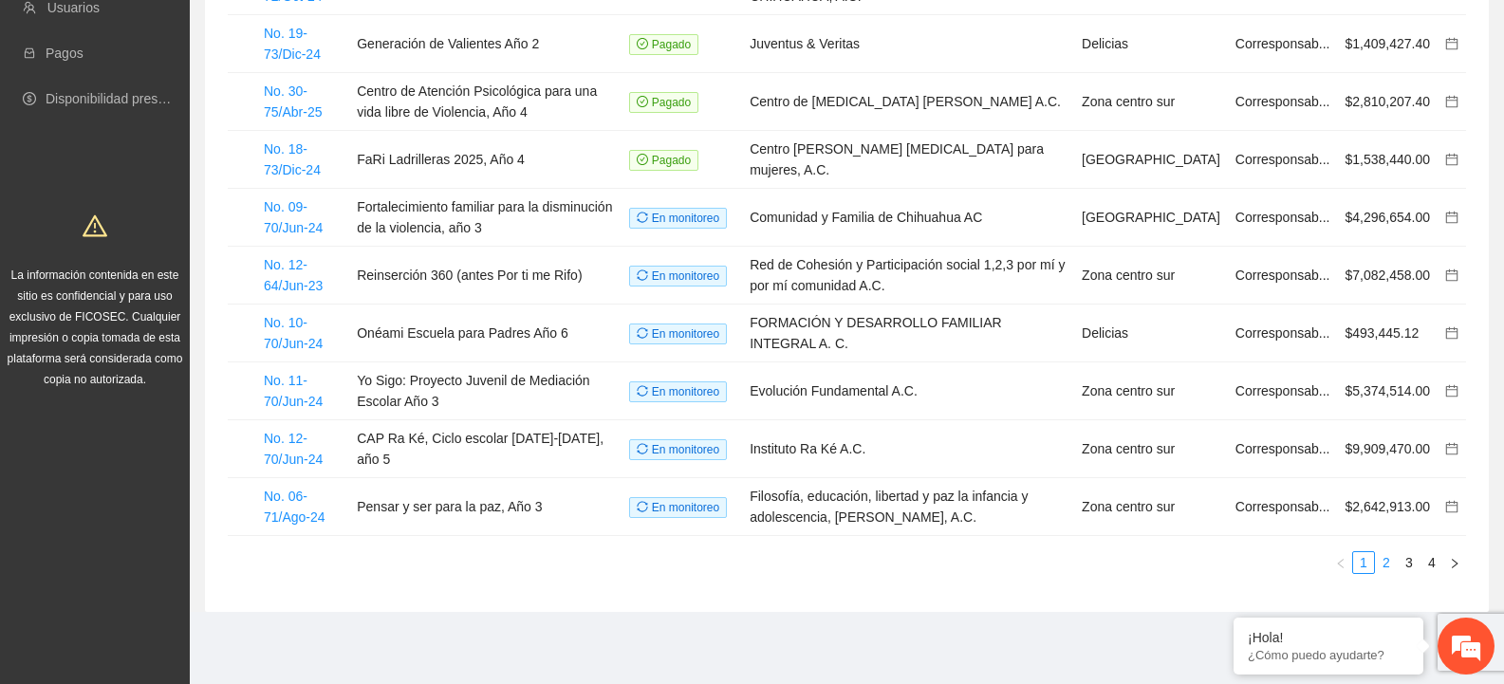
click at [1391, 559] on link "2" at bounding box center [1386, 562] width 21 height 21
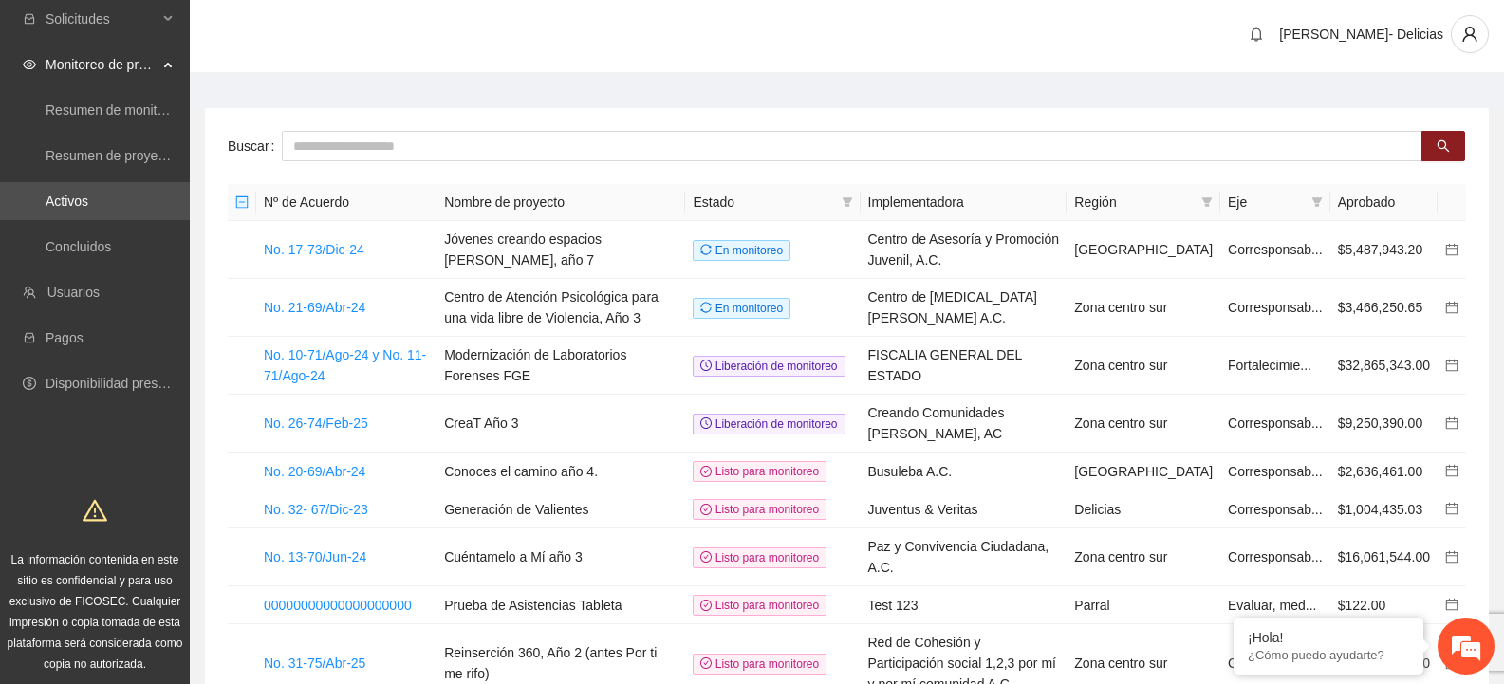
scroll to position [0, 0]
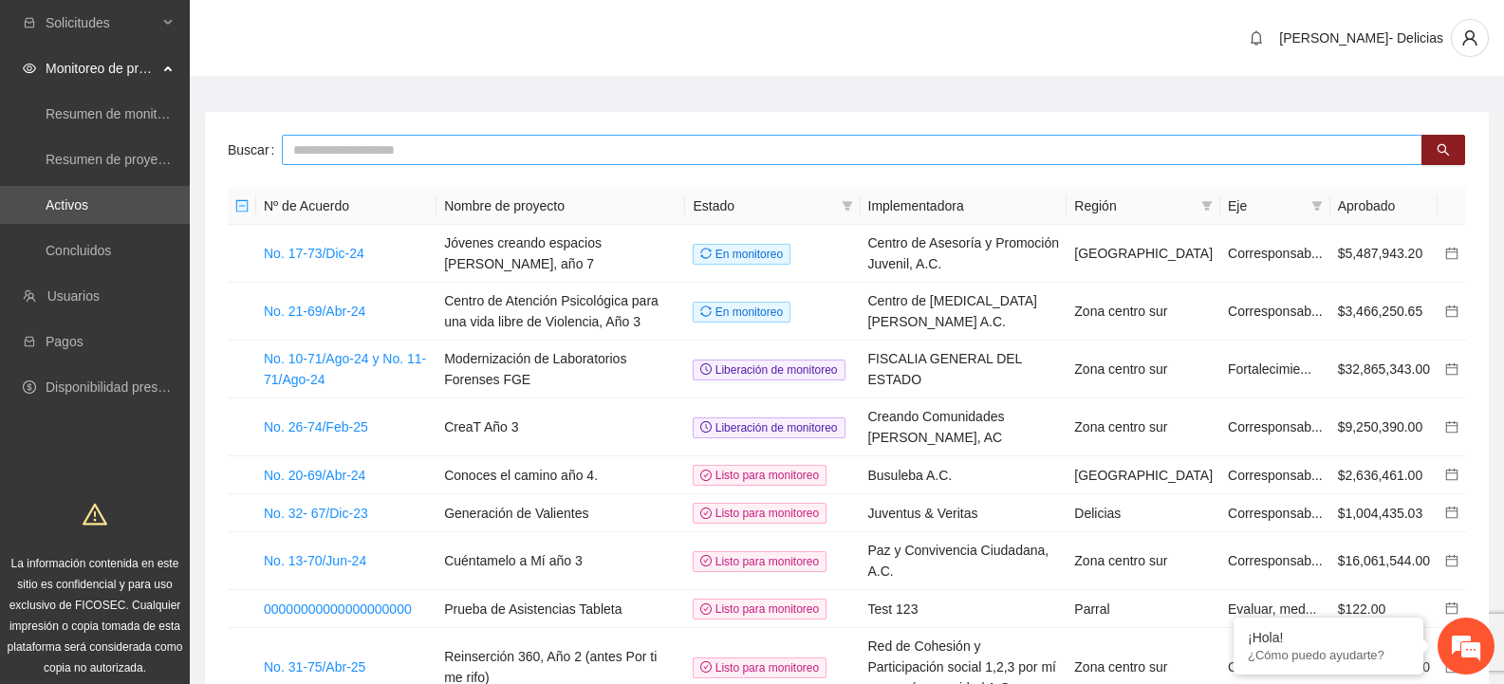
click at [420, 156] on input "text" at bounding box center [852, 150] width 1141 height 30
type input "******"
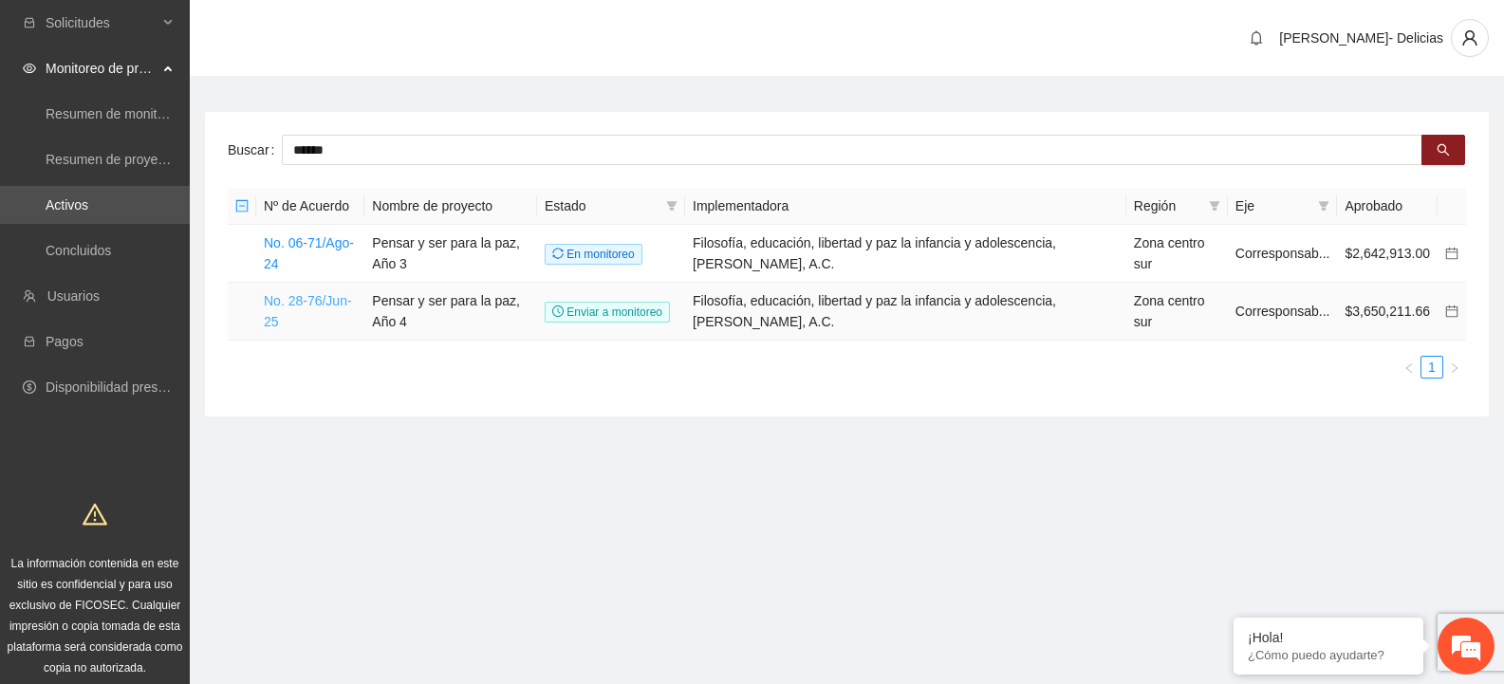
click at [325, 313] on link "No. 28-76/Jun-25" at bounding box center [308, 311] width 88 height 36
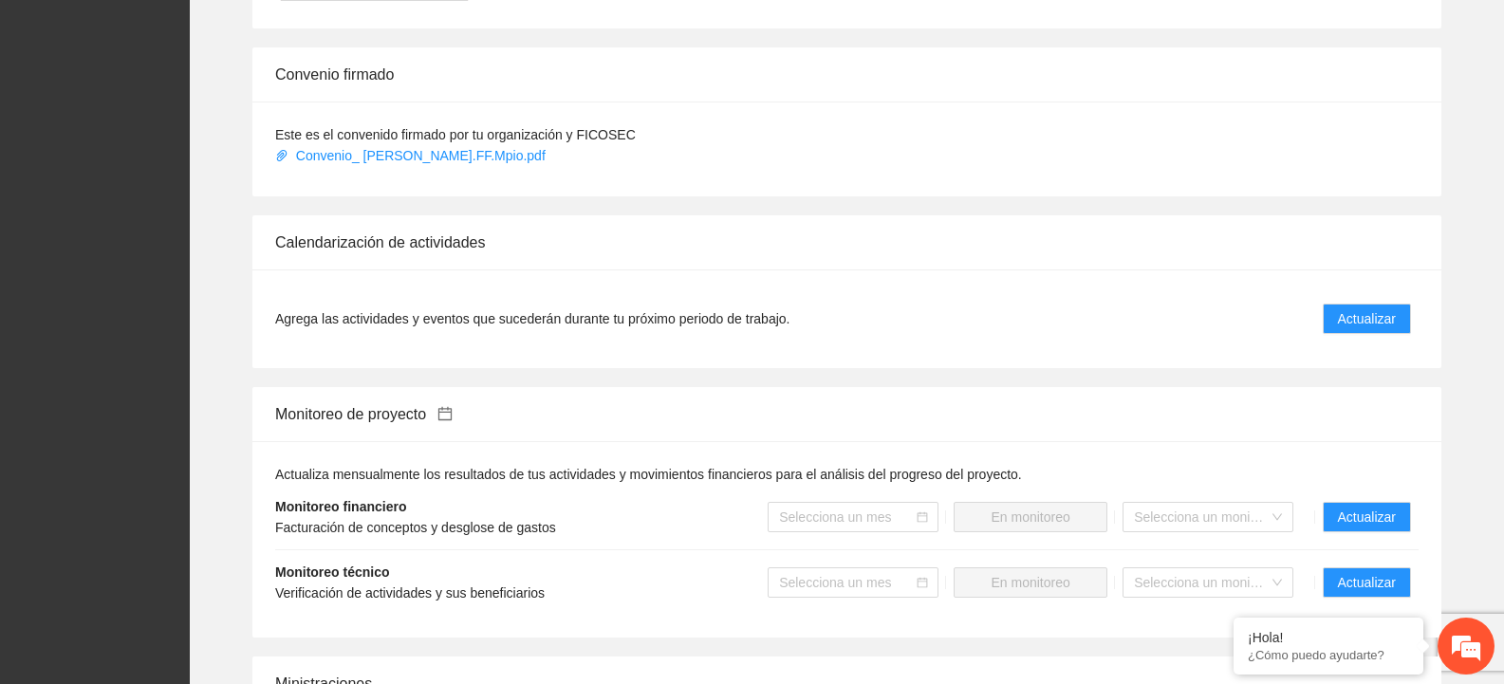
scroll to position [1518, 0]
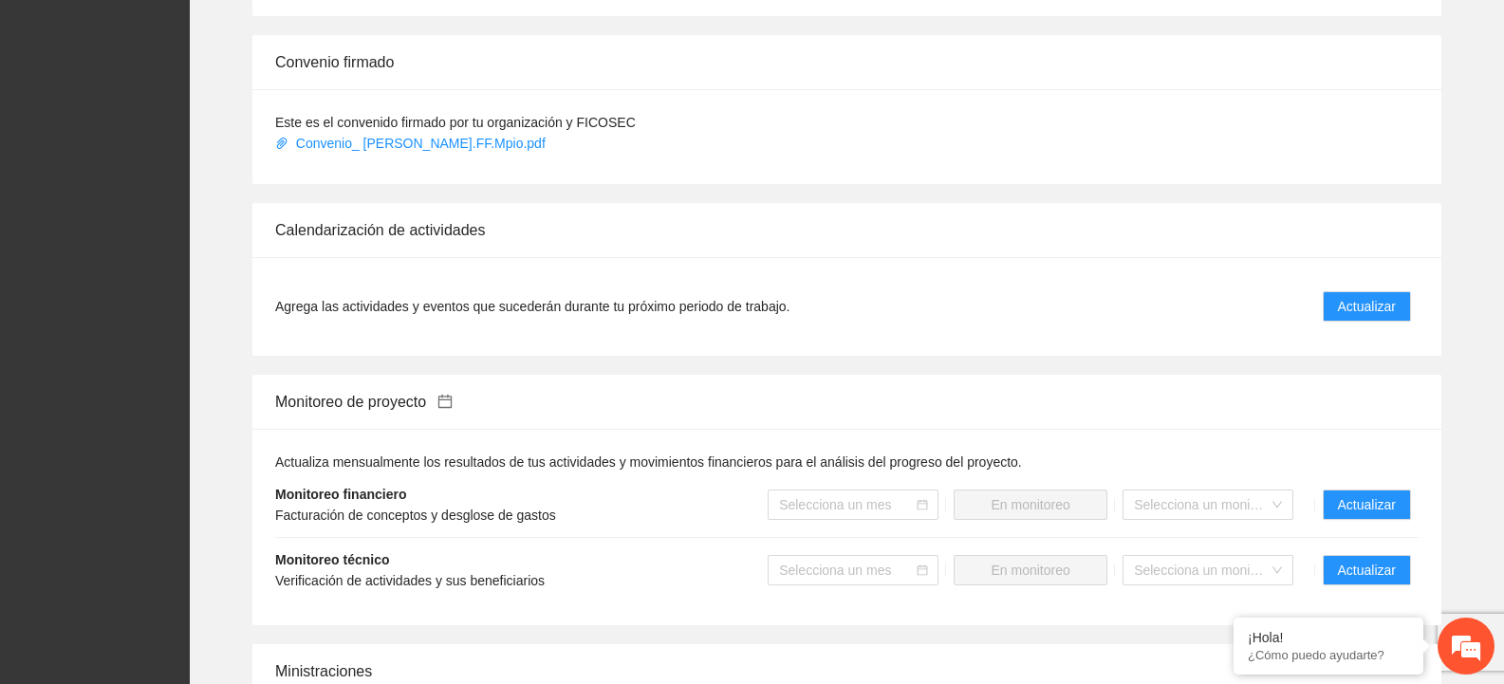
click at [1350, 287] on li "Agrega las actividades y eventos que sucederán durante tu próximo periodo de tr…" at bounding box center [846, 306] width 1143 height 53
click at [1365, 311] on span "Actualizar" at bounding box center [1367, 306] width 58 height 21
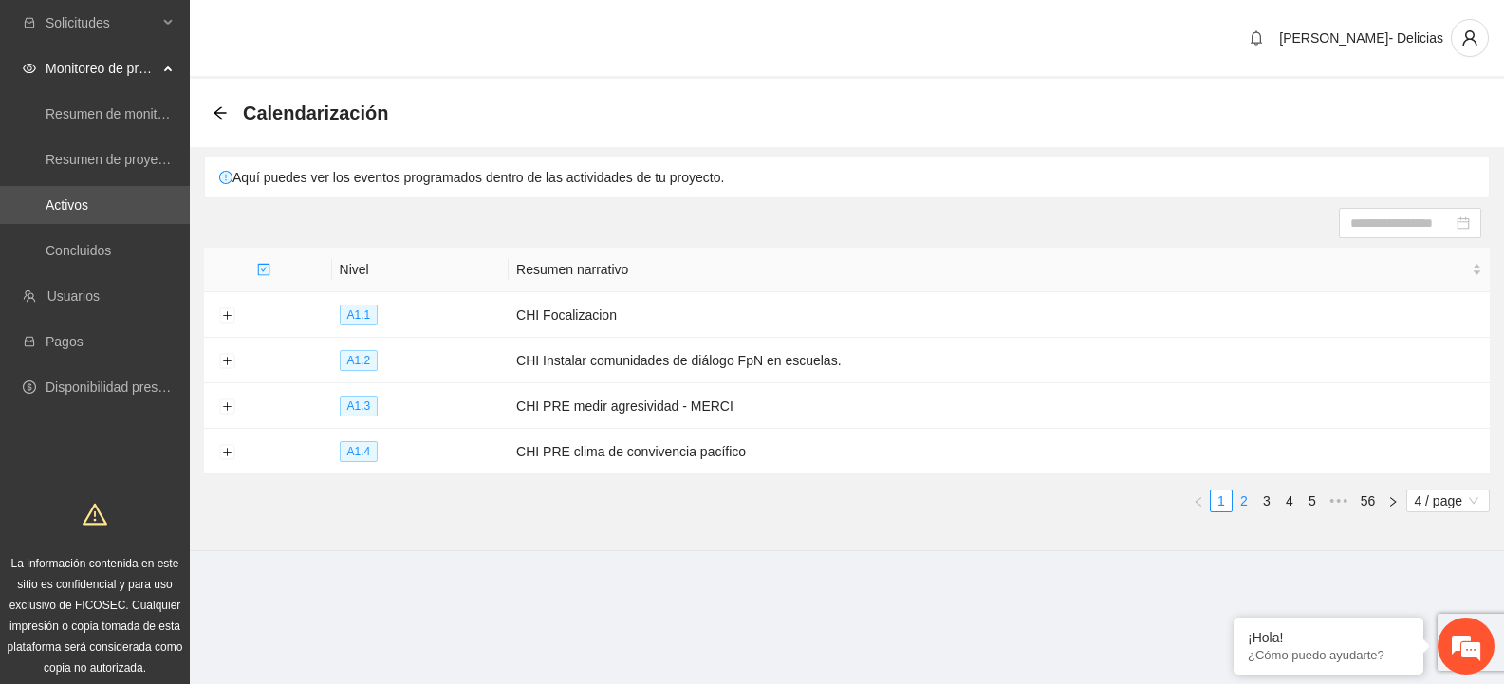
click at [1246, 500] on link "2" at bounding box center [1244, 501] width 21 height 21
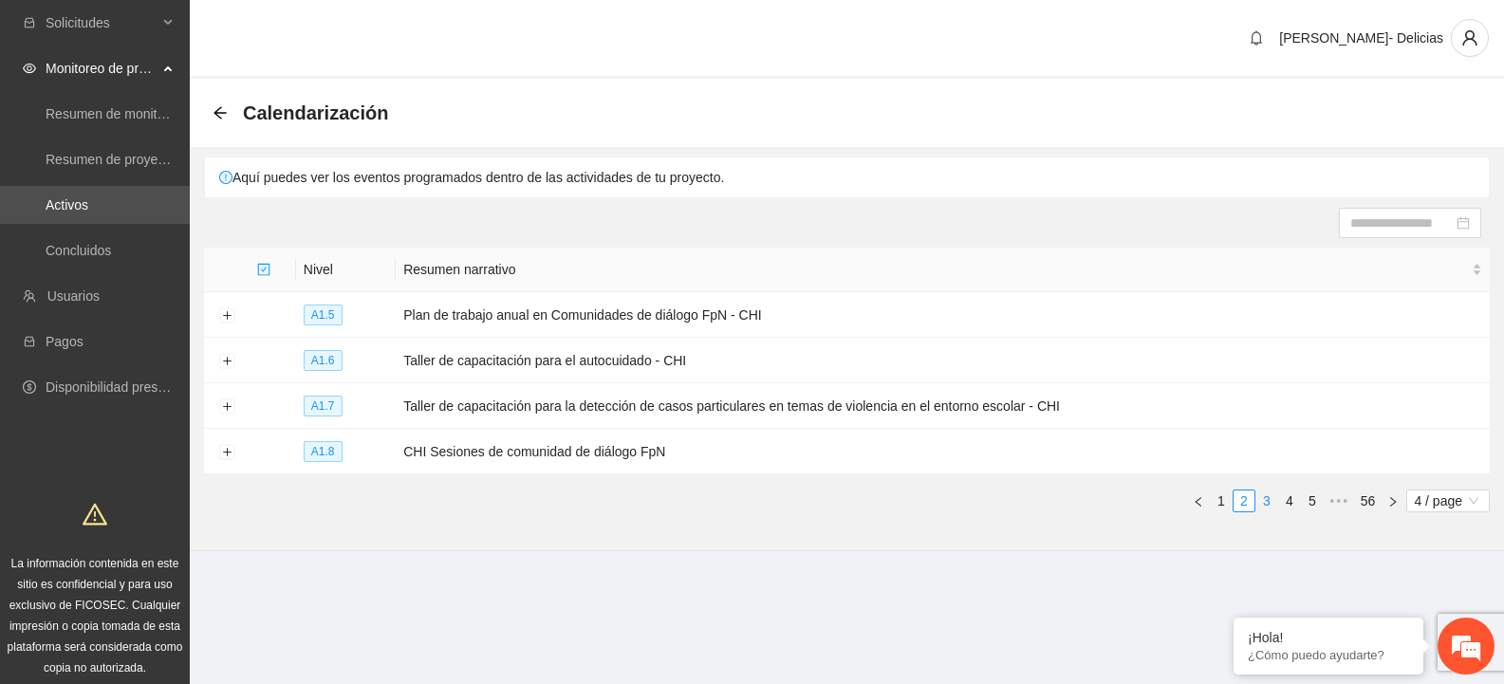
click at [1261, 498] on link "3" at bounding box center [1266, 501] width 21 height 21
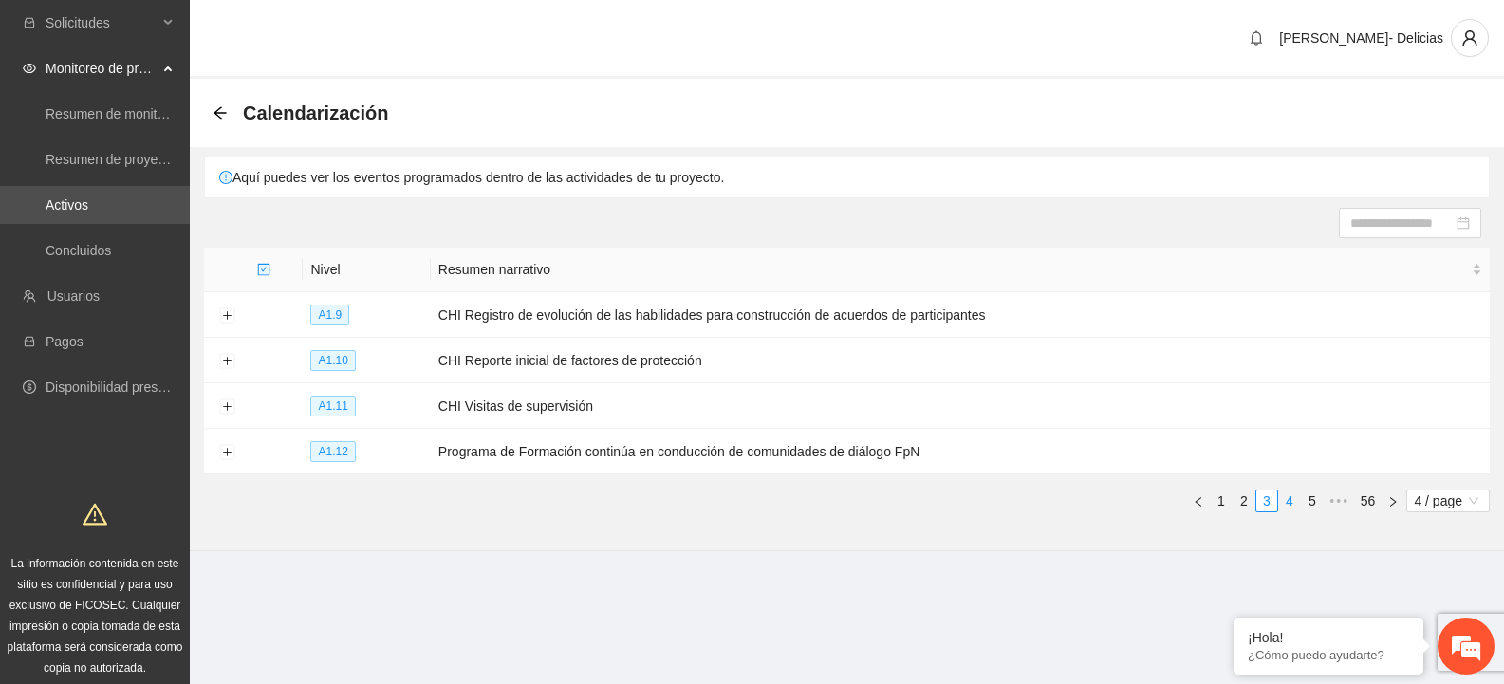
click at [1285, 498] on link "4" at bounding box center [1289, 501] width 21 height 21
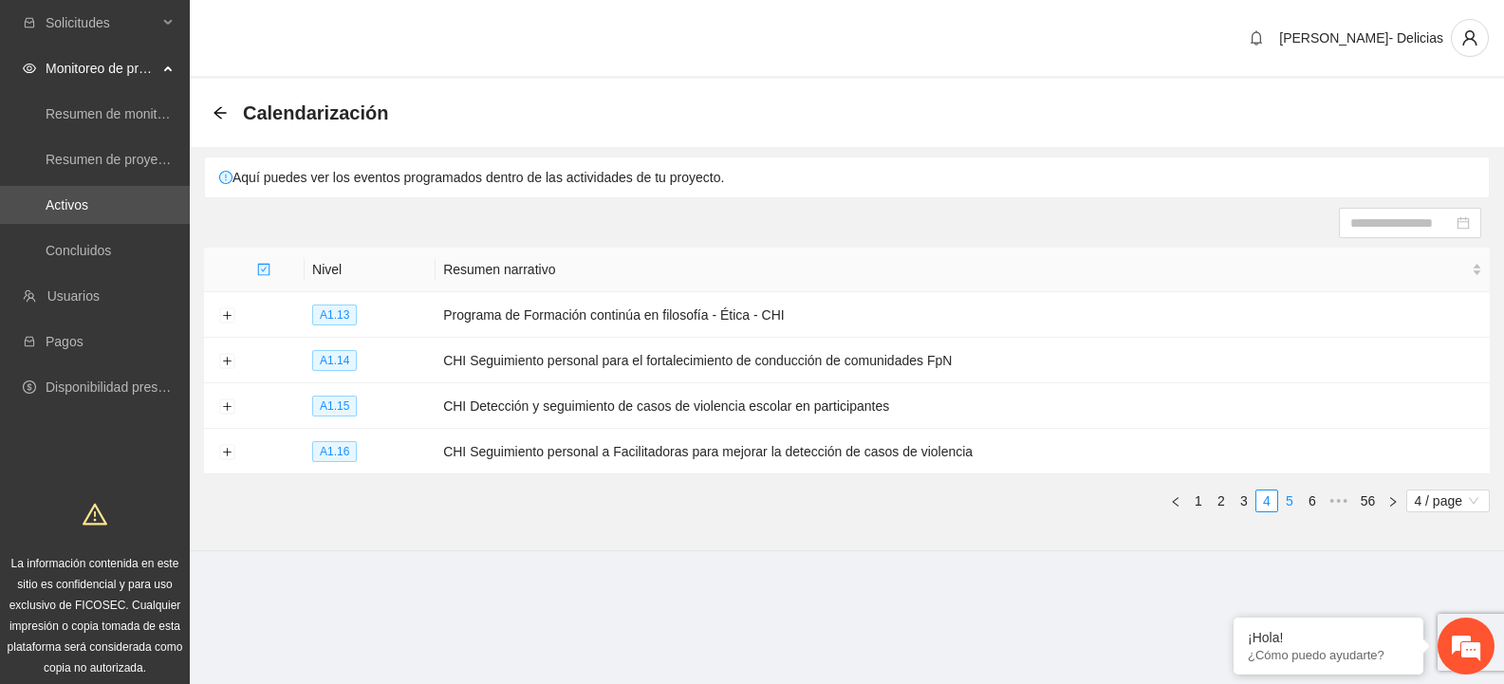
click at [1293, 497] on link "5" at bounding box center [1289, 501] width 21 height 21
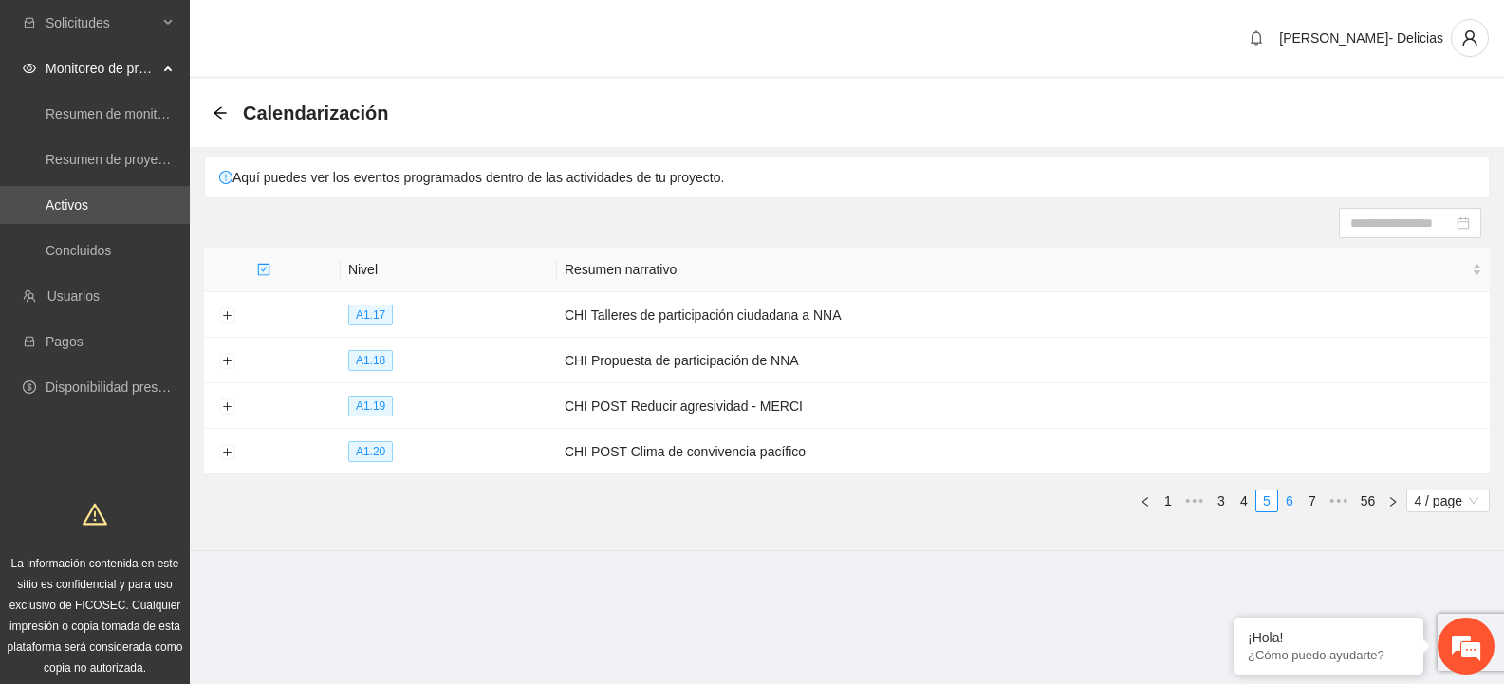
click at [1292, 497] on link "6" at bounding box center [1289, 501] width 21 height 21
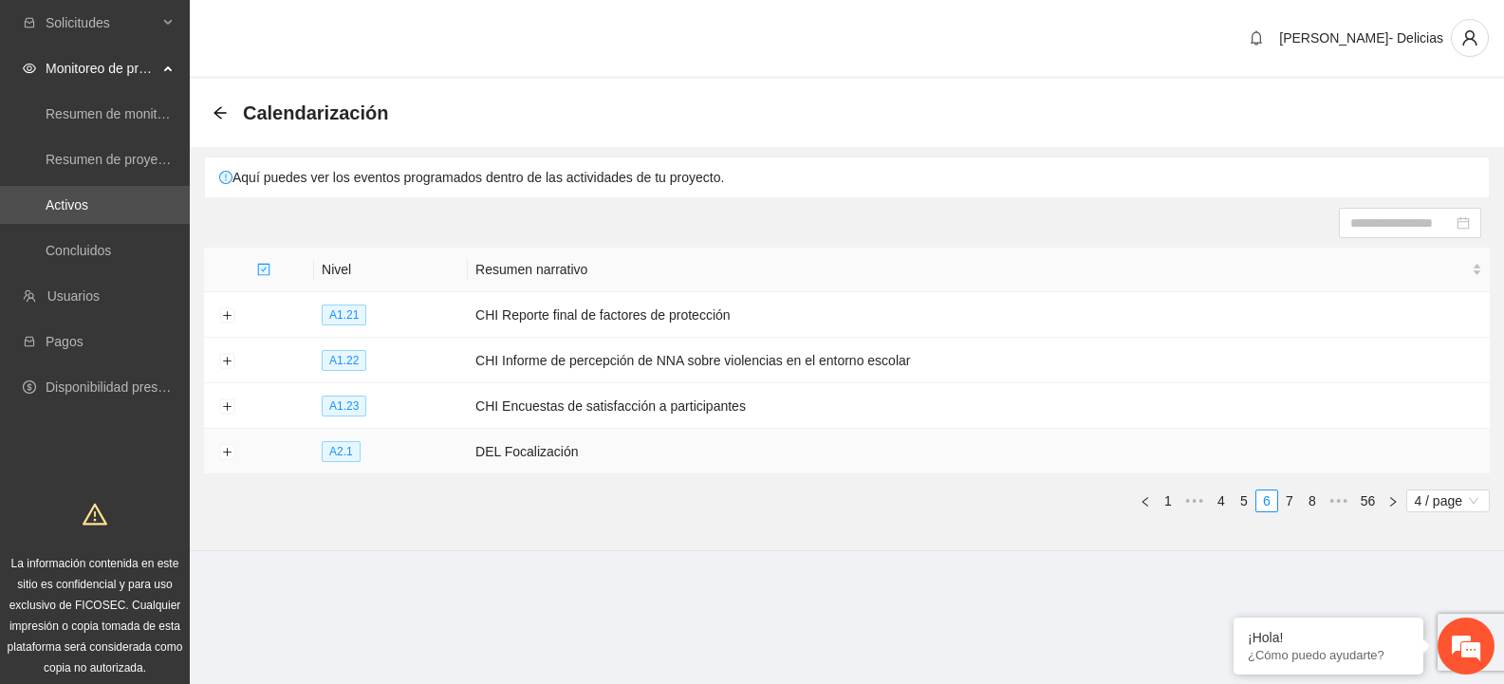
click at [345, 448] on span "A2.1" at bounding box center [341, 451] width 39 height 21
click at [228, 453] on button "Expand row" at bounding box center [226, 452] width 15 height 15
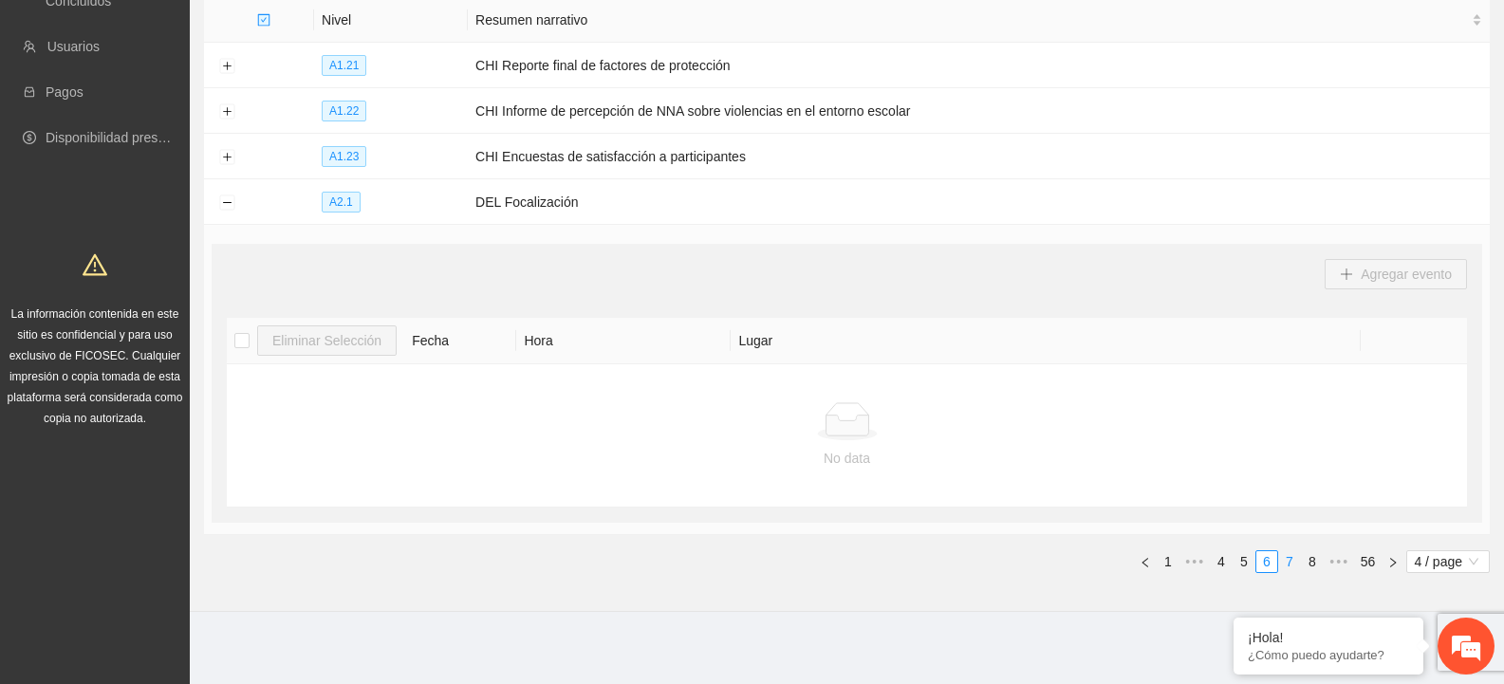
click at [1281, 559] on link "7" at bounding box center [1289, 561] width 21 height 21
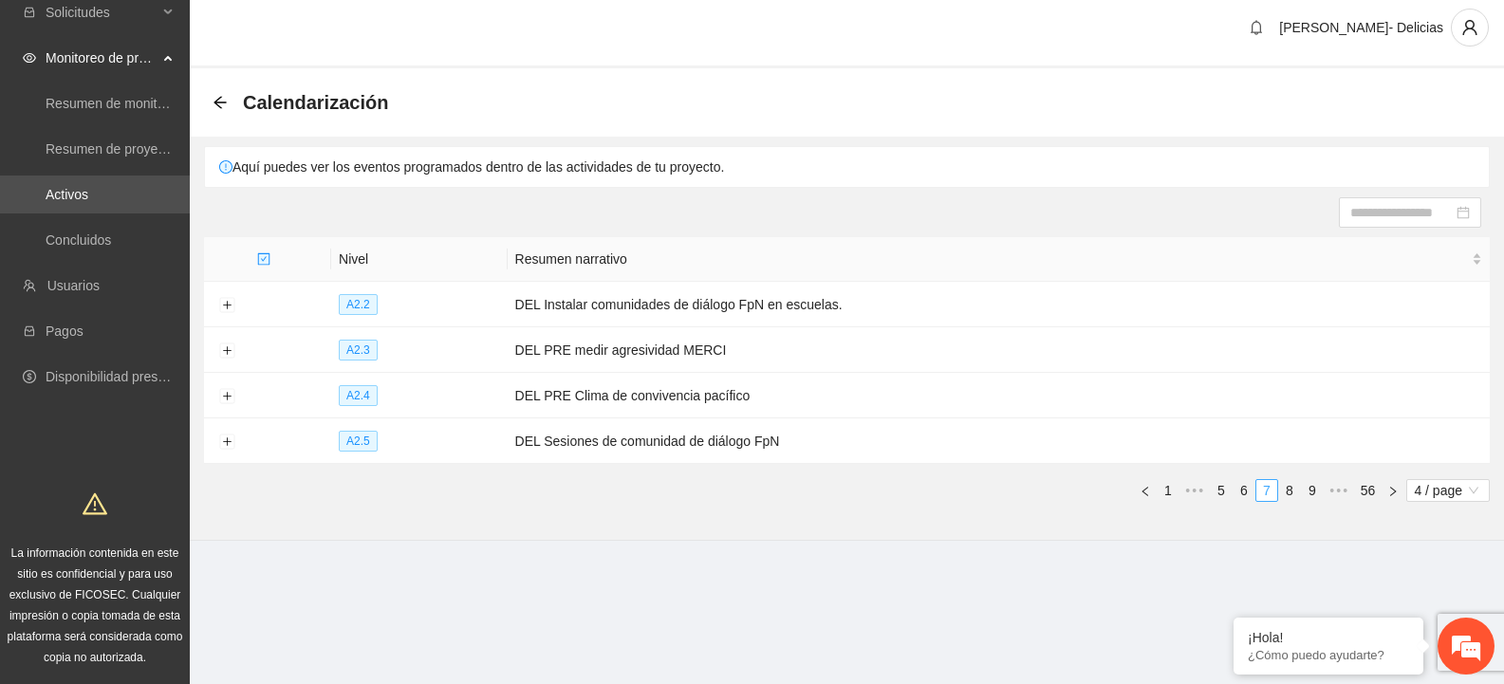
scroll to position [10, 0]
click at [227, 303] on button "Expand row" at bounding box center [226, 305] width 15 height 15
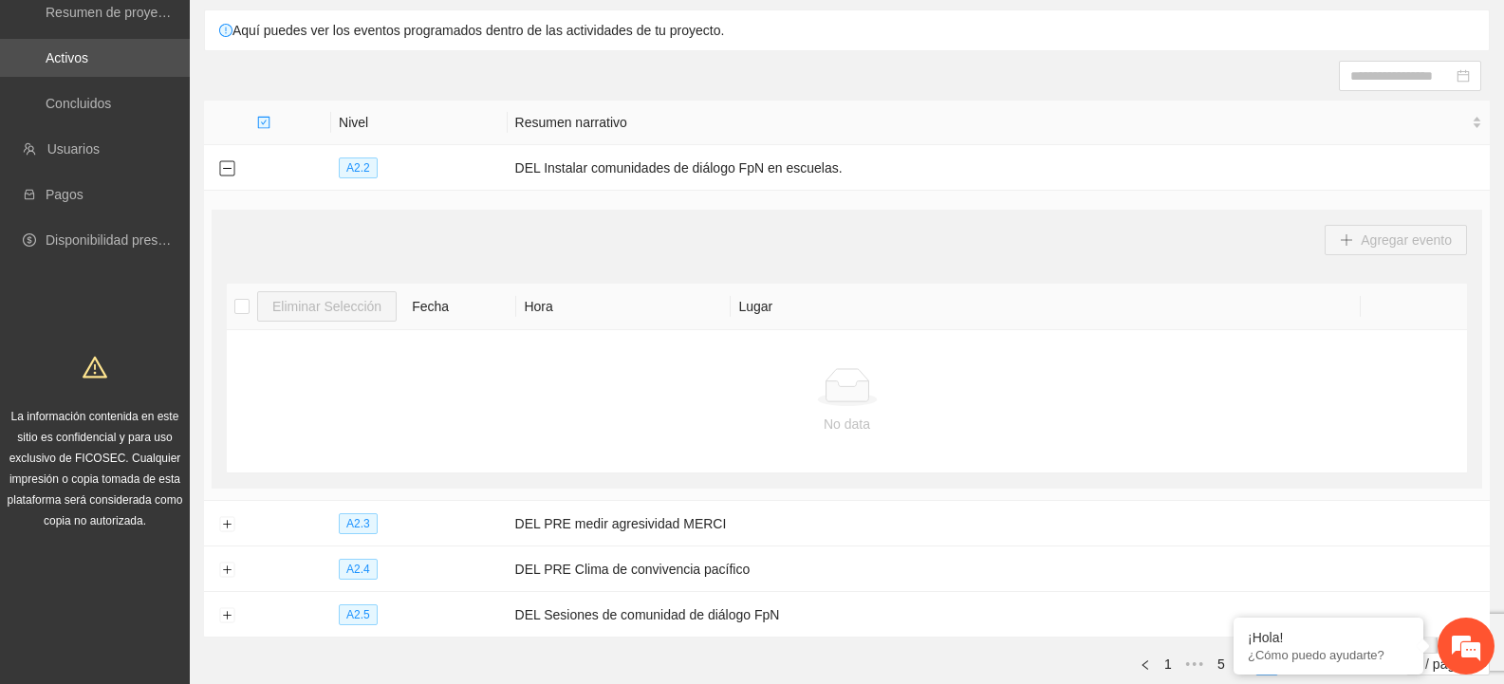
scroll to position [0, 0]
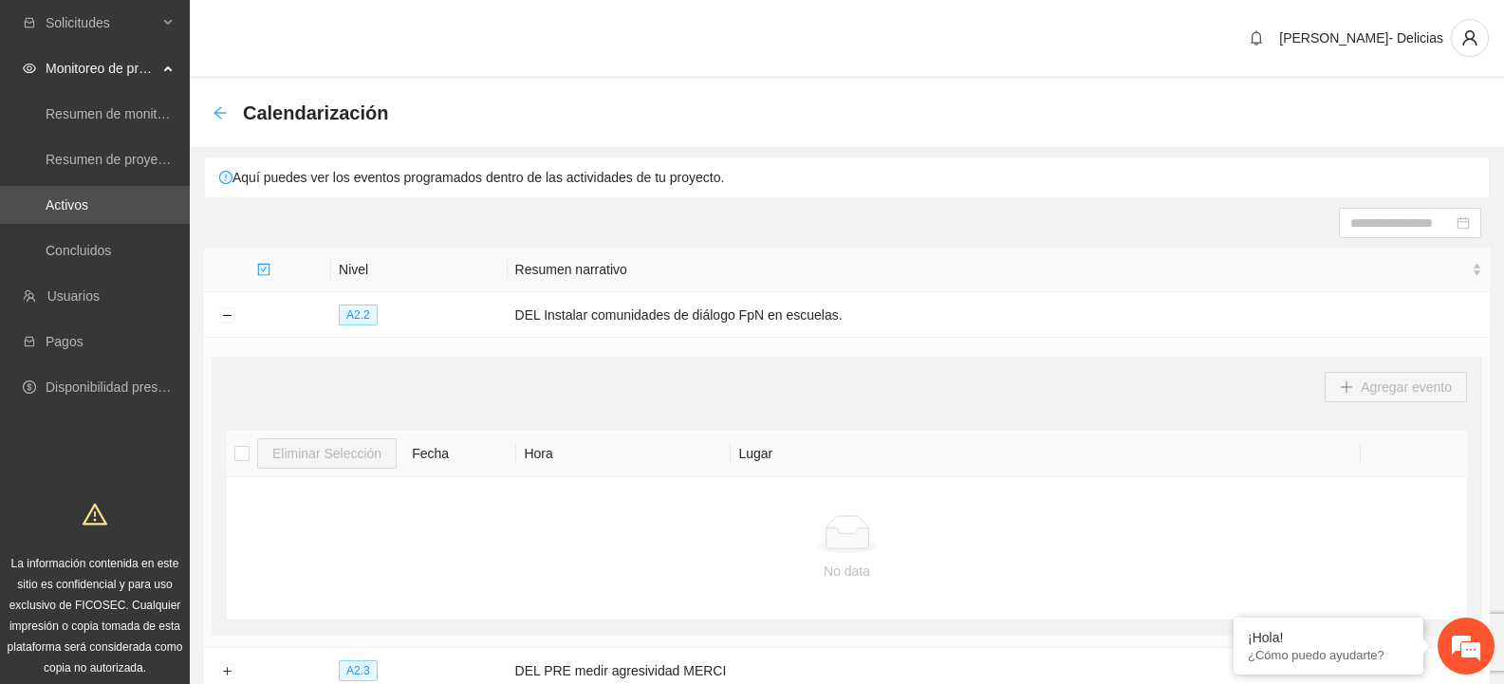
click at [216, 116] on icon "arrow-left" at bounding box center [220, 112] width 15 height 15
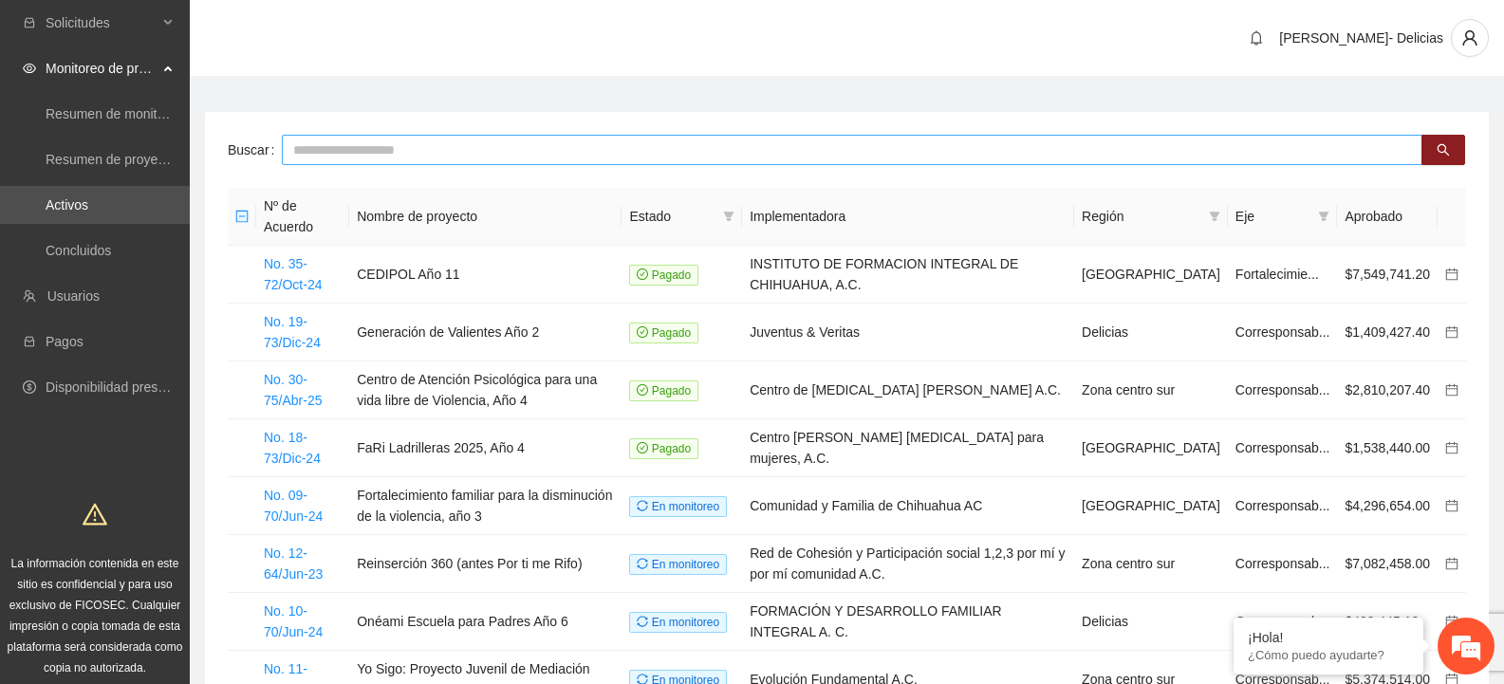
click at [331, 144] on input "text" at bounding box center [852, 150] width 1141 height 30
type input "***"
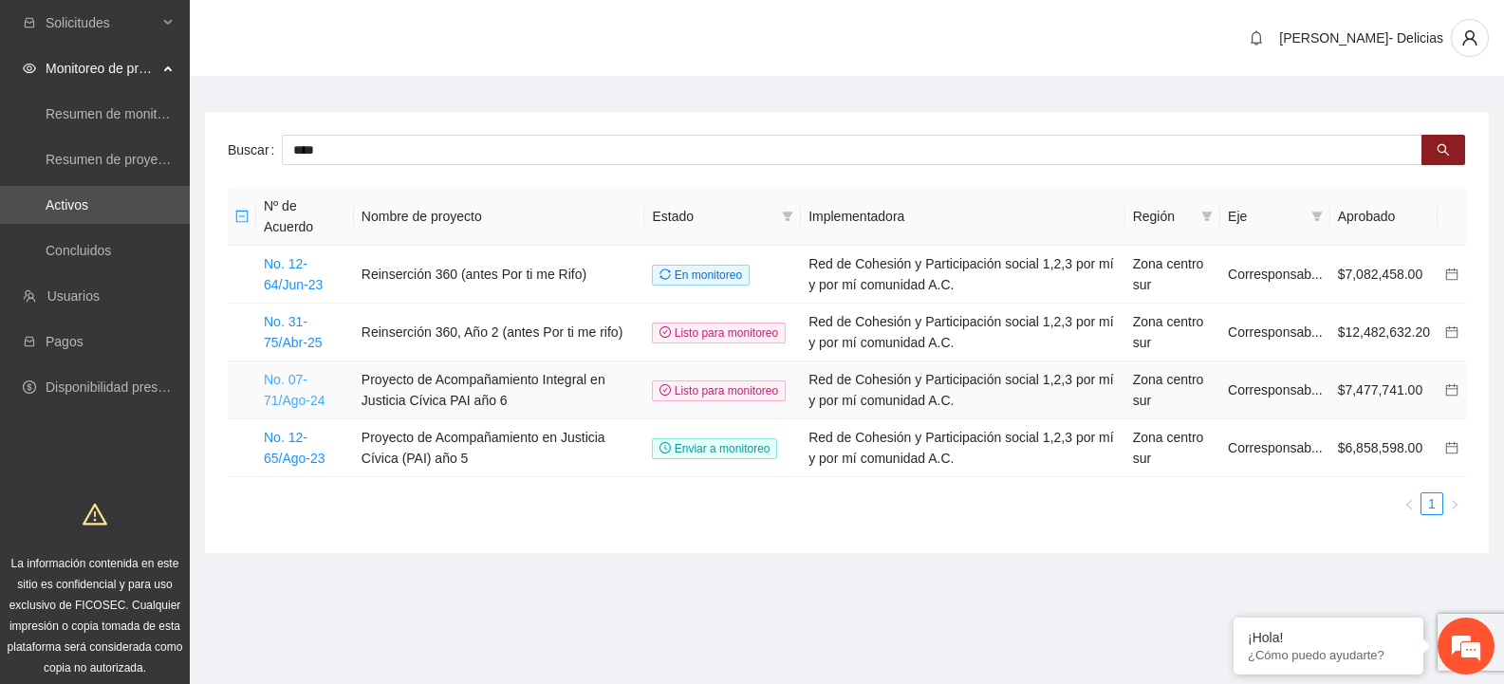
click at [290, 399] on link "No. 07-71/Ago-24" at bounding box center [295, 390] width 62 height 36
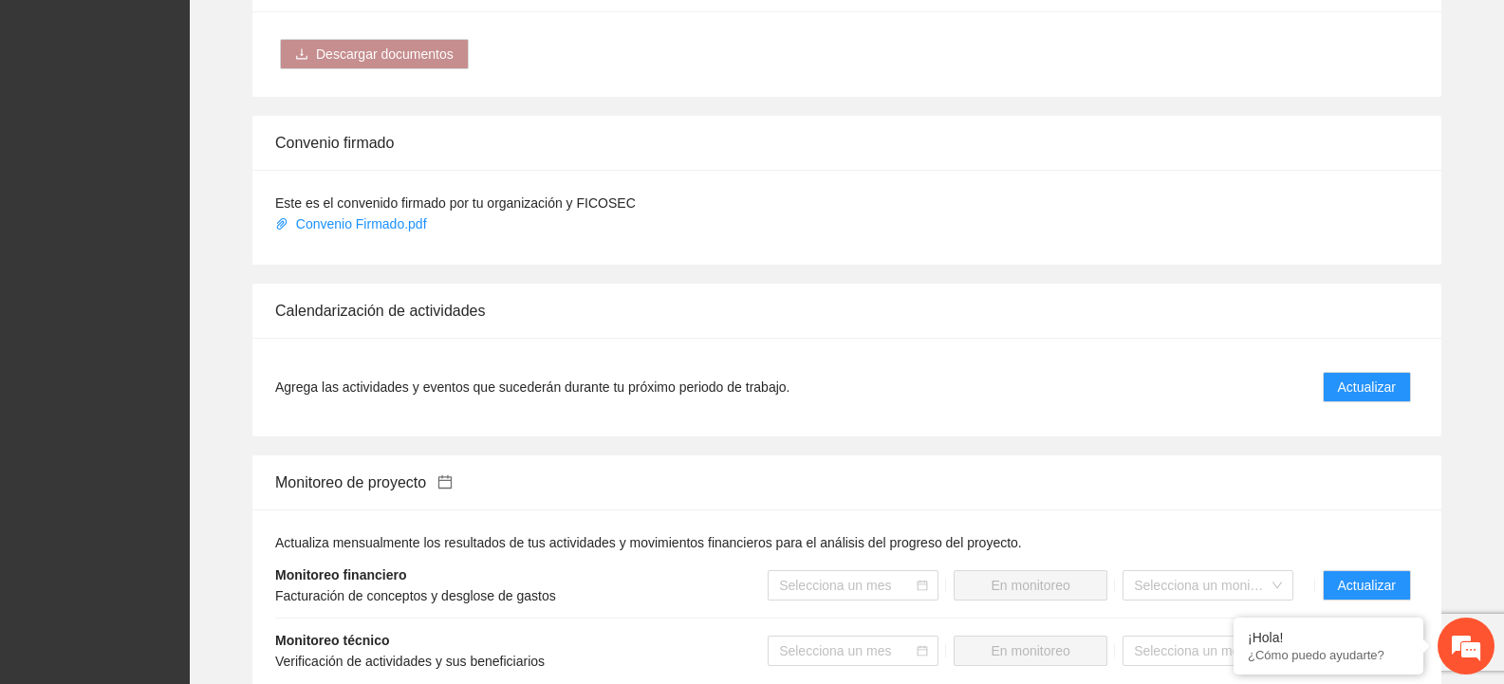
scroll to position [1578, 0]
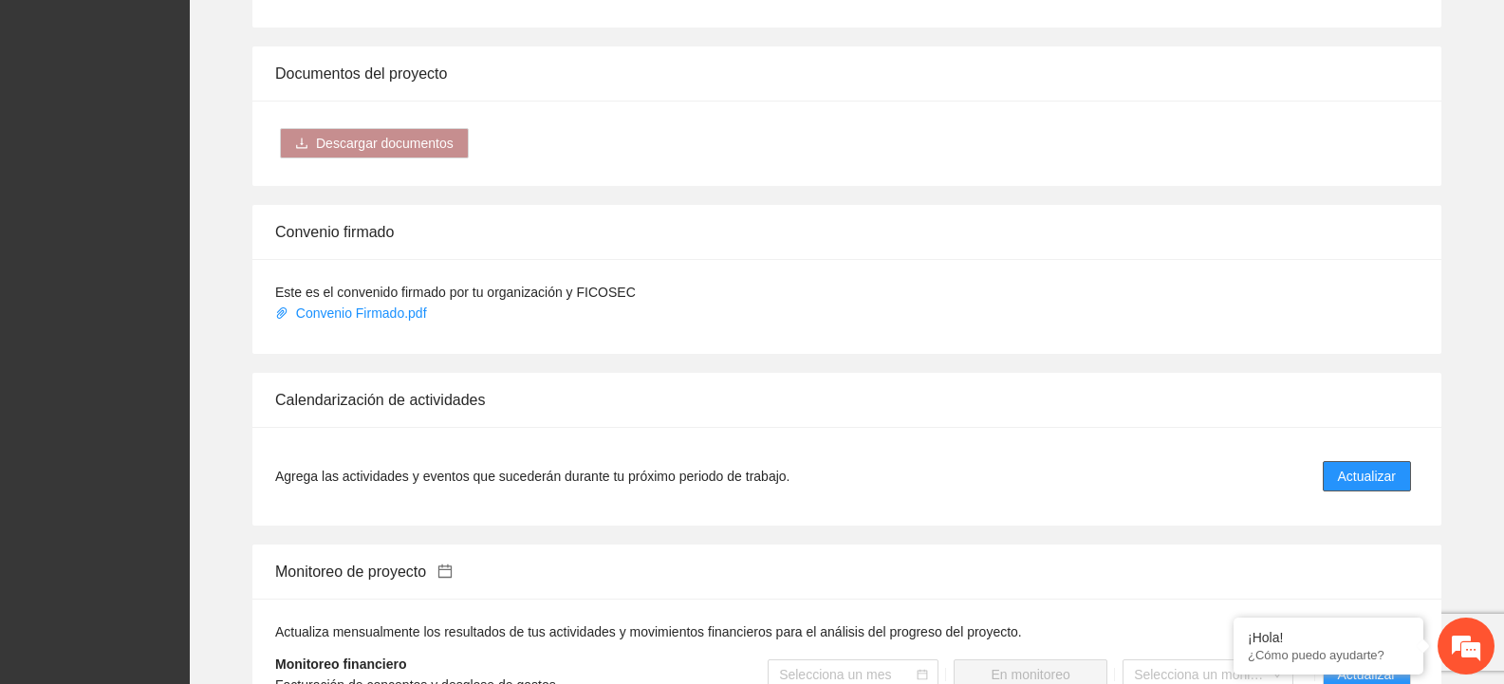
click at [1361, 463] on button "Actualizar" at bounding box center [1367, 476] width 88 height 30
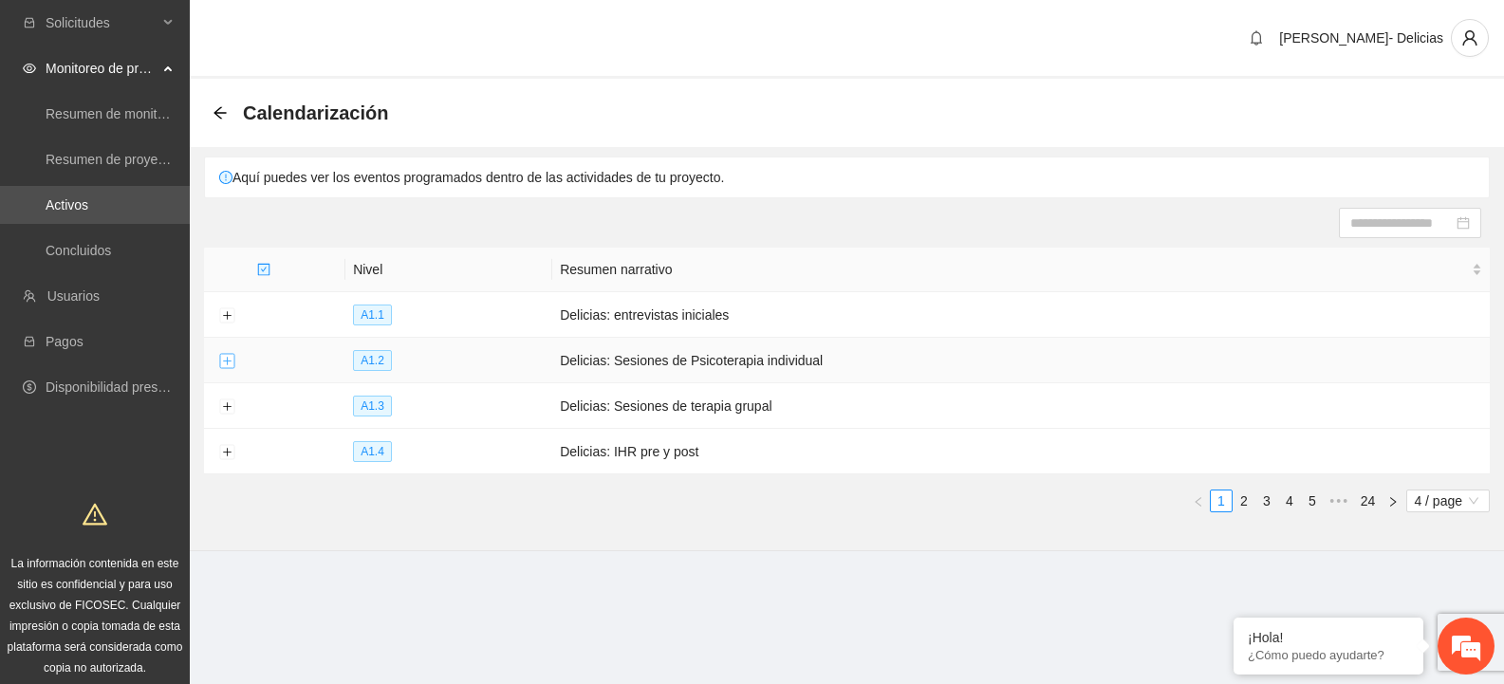
click at [220, 363] on button "Expand row" at bounding box center [226, 361] width 15 height 15
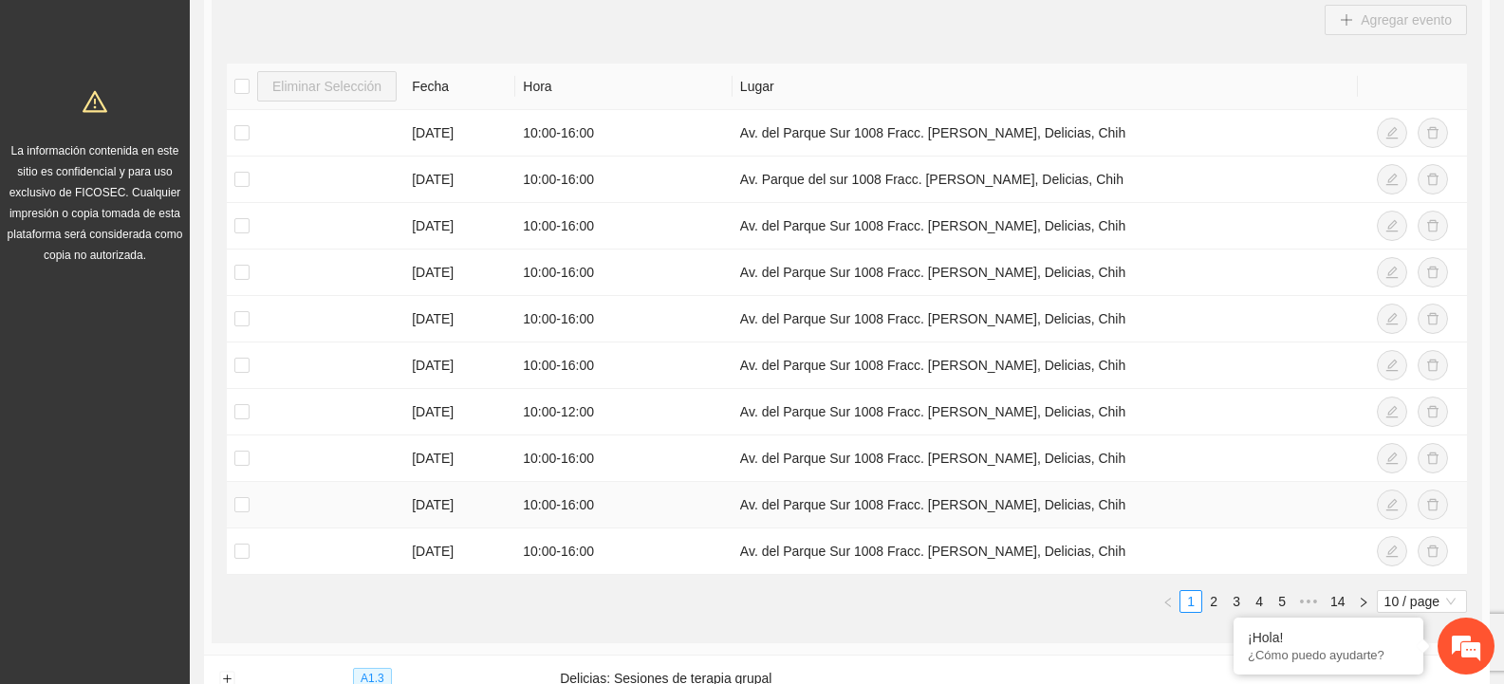
scroll to position [380, 0]
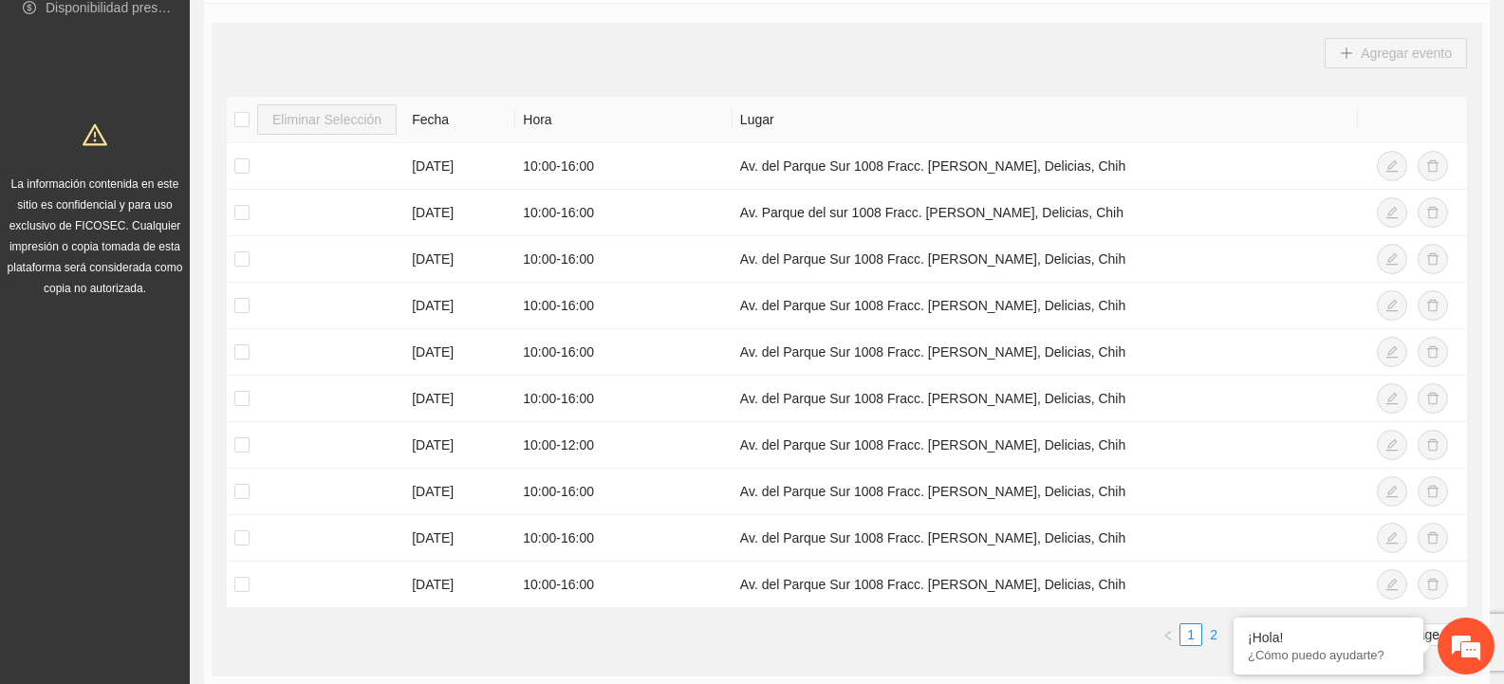
click at [1218, 639] on link "2" at bounding box center [1213, 634] width 21 height 21
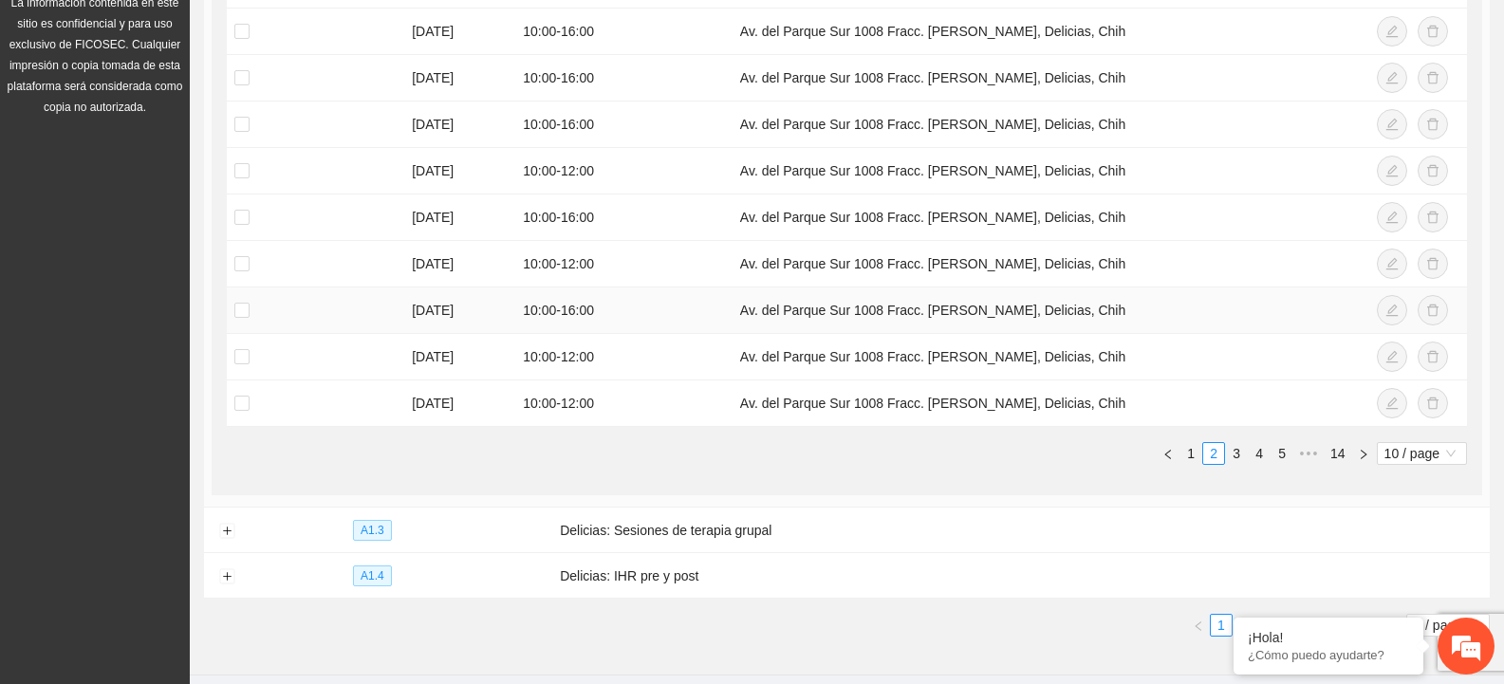
scroll to position [569, 0]
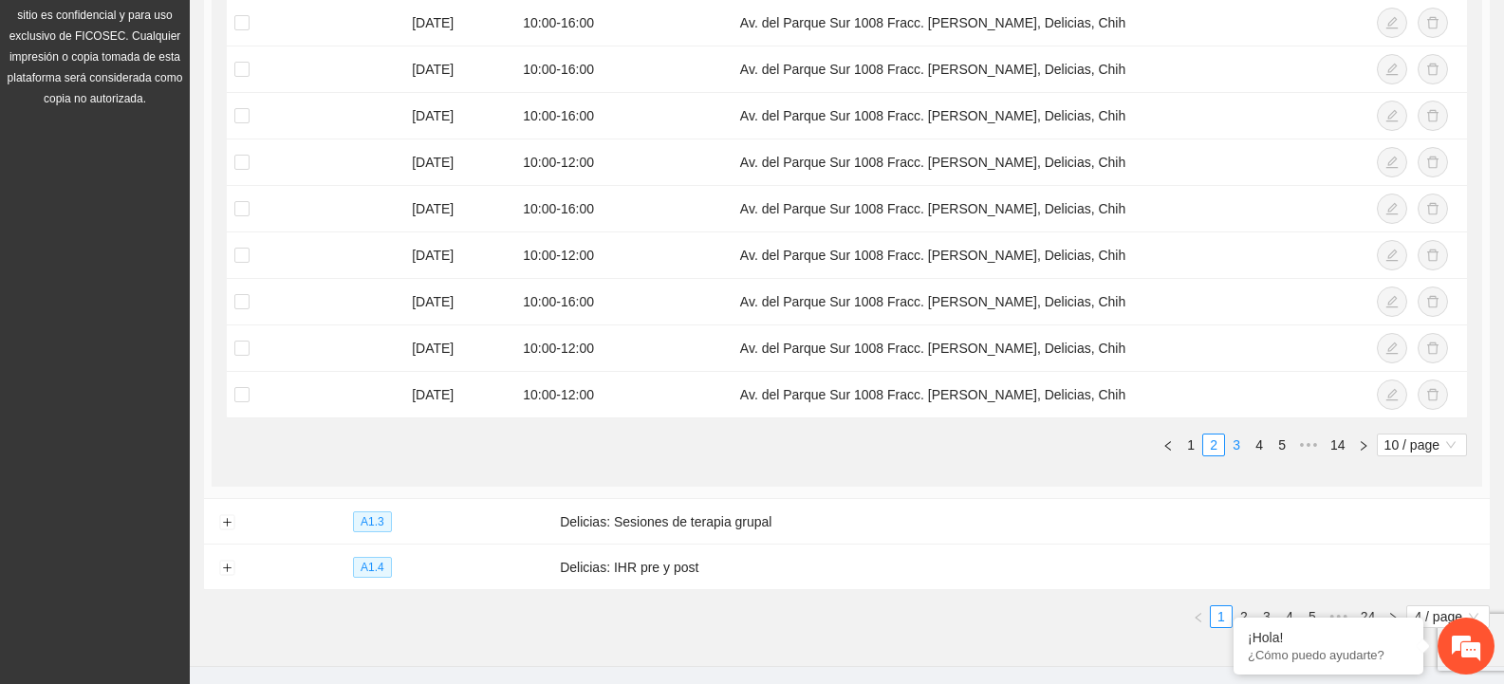
click at [1235, 449] on link "3" at bounding box center [1236, 445] width 21 height 21
click at [1257, 449] on link "4" at bounding box center [1259, 445] width 21 height 21
click at [1281, 443] on link "6" at bounding box center [1282, 445] width 21 height 21
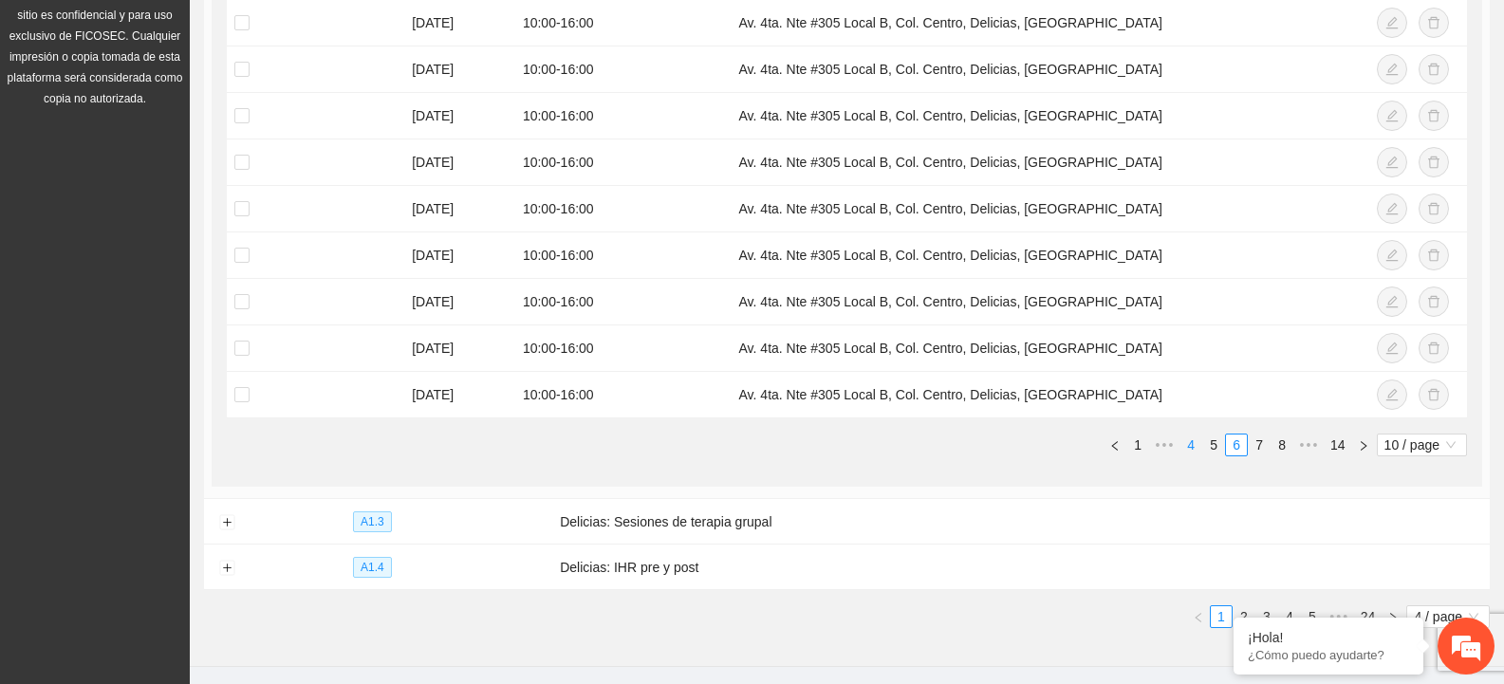
click at [1192, 447] on link "4" at bounding box center [1190, 445] width 21 height 21
click at [1170, 444] on link "1" at bounding box center [1168, 445] width 21 height 21
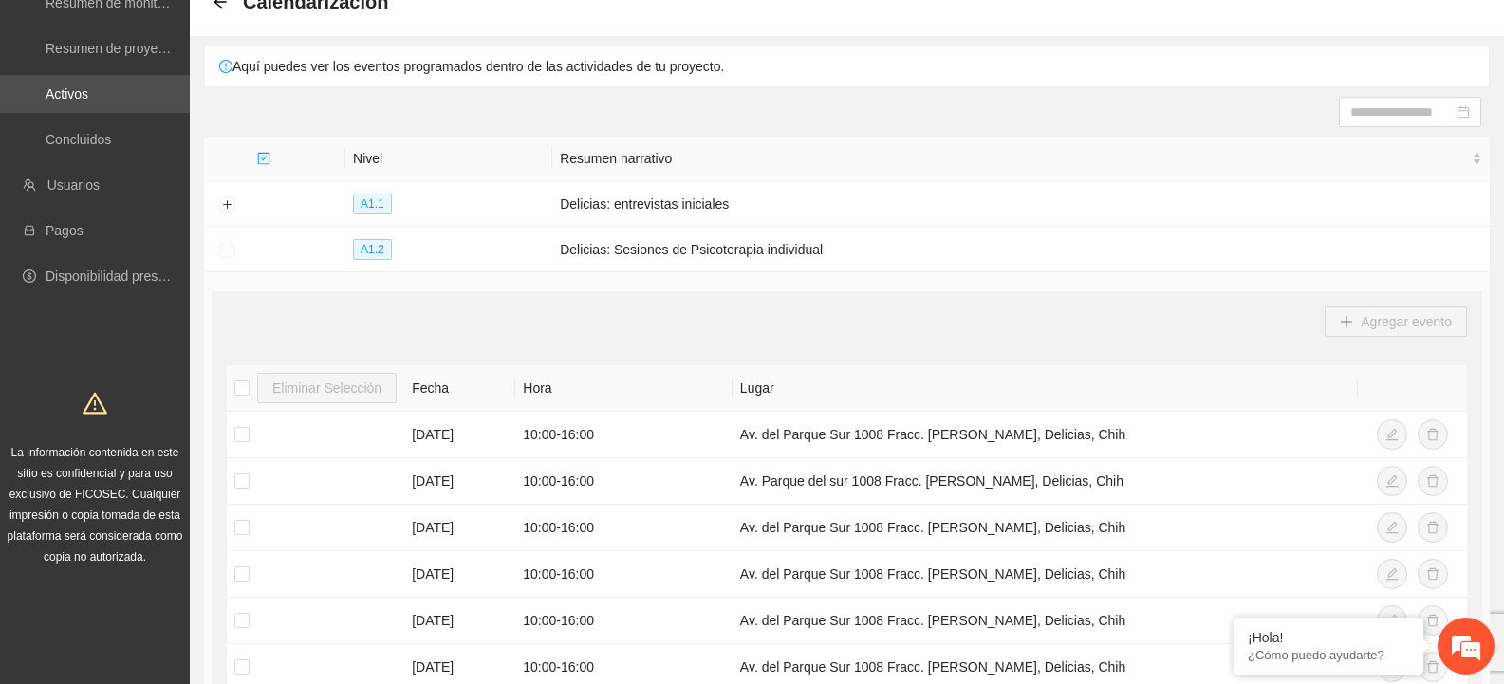
scroll to position [95, 0]
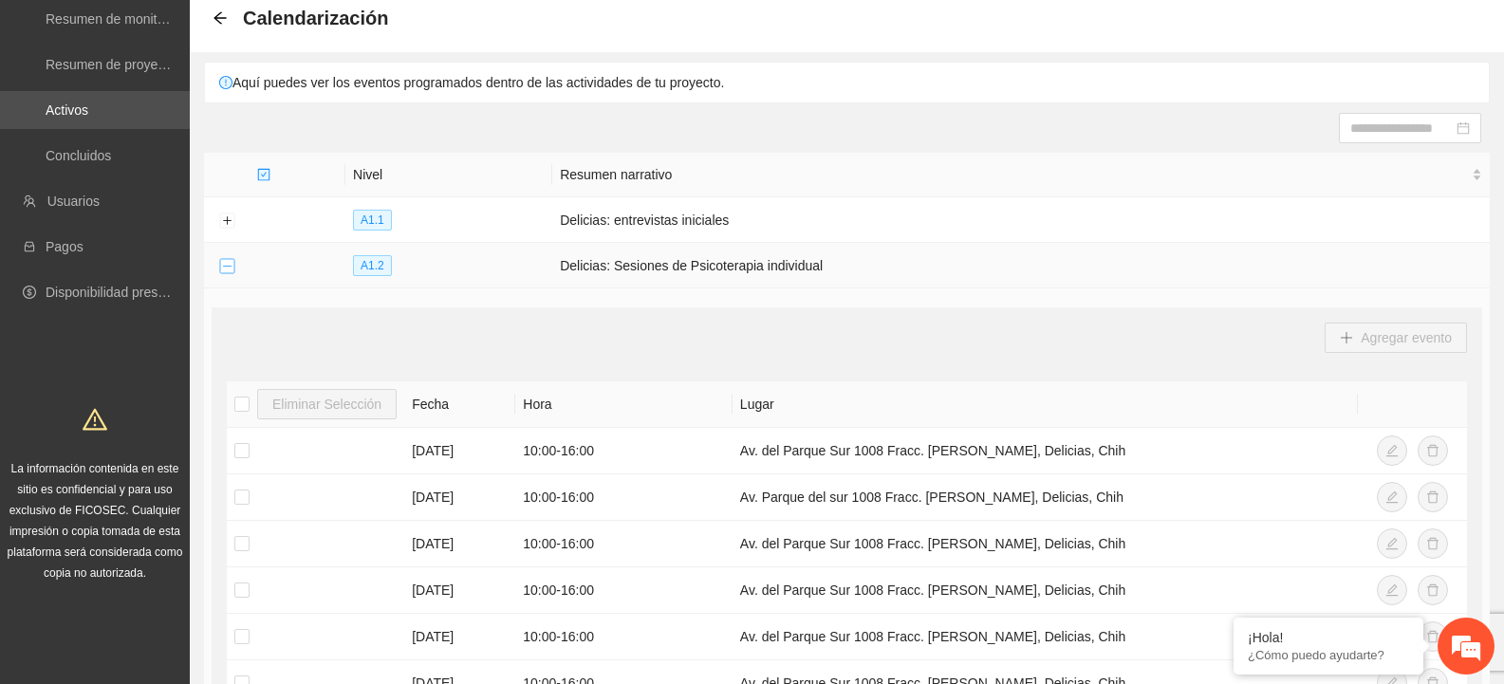
click at [227, 270] on button "Collapse row" at bounding box center [226, 266] width 15 height 15
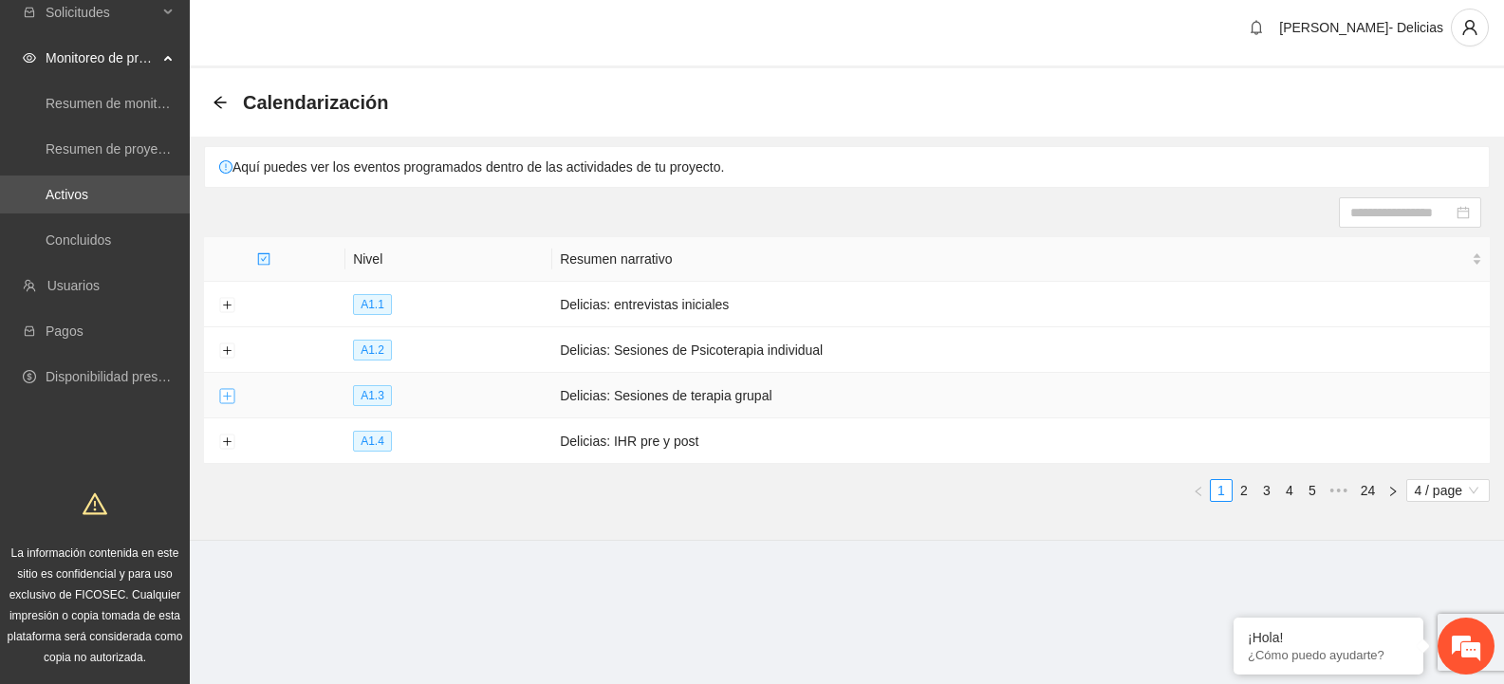
click at [230, 394] on button "Expand row" at bounding box center [226, 396] width 15 height 15
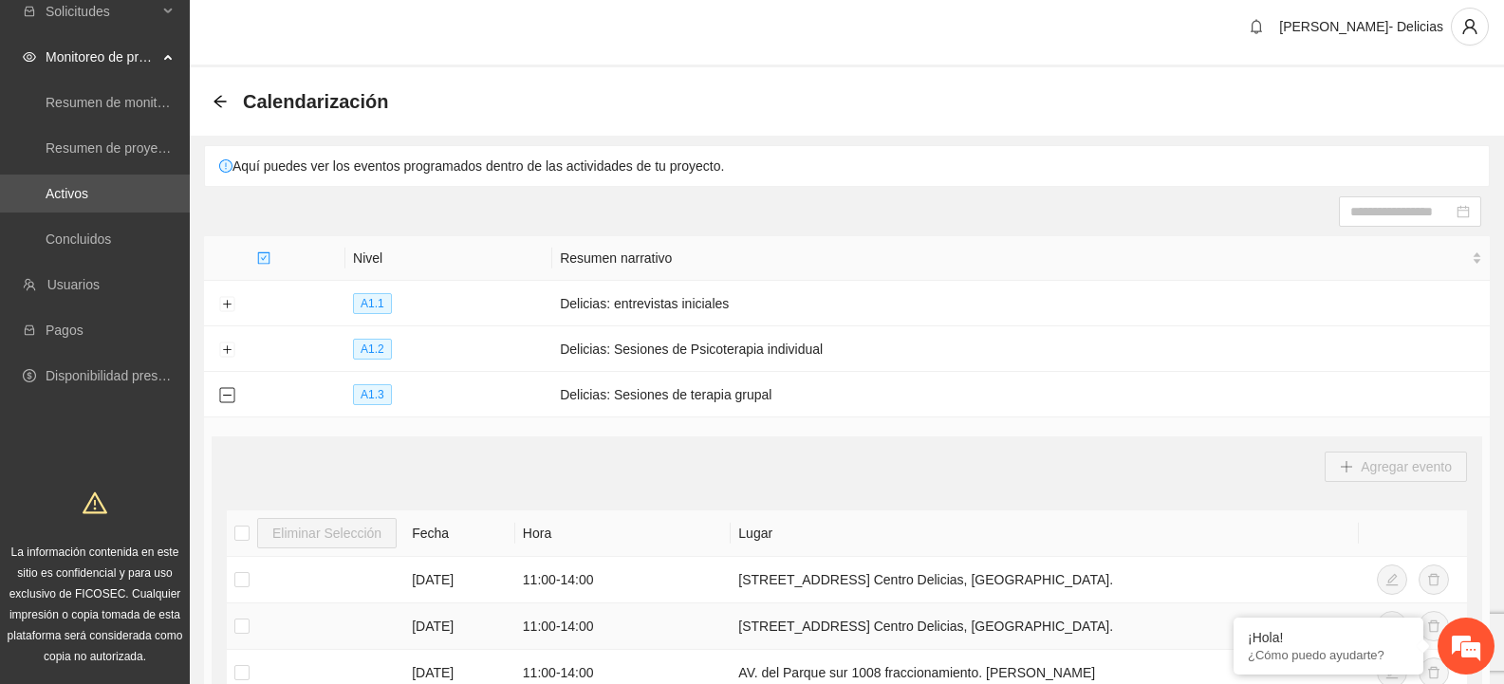
scroll to position [0, 0]
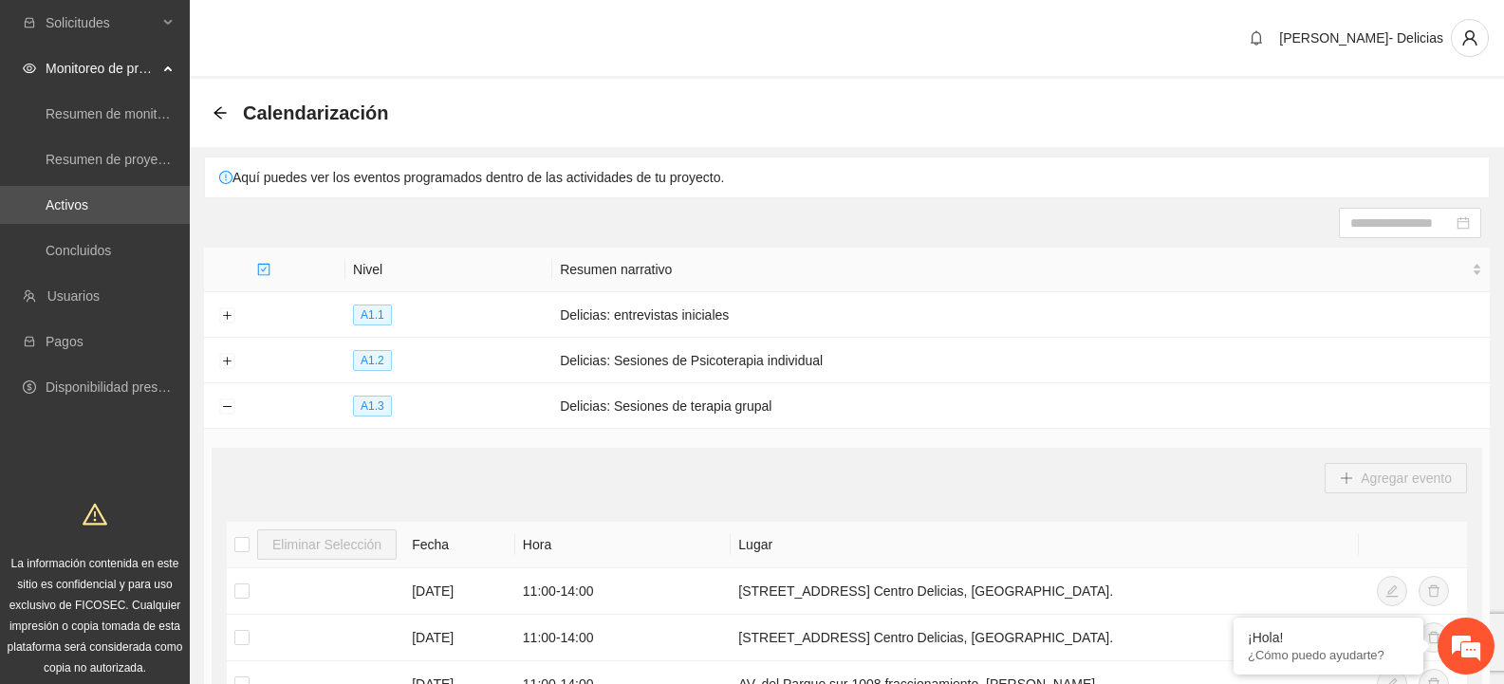
click at [206, 106] on div "Calendarización" at bounding box center [847, 113] width 1314 height 68
click at [214, 110] on icon "arrow-left" at bounding box center [220, 112] width 15 height 15
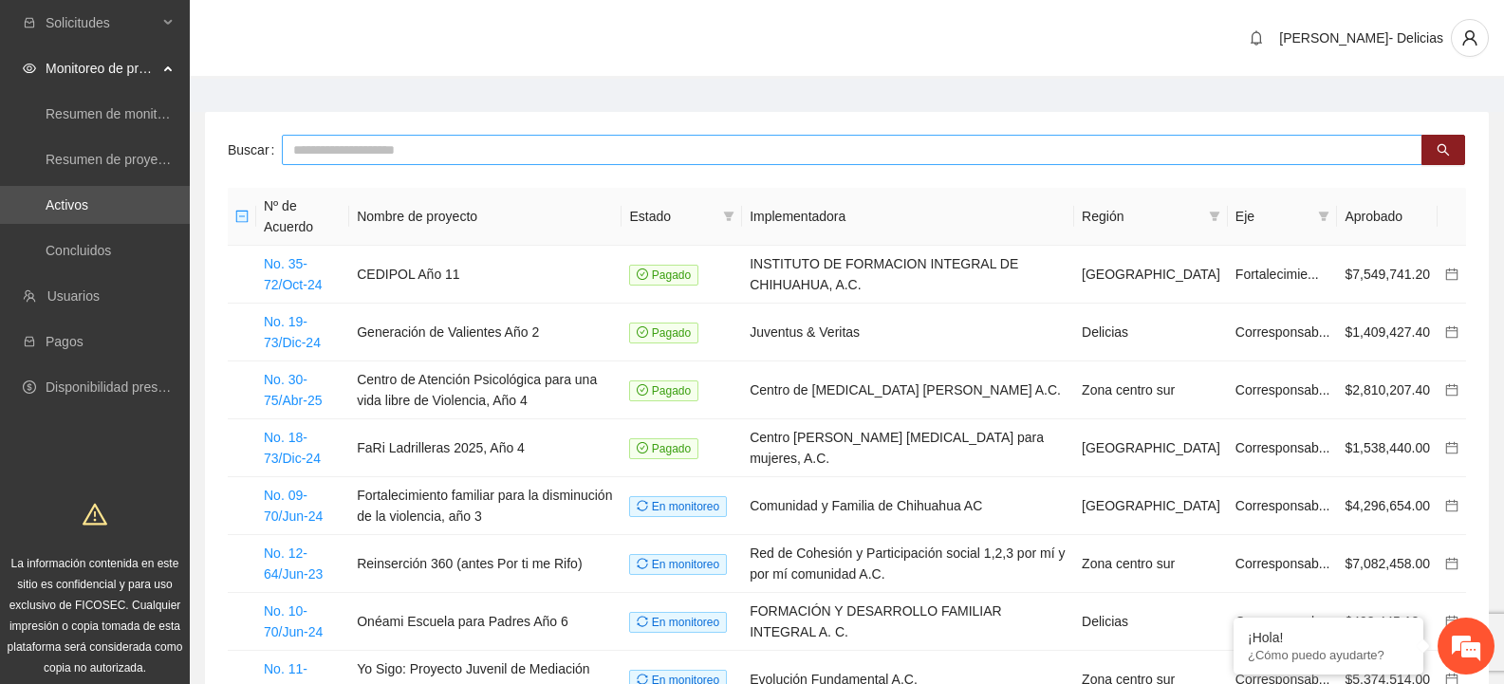
click at [413, 142] on input "text" at bounding box center [852, 150] width 1141 height 30
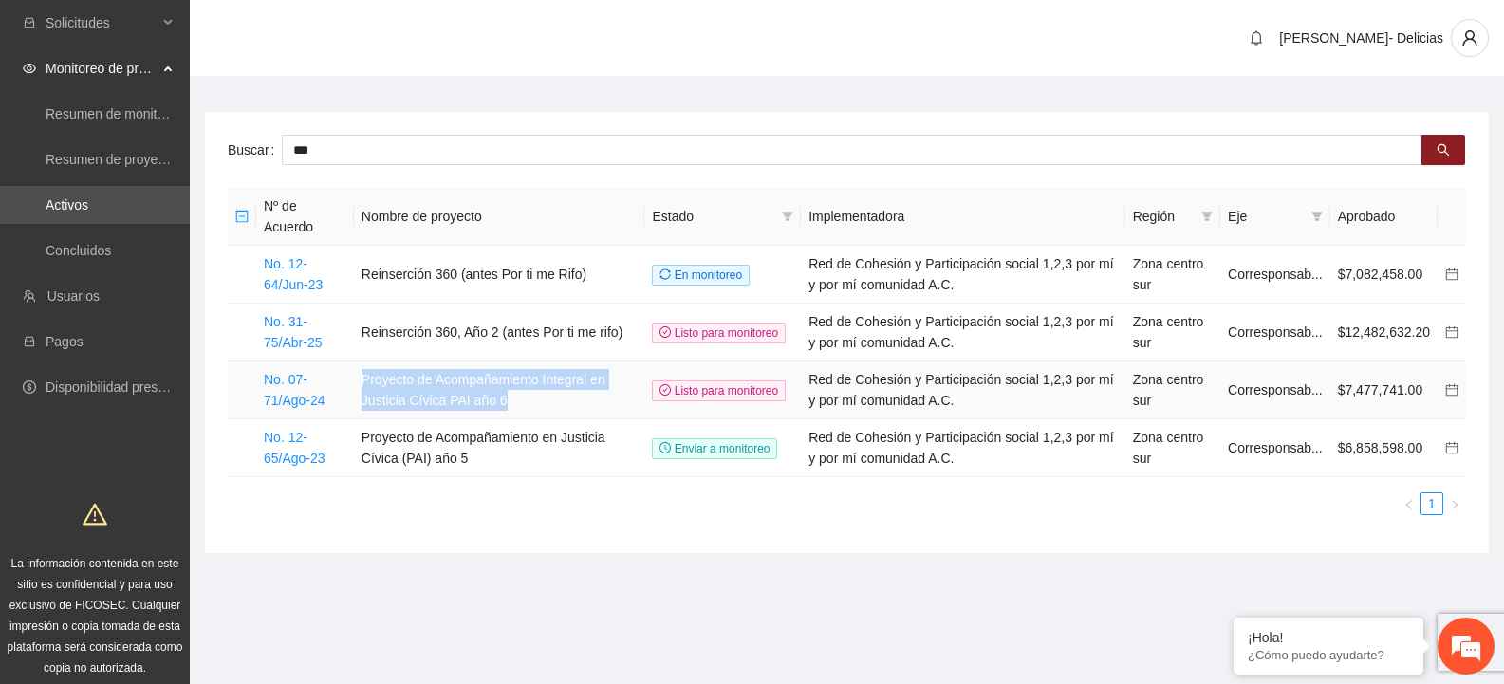
drag, startPoint x: 514, startPoint y: 406, endPoint x: 359, endPoint y: 381, distance: 157.6
click at [359, 381] on td "Proyecto de Acompañamiento Integral en Justicia Cívica PAI año 6" at bounding box center [499, 391] width 291 height 58
copy td "Proyecto de Acompañamiento Integral en Justicia Cívica PAI año 6"
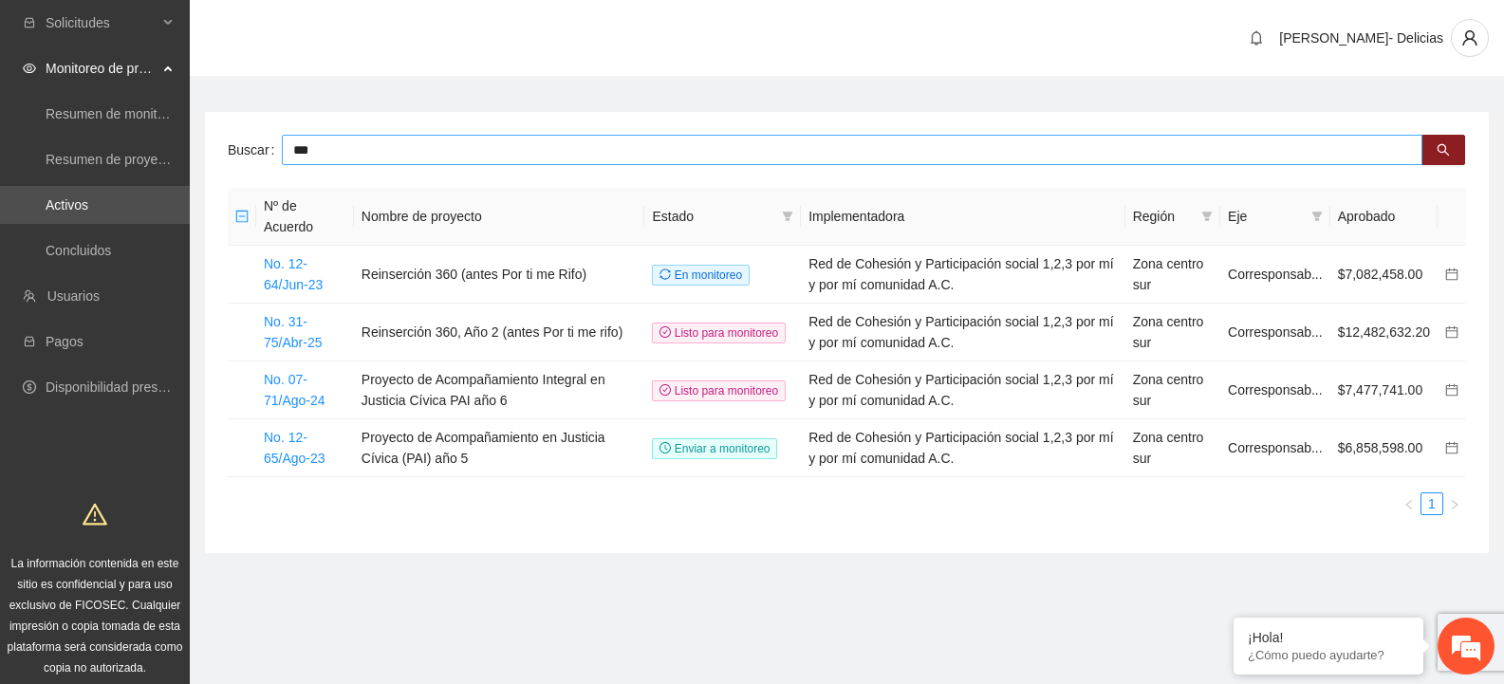
drag, startPoint x: 341, startPoint y: 152, endPoint x: 191, endPoint y: 122, distance: 152.8
click at [172, 152] on section "Solicitudes Monitoreo de proyectos Resumen de monitoreo Resumen de proyectos ap…" at bounding box center [752, 347] width 1504 height 695
type input "******"
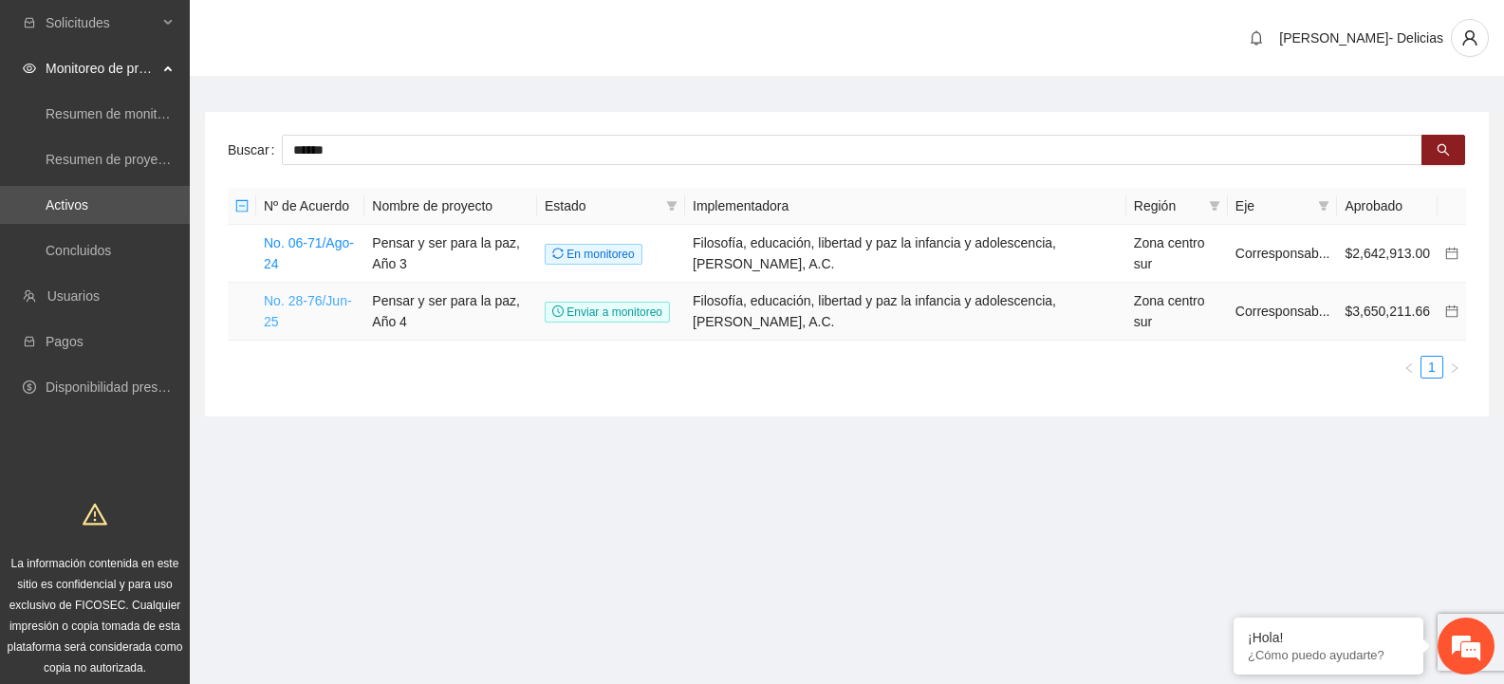
click at [346, 310] on link "No. 28-76/Jun-25" at bounding box center [308, 311] width 88 height 36
